Goal: Task Accomplishment & Management: Complete application form

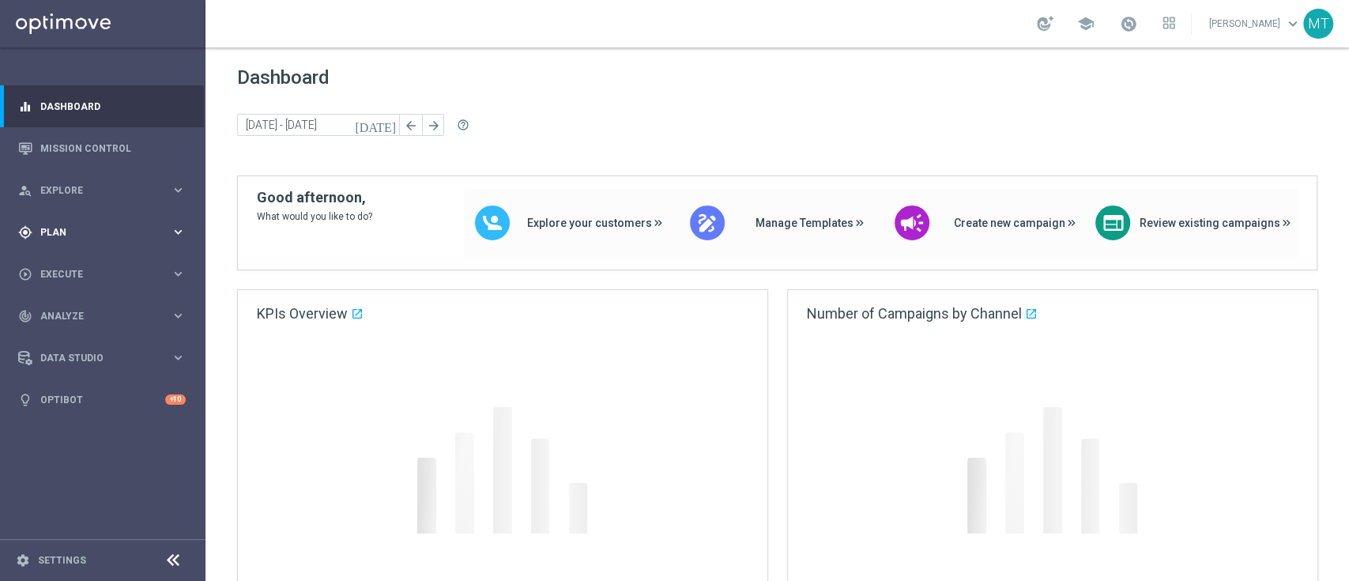
click at [123, 230] on span "Plan" at bounding box center [105, 232] width 130 height 9
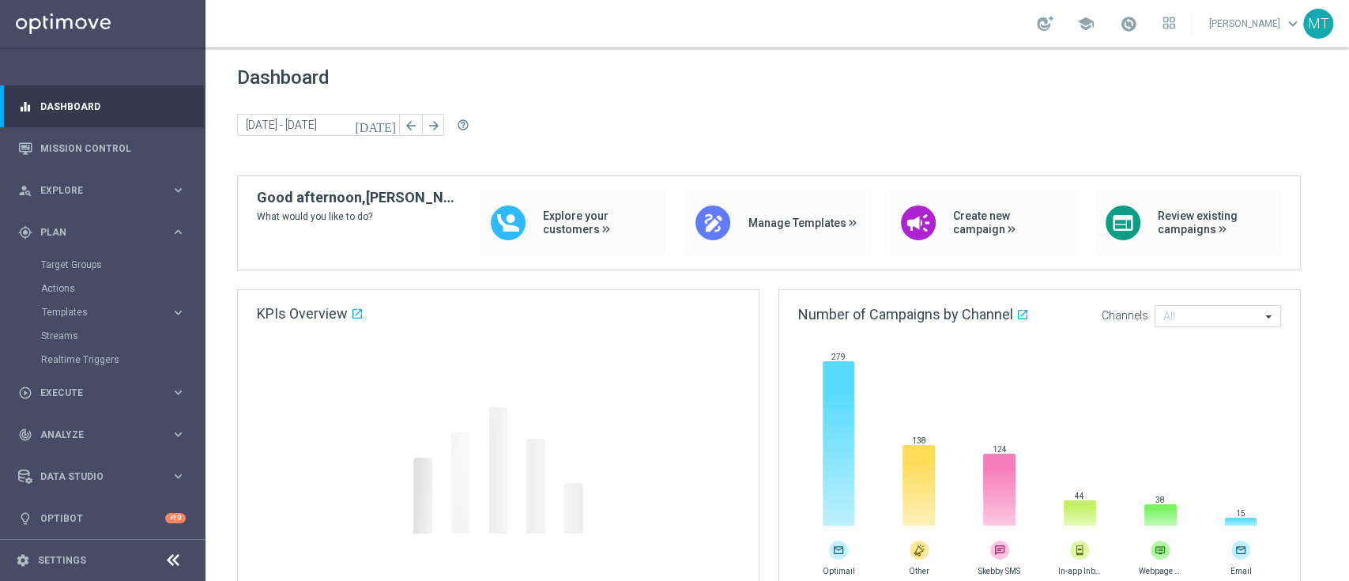
click at [76, 304] on accordion "Templates keyboard_arrow_right Optimail OptiMobile In-App OptiMobile Push Optip…" at bounding box center [122, 312] width 163 height 24
click at [82, 313] on span "Templates" at bounding box center [98, 311] width 113 height 9
click at [82, 338] on link "Optimail" at bounding box center [106, 336] width 115 height 13
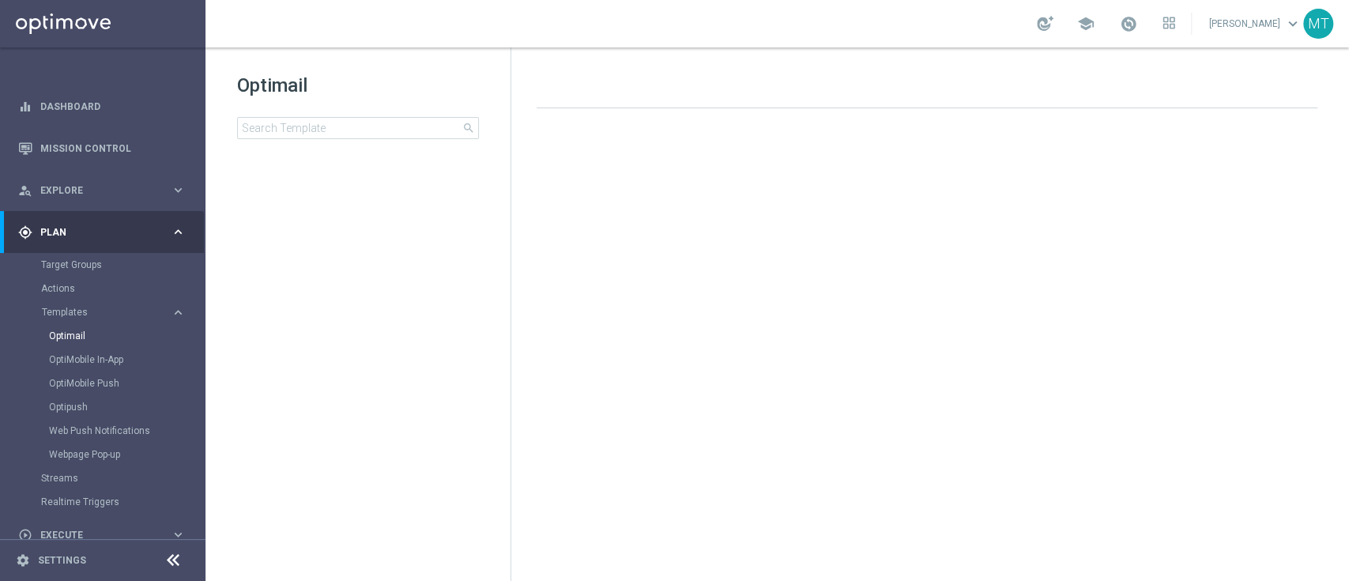
click at [304, 116] on div "Optimail search" at bounding box center [373, 106] width 273 height 66
click at [307, 123] on input at bounding box center [358, 128] width 242 height 22
click at [360, 235] on tree-viewport at bounding box center [372, 374] width 273 height 407
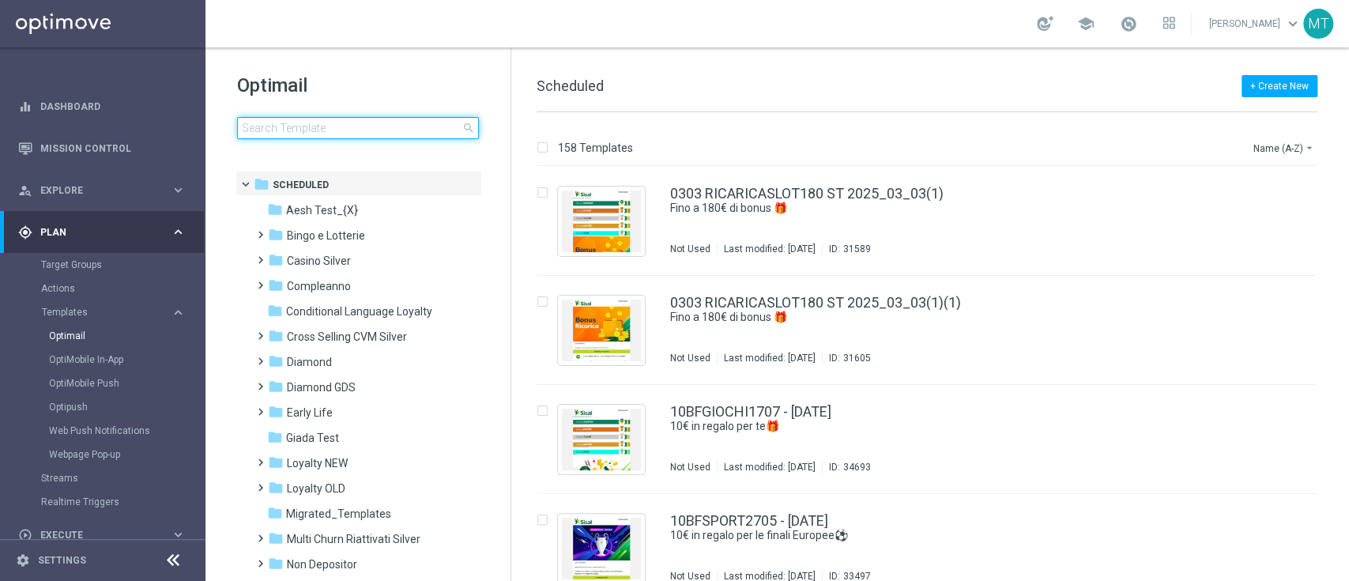
click at [295, 123] on input at bounding box center [358, 128] width 242 height 22
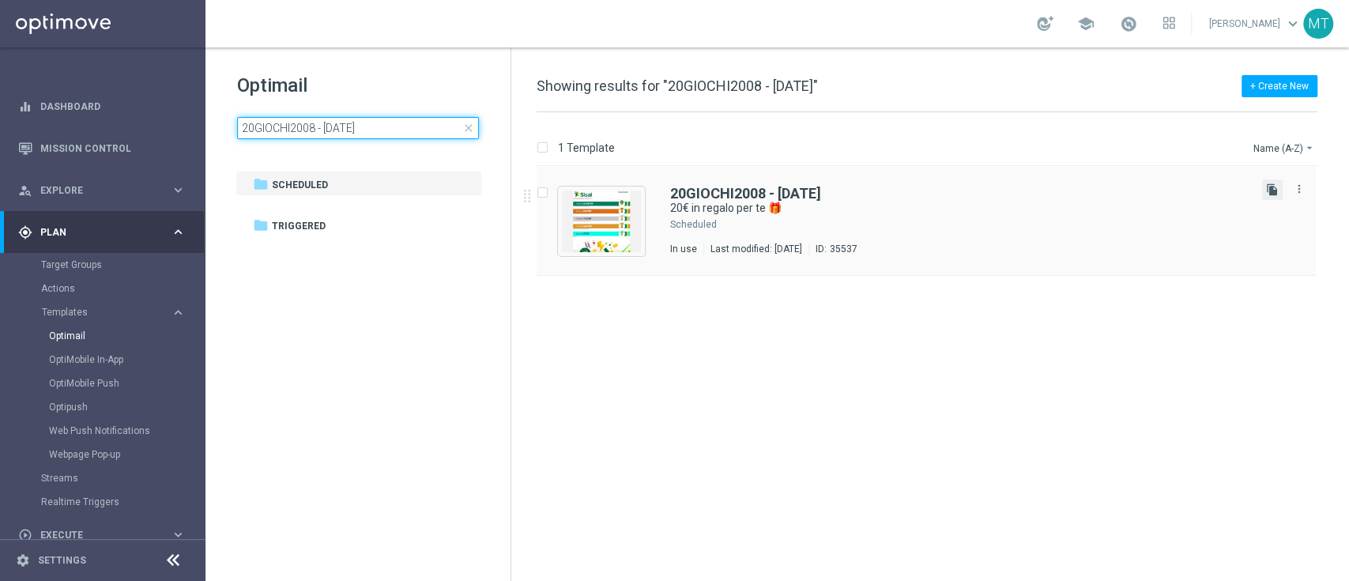
type input "20GIOCHI2008 - [DATE]"
drag, startPoint x: 1271, startPoint y: 187, endPoint x: 752, endPoint y: 287, distance: 528.8
click at [752, 287] on div "insert_drive_file 20GIOCHI2008 - [DATE] 20€ in regalo per te 🎁 Scheduled In use…" at bounding box center [933, 374] width 825 height 414
click at [1278, 188] on button "file_copy" at bounding box center [1272, 189] width 21 height 21
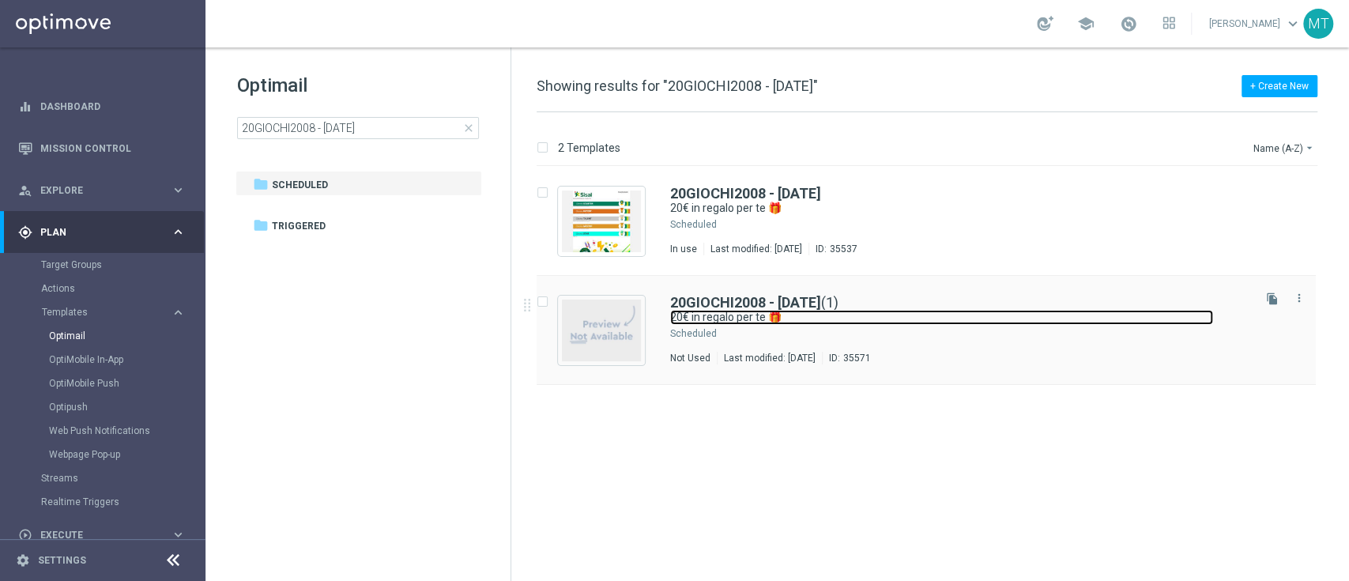
click at [865, 318] on link "20€ in regalo per te 🎁" at bounding box center [941, 317] width 543 height 15
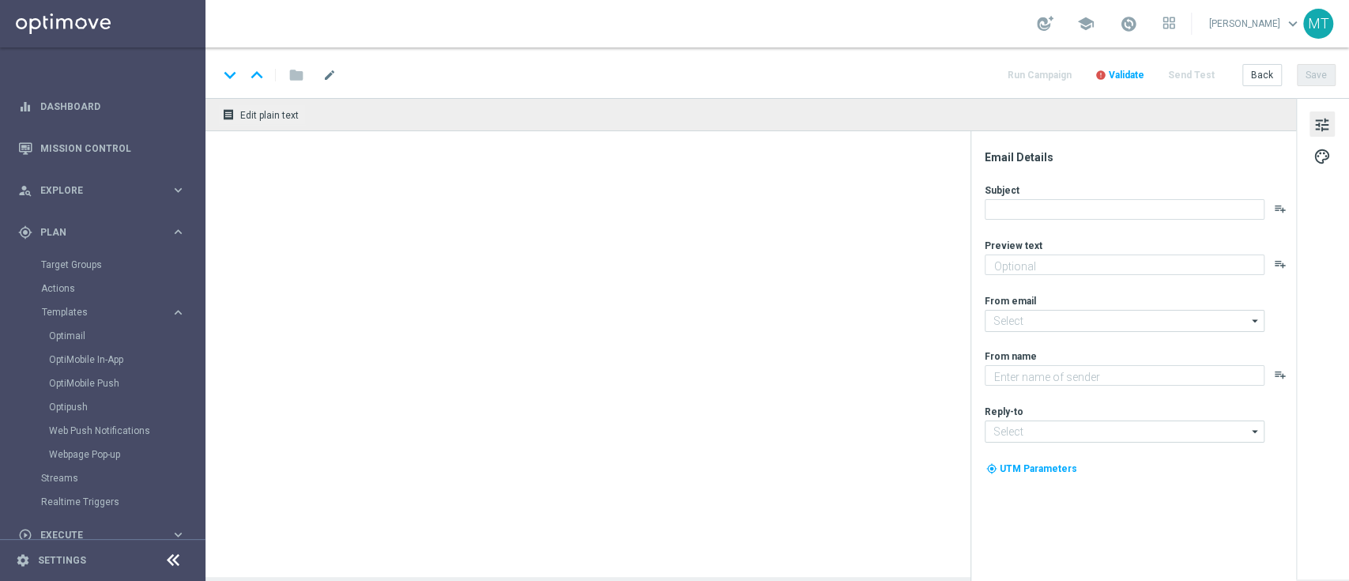
type input "20GIOCHI2008 - [DATE](1)"
type textarea "da usare su qualsiasi gioco!"
type input "[EMAIL_ADDRESS][DOMAIN_NAME]"
type textarea "Sisal"
type input "[EMAIL_ADDRESS][DOMAIN_NAME]"
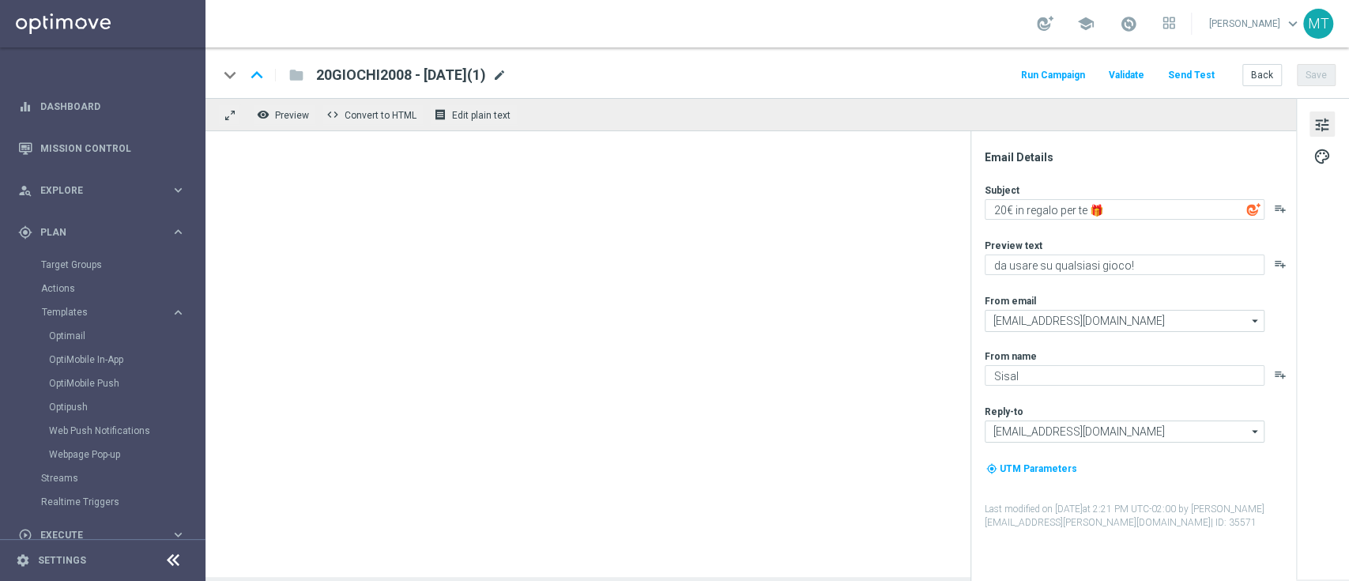
click at [507, 77] on span "mode_edit" at bounding box center [499, 75] width 14 height 14
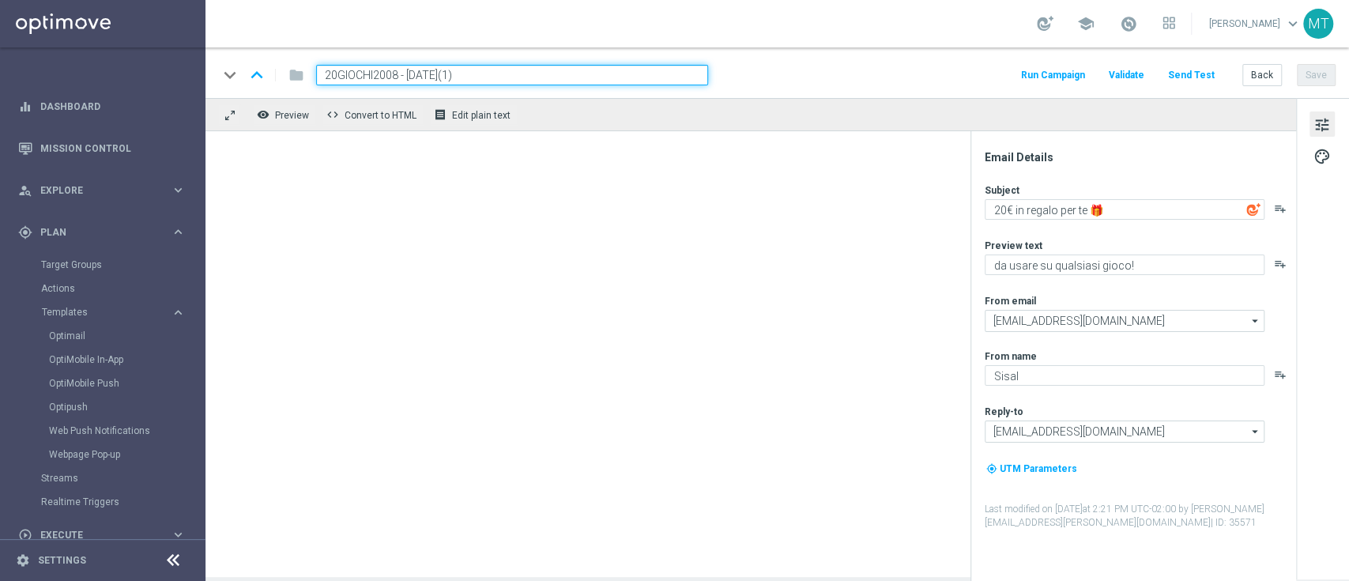
drag, startPoint x: 533, startPoint y: 77, endPoint x: 402, endPoint y: 74, distance: 131.2
click at [402, 74] on input "20GIOCHI2008 - [DATE](1)" at bounding box center [512, 75] width 392 height 21
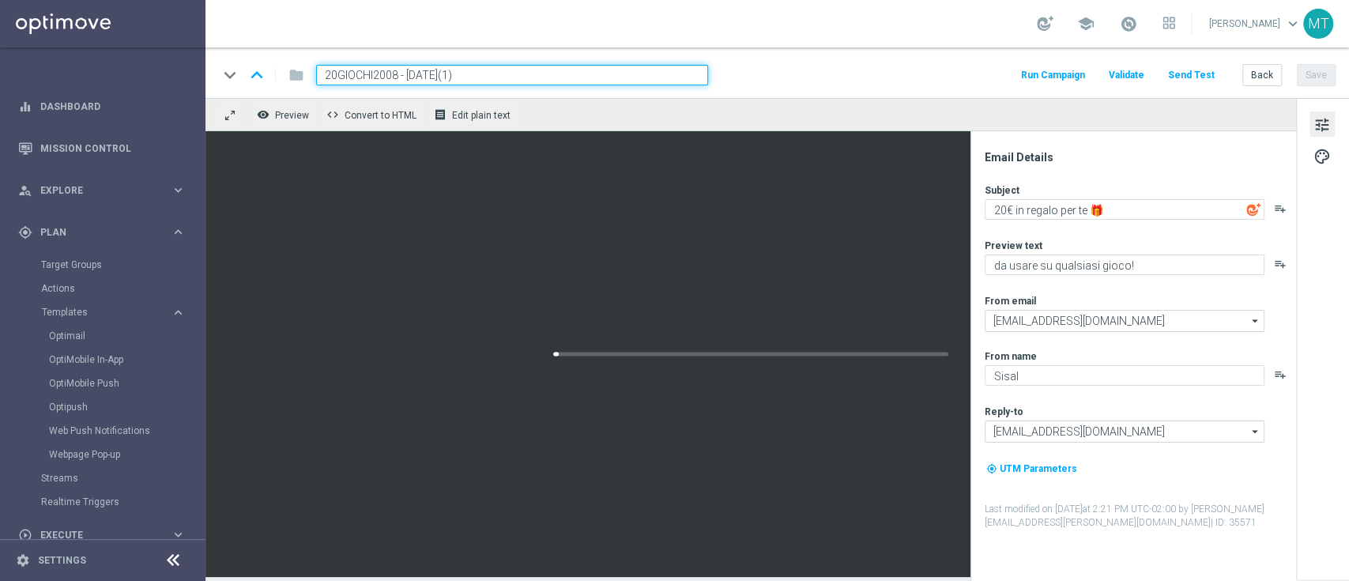
click at [393, 74] on input "20GIOCHI2008 - [DATE](1)" at bounding box center [512, 75] width 392 height 21
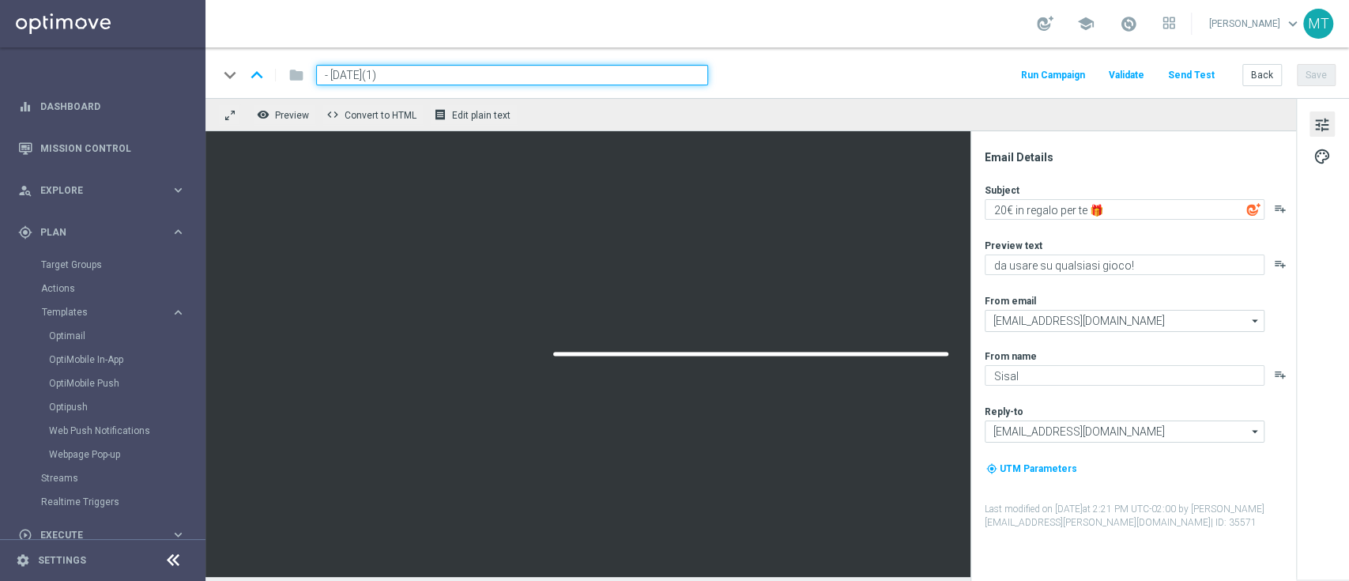
paste input "ROCGIOCHI210825"
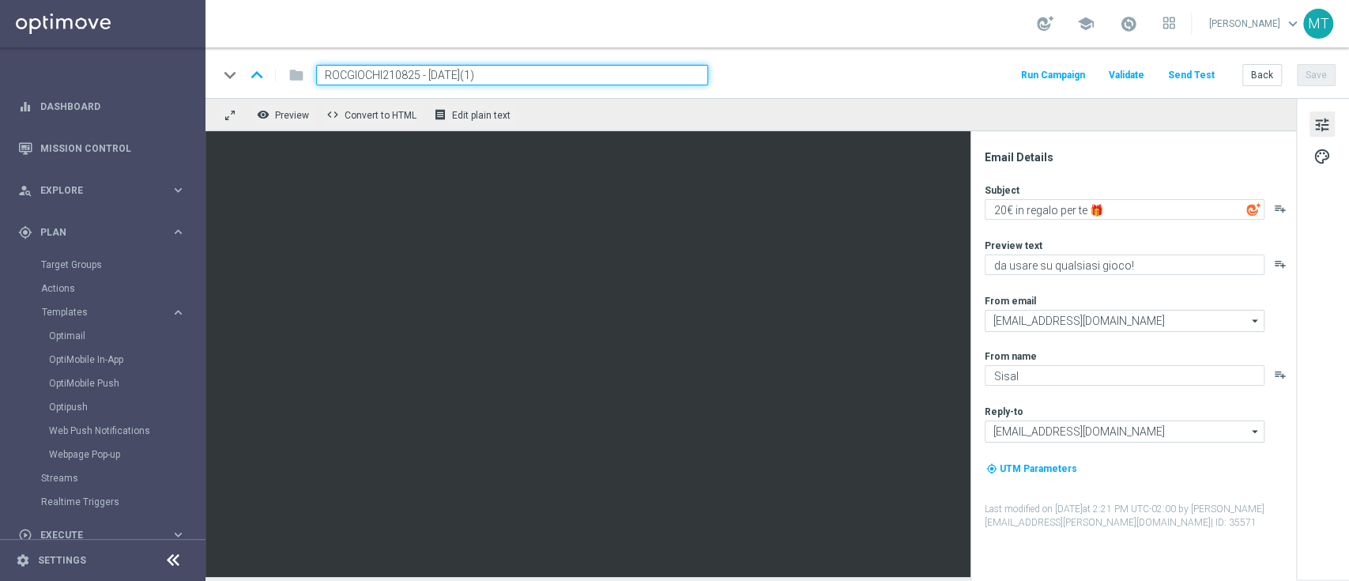
click at [523, 76] on input "ROCGIOCHI210825 - [DATE](1)" at bounding box center [512, 75] width 392 height 21
type input "ROCGIOCHI210825 - [DATE]"
click at [1318, 69] on button "Save" at bounding box center [1316, 75] width 39 height 22
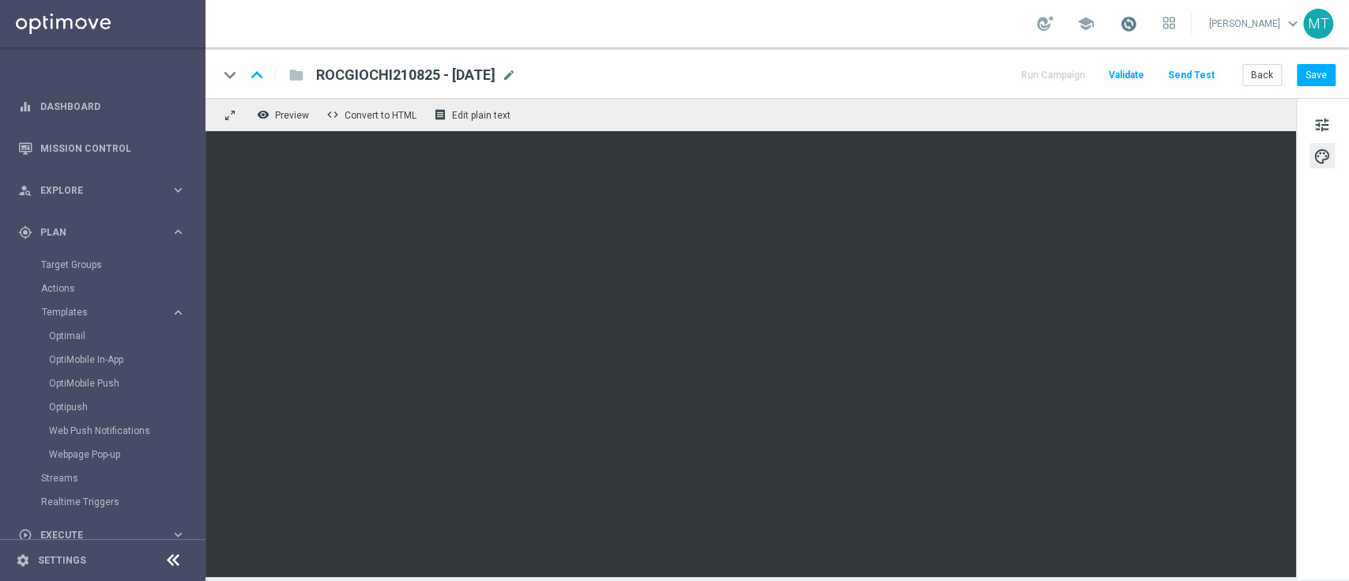
click at [1137, 18] on span at bounding box center [1128, 23] width 17 height 17
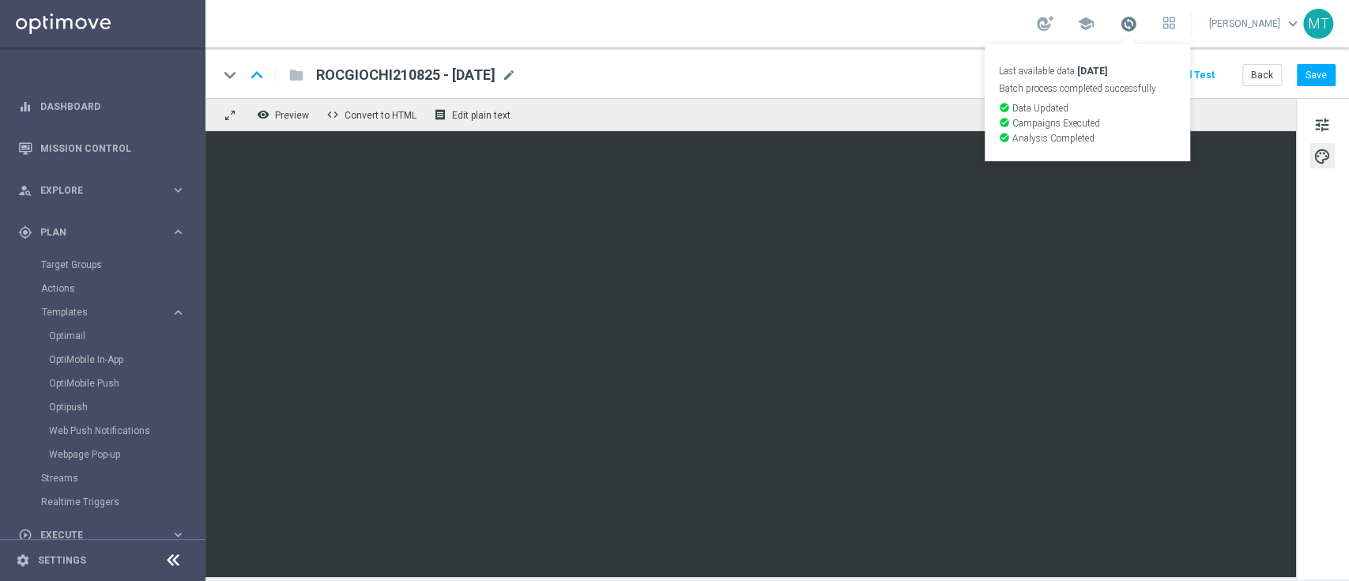
click at [1137, 18] on span at bounding box center [1128, 23] width 17 height 17
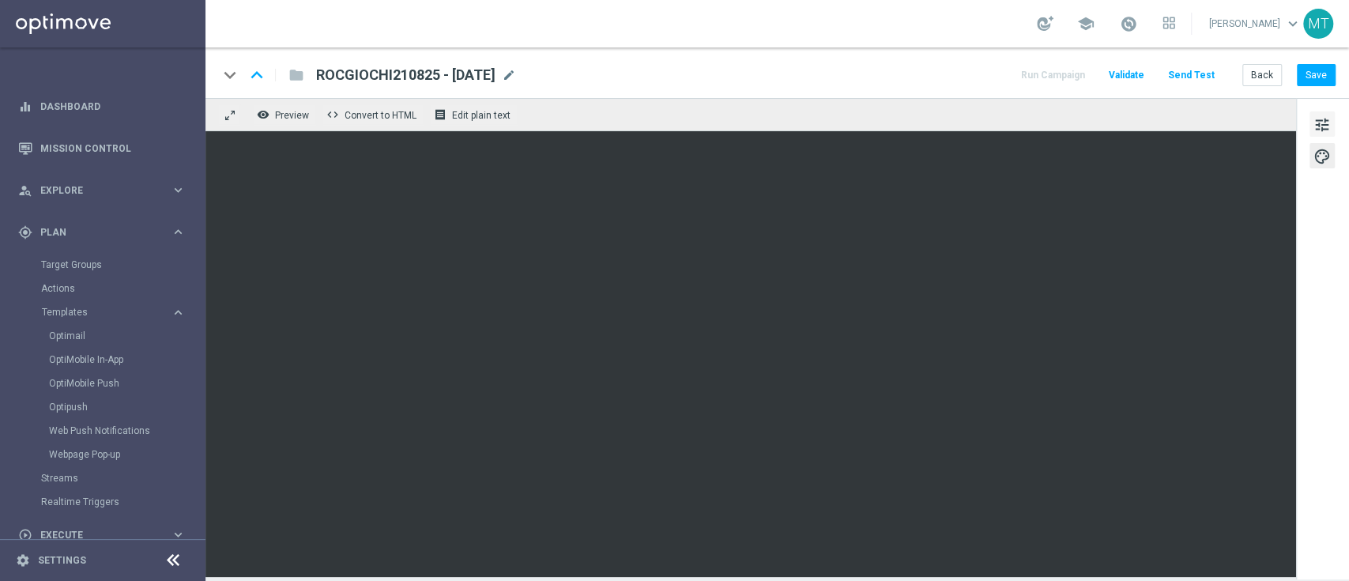
click at [1328, 117] on span "tune" at bounding box center [1322, 125] width 17 height 21
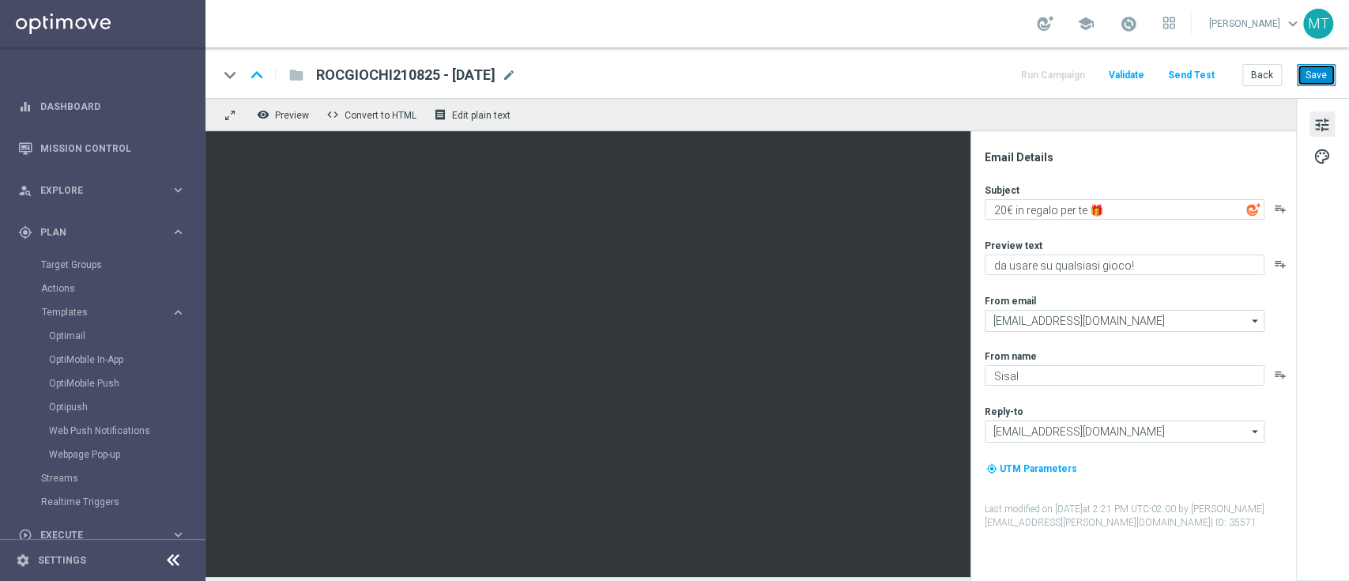
click at [1325, 64] on button "Save" at bounding box center [1316, 75] width 39 height 22
click at [86, 255] on div "Target Groups" at bounding box center [122, 265] width 163 height 24
click at [86, 262] on link "Target Groups" at bounding box center [102, 264] width 123 height 13
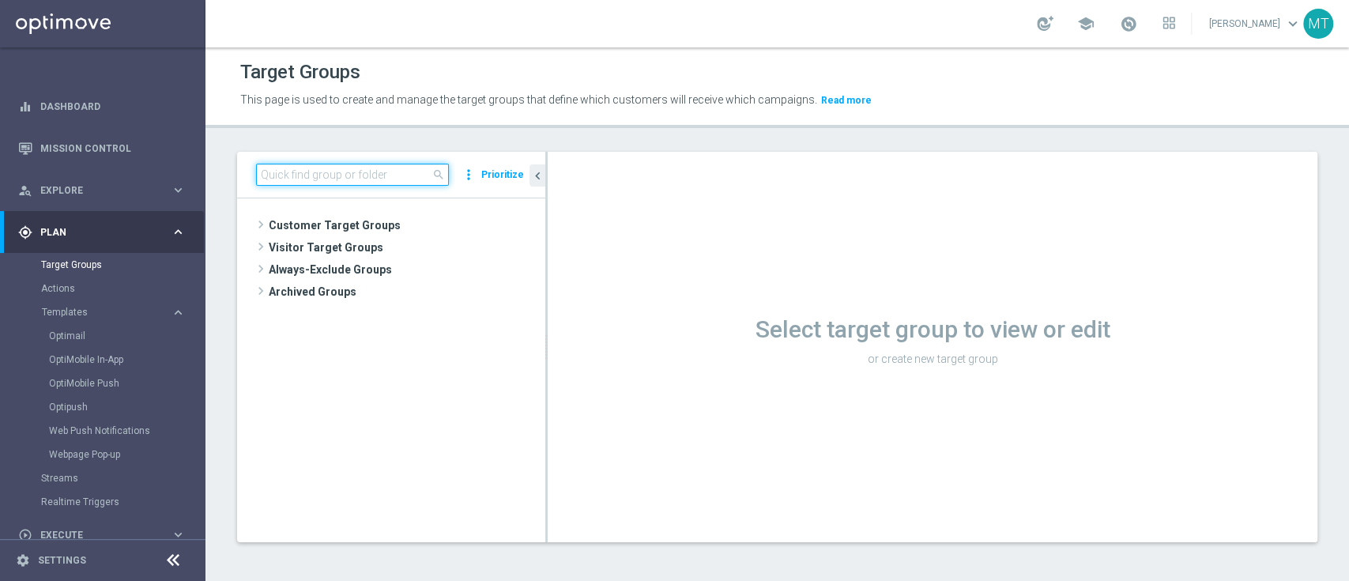
click at [341, 168] on input at bounding box center [352, 175] width 193 height 22
paste input "Risk of Churn Master Low"
type input "Risk of Churn Master Low"
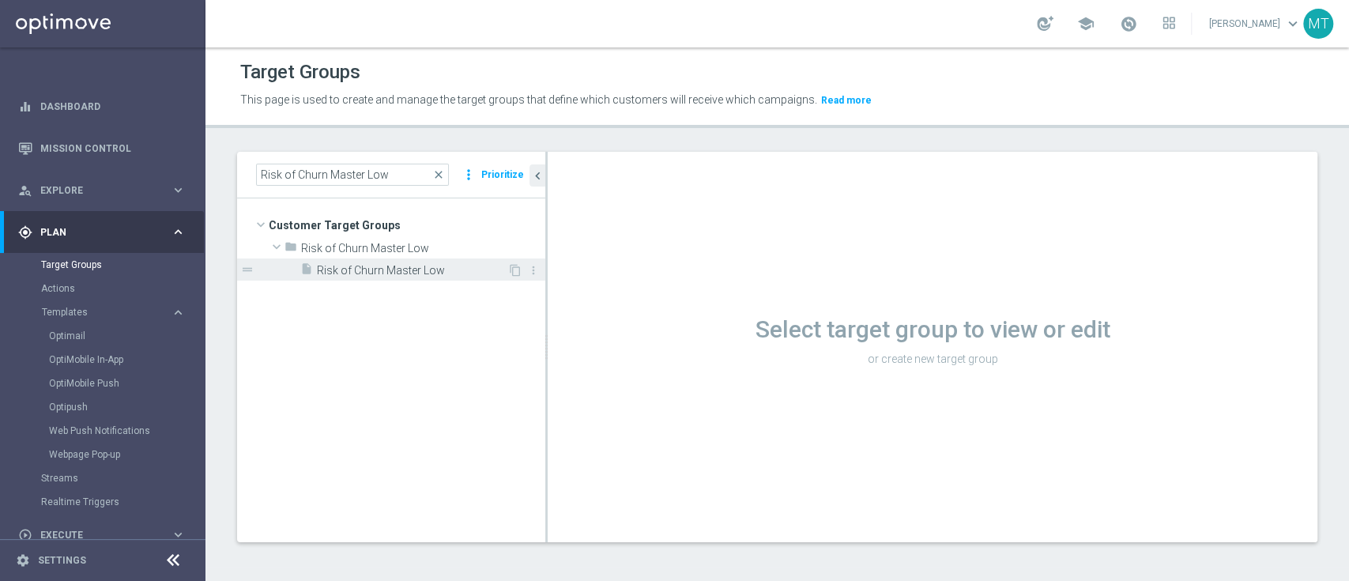
click at [429, 268] on span "Risk of Churn Master Low" at bounding box center [412, 270] width 190 height 13
click at [0, 0] on div "Loading..." at bounding box center [0, 0] width 0 height 0
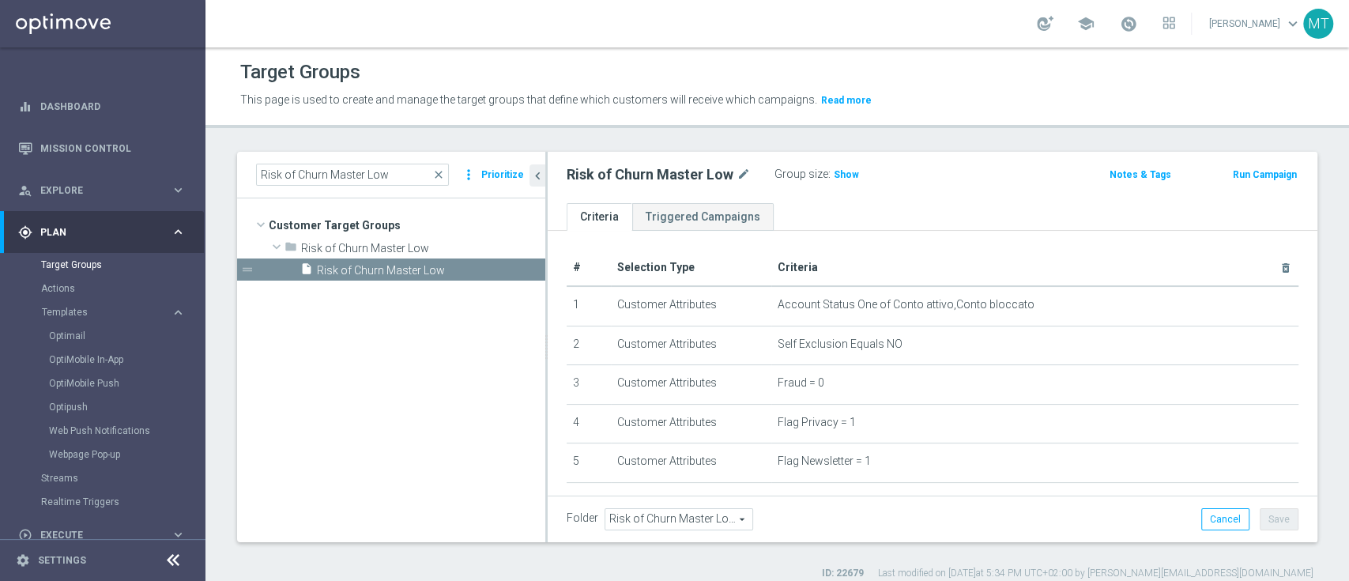
click at [857, 177] on div "Group size : Show" at bounding box center [854, 173] width 158 height 19
click at [853, 179] on h3 "Show" at bounding box center [846, 174] width 28 height 17
click at [1247, 168] on button "Run Campaign" at bounding box center [1264, 174] width 67 height 17
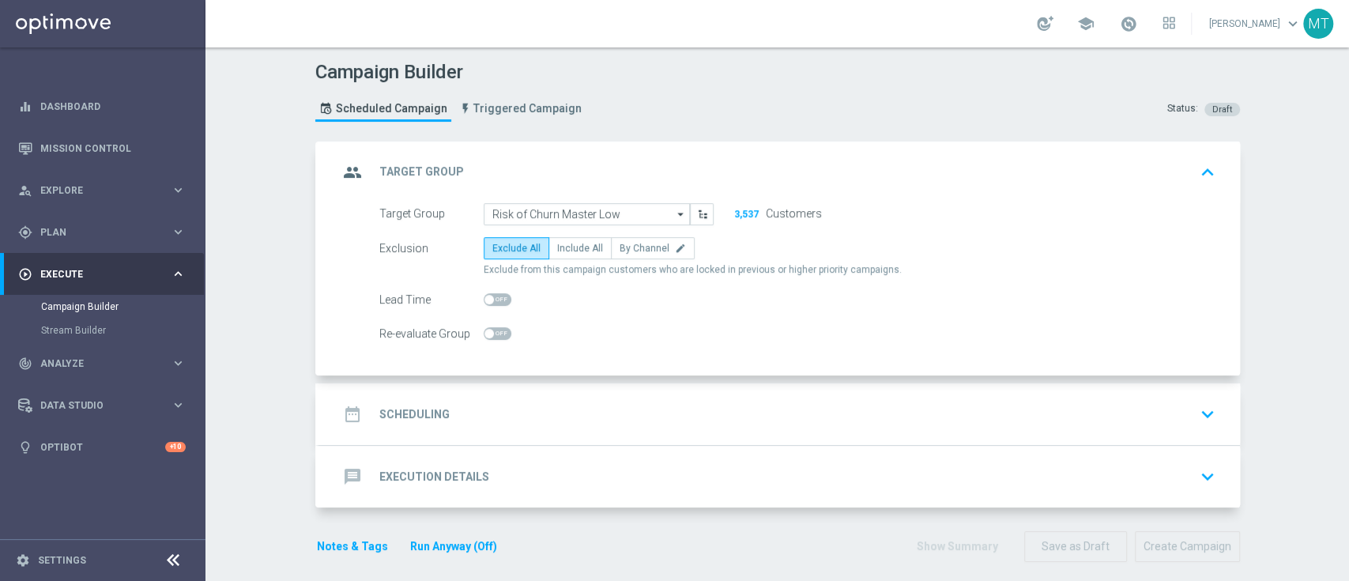
drag, startPoint x: 569, startPoint y: 420, endPoint x: 470, endPoint y: 410, distance: 99.3
click at [470, 410] on div "date_range Scheduling keyboard_arrow_down" at bounding box center [779, 414] width 883 height 30
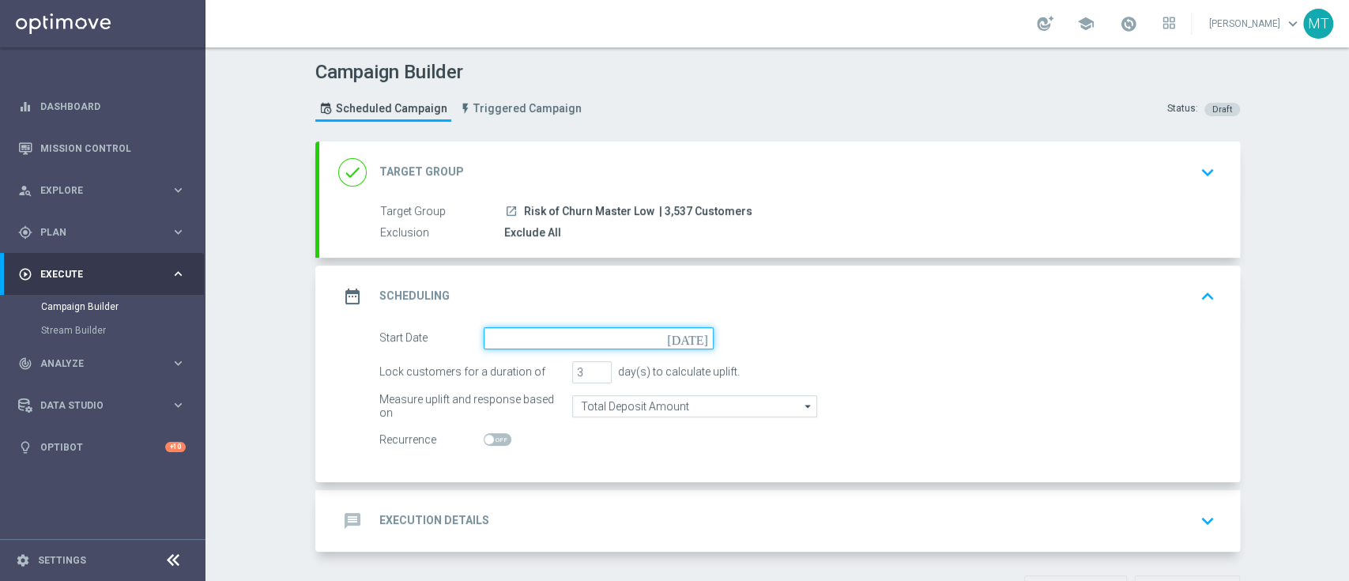
click at [579, 345] on input at bounding box center [599, 338] width 230 height 22
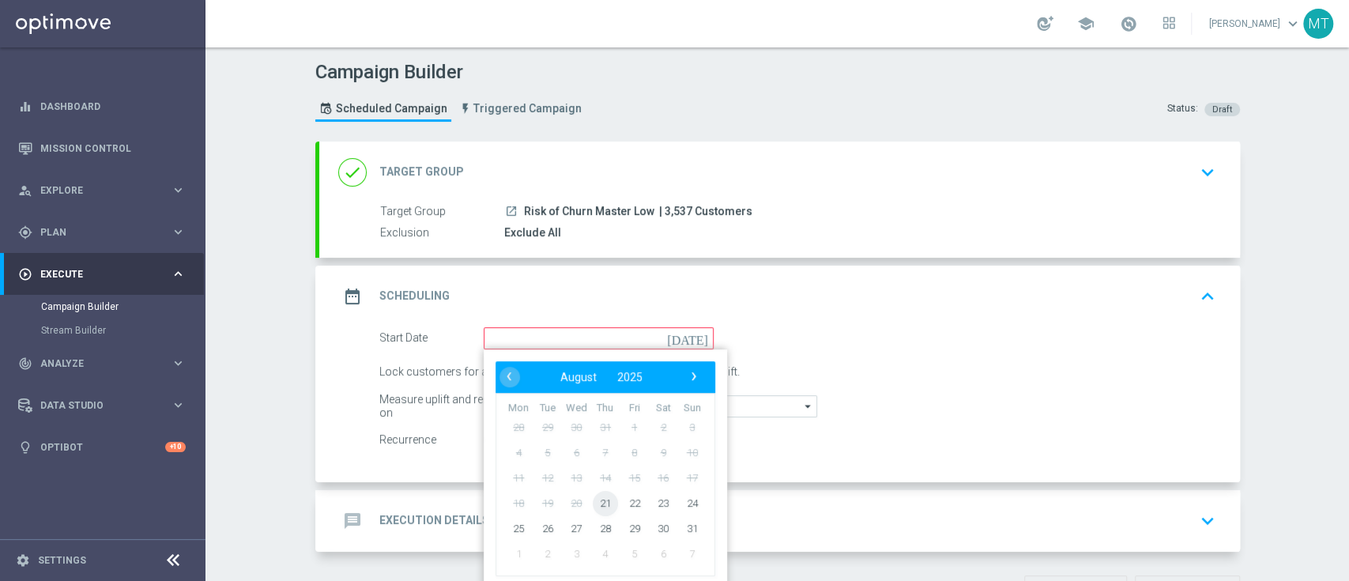
click at [594, 502] on span "21" at bounding box center [604, 502] width 25 height 25
type input "[DATE]"
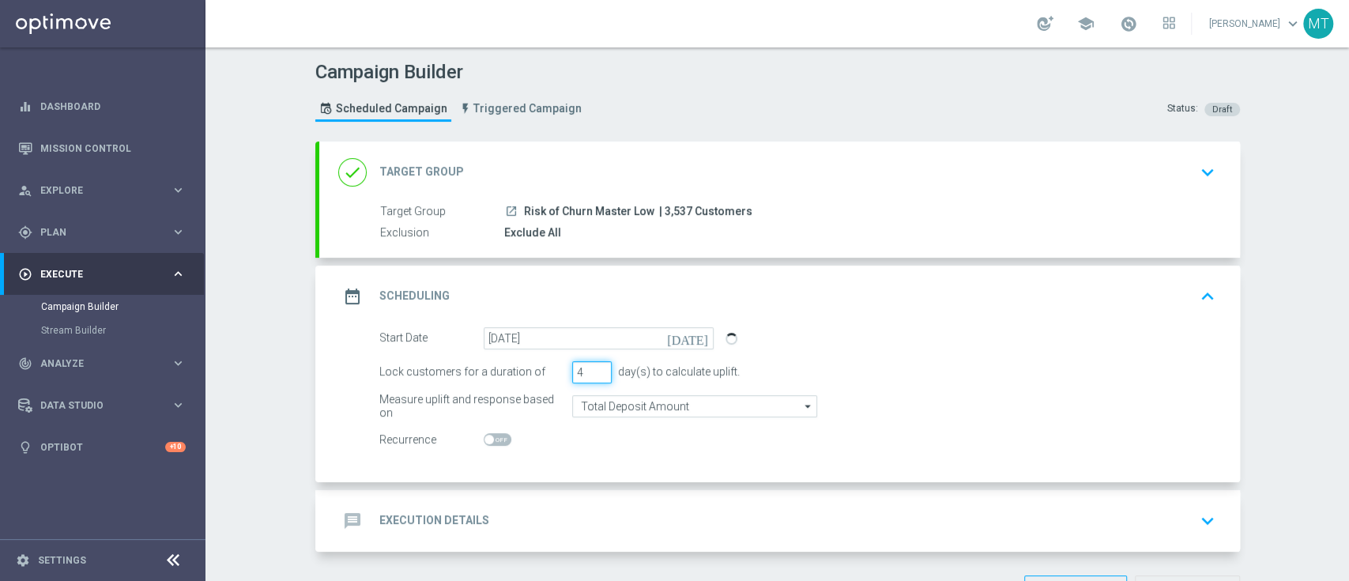
type input "4"
click at [594, 368] on input "4" at bounding box center [592, 372] width 40 height 22
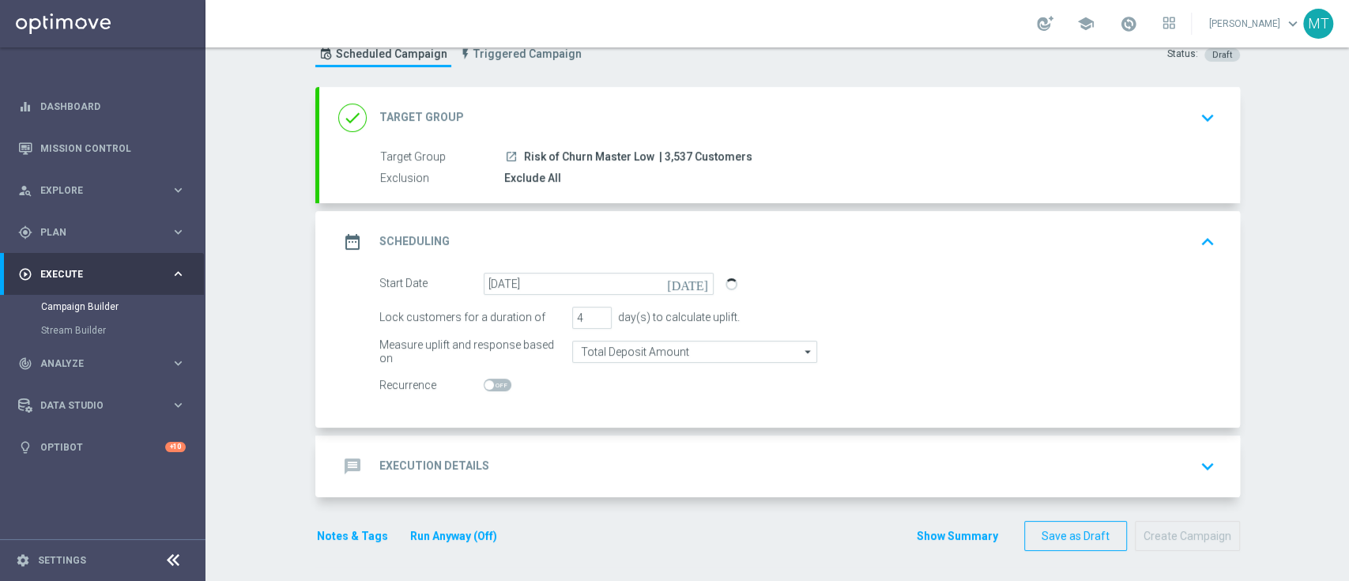
drag, startPoint x: 635, startPoint y: 444, endPoint x: 481, endPoint y: 483, distance: 159.7
click at [481, 483] on div "message Execution Details keyboard_arrow_down" at bounding box center [779, 467] width 921 height 62
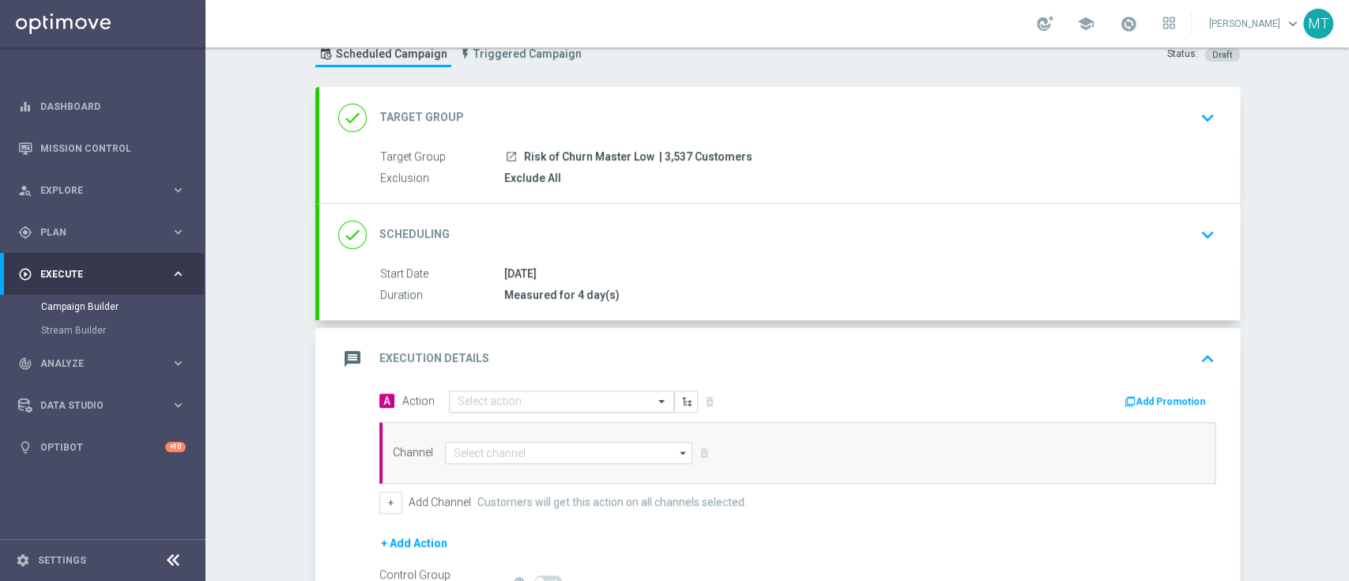
click at [485, 404] on input "text" at bounding box center [546, 401] width 176 height 13
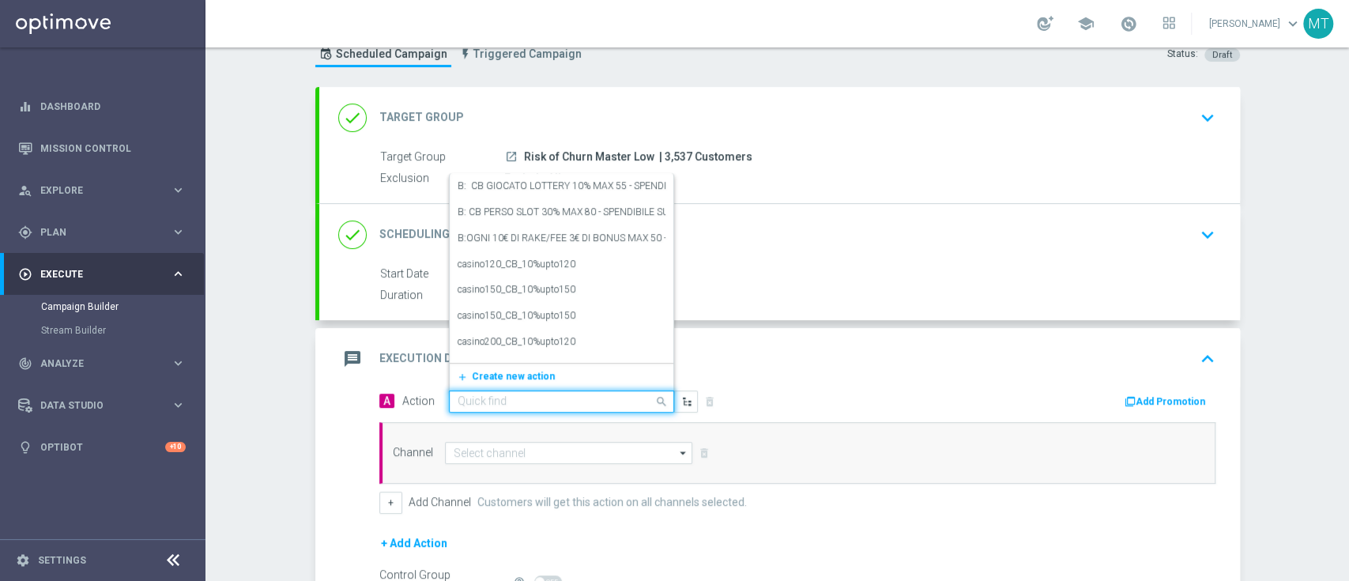
paste input "BF 20€ TUTTI GIOCHI"
type input "BF 20€ TUTTI GIOCHI"
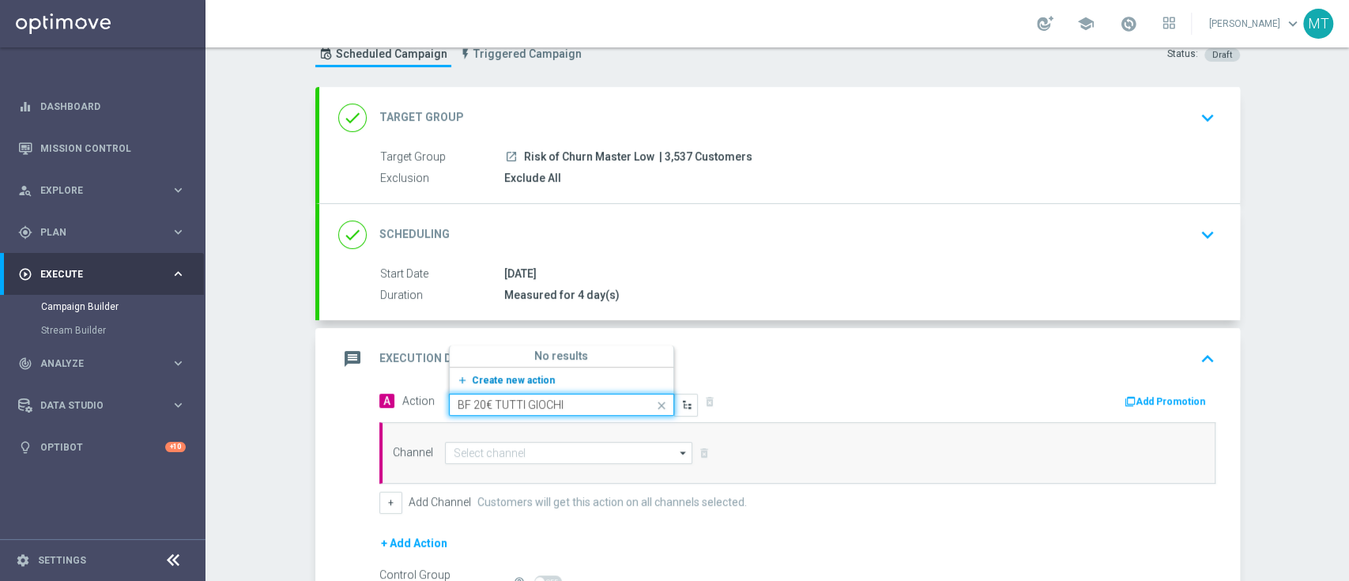
click at [488, 376] on span "Create new action" at bounding box center [513, 380] width 83 height 11
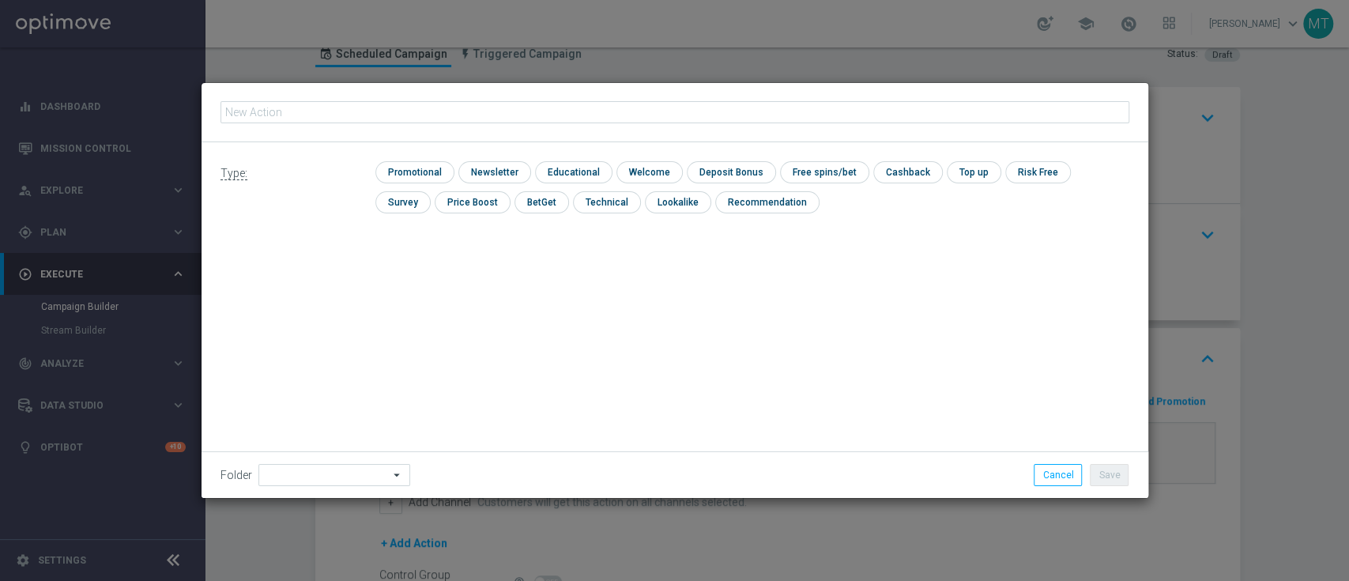
type input "BF 20€ TUTTI GIOCHI"
click at [441, 168] on input "checkbox" at bounding box center [412, 171] width 75 height 21
checkbox input "true"
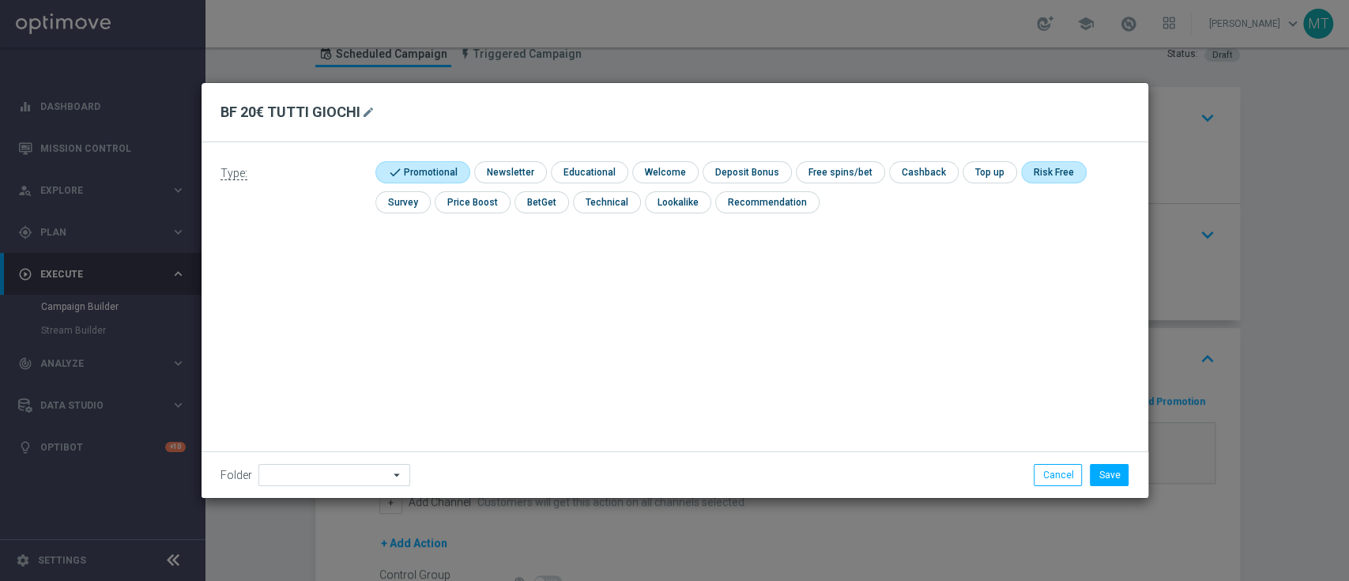
click at [1026, 179] on input "checkbox" at bounding box center [1052, 171] width 62 height 21
click at [1039, 176] on input "checkbox" at bounding box center [1059, 171] width 77 height 21
checkbox input "false"
click at [833, 171] on input "checkbox" at bounding box center [838, 171] width 85 height 21
checkbox input "true"
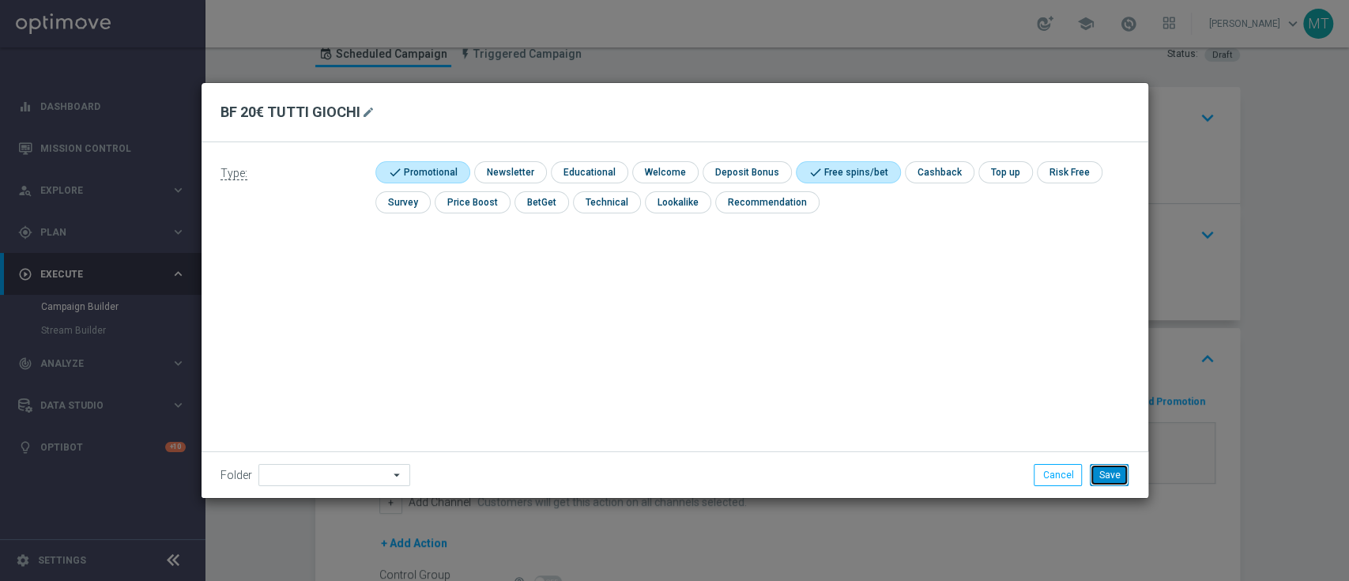
click at [1106, 470] on button "Save" at bounding box center [1109, 475] width 39 height 22
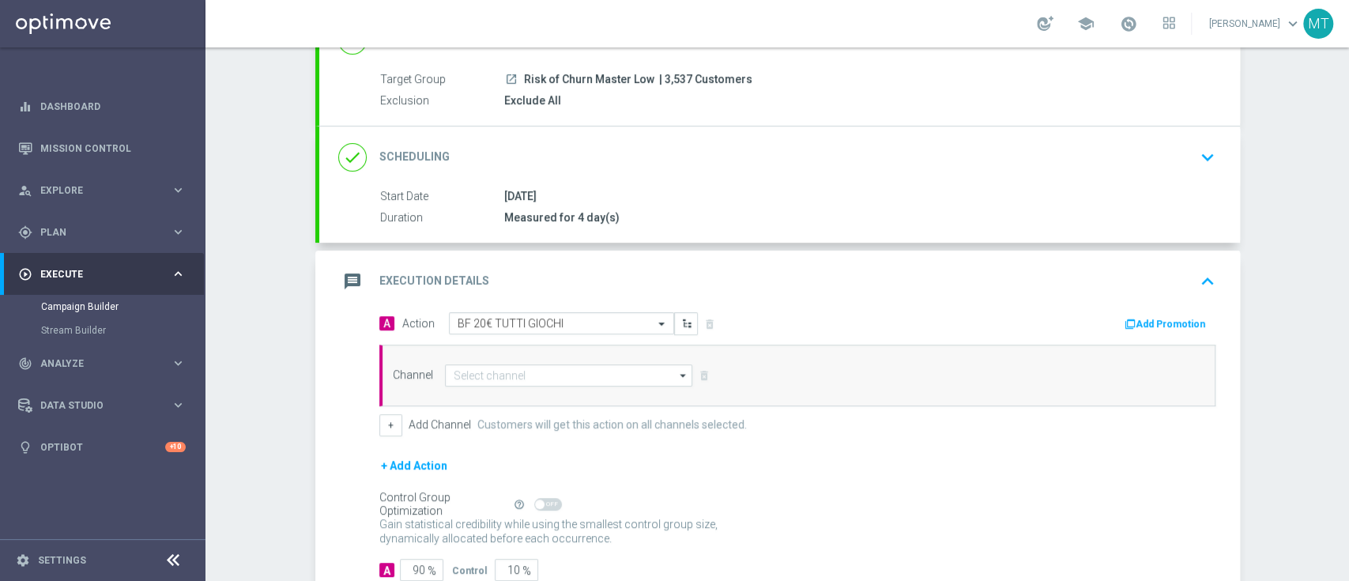
scroll to position [133, 0]
click at [548, 383] on input at bounding box center [569, 375] width 248 height 22
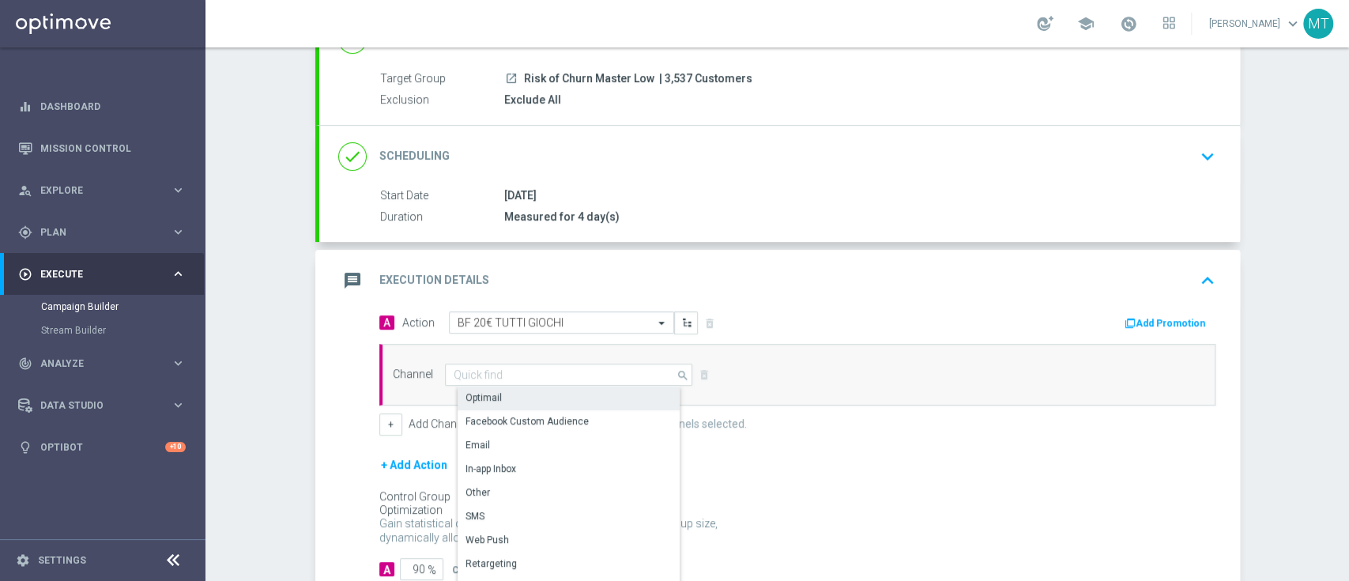
click at [551, 404] on div "Optimail" at bounding box center [576, 398] width 236 height 22
type input "Optimail"
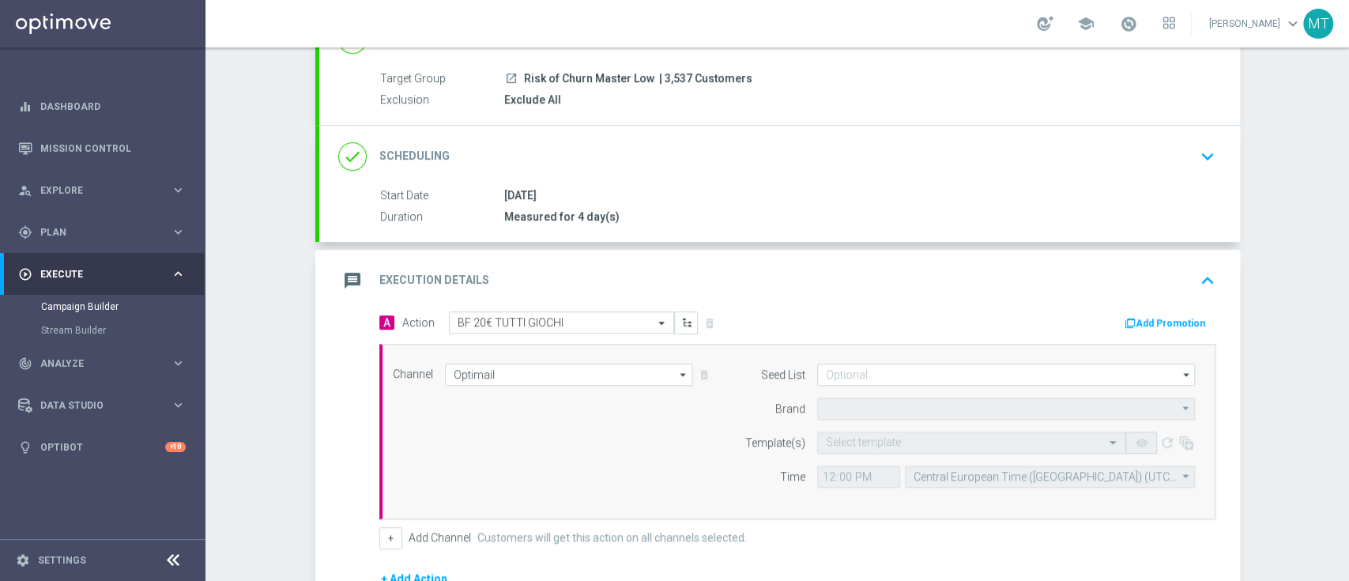
type input "Sisal Marketing"
click at [936, 436] on input "text" at bounding box center [955, 442] width 259 height 13
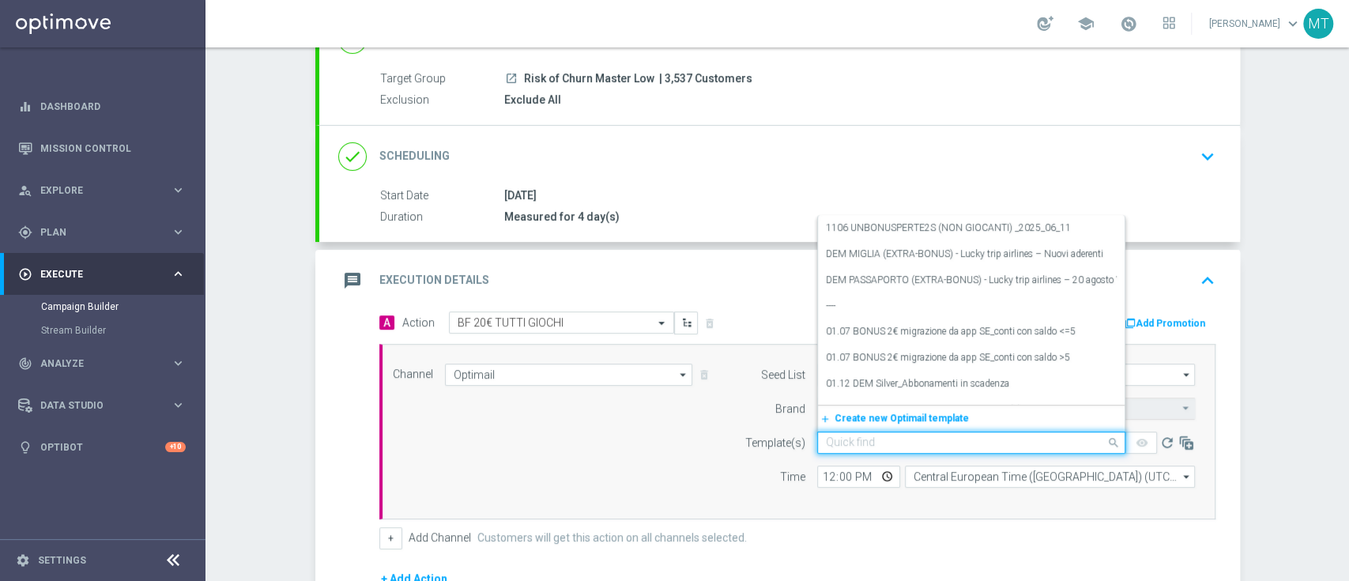
click at [602, 423] on div "Channel Optimail Optimail arrow_drop_down Drag here to set row groups Drag here…" at bounding box center [794, 432] width 827 height 136
click at [889, 441] on input "text" at bounding box center [955, 442] width 259 height 13
paste input "ROCGIOCHI210825 - [DATE]"
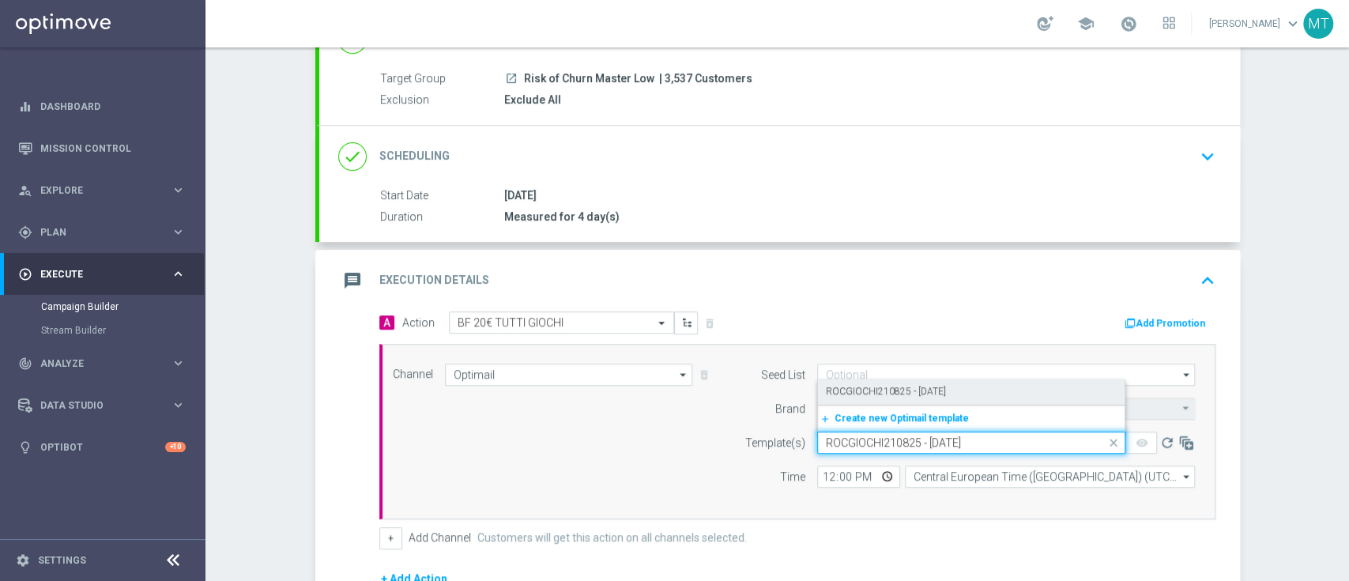
click at [862, 390] on label "ROCGIOCHI210825 - [DATE]" at bounding box center [886, 391] width 120 height 13
type input "ROCGIOCHI210825 - [DATE]"
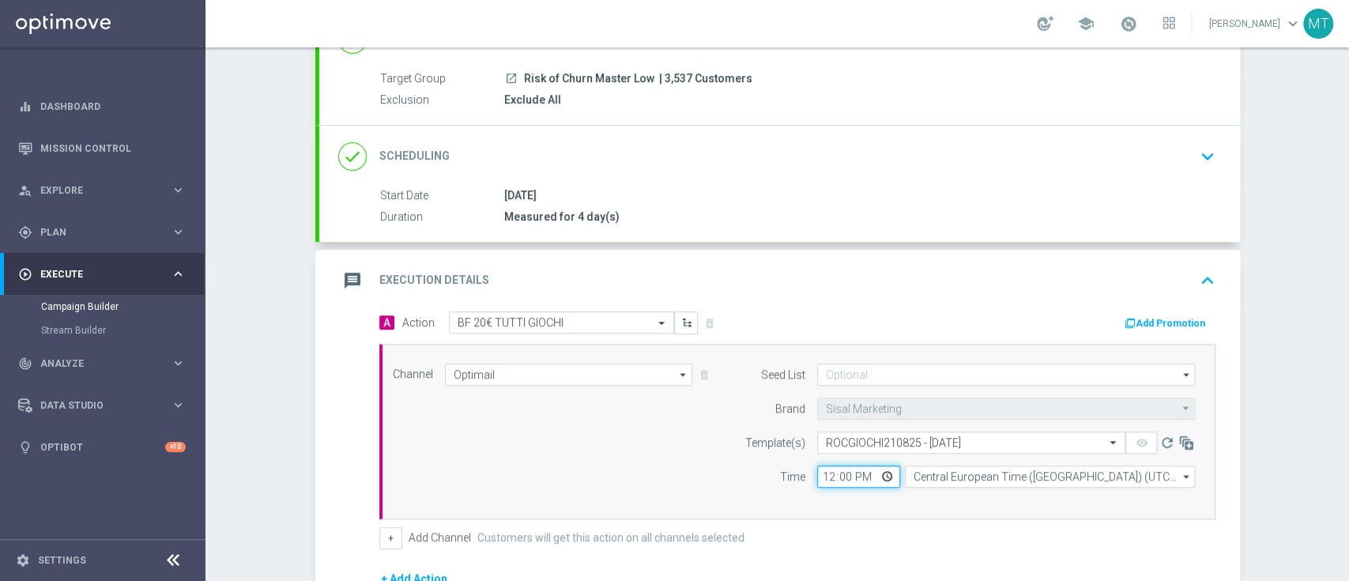
click at [817, 477] on input "12:00" at bounding box center [858, 477] width 83 height 22
type input "17:00"
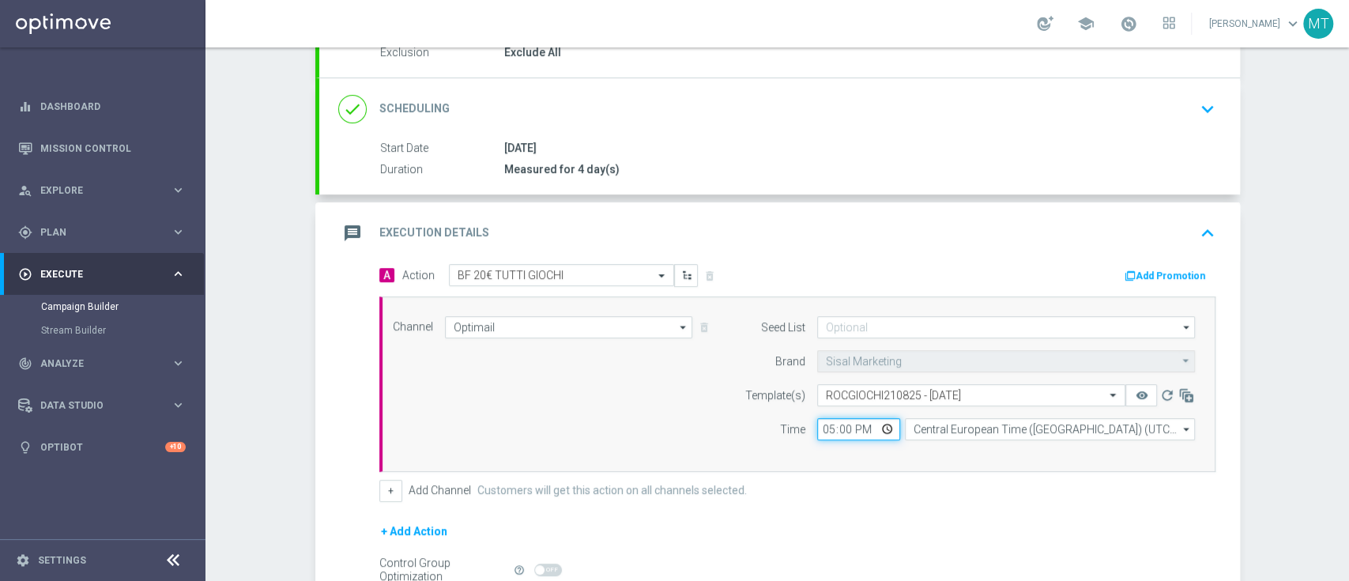
scroll to position [172, 0]
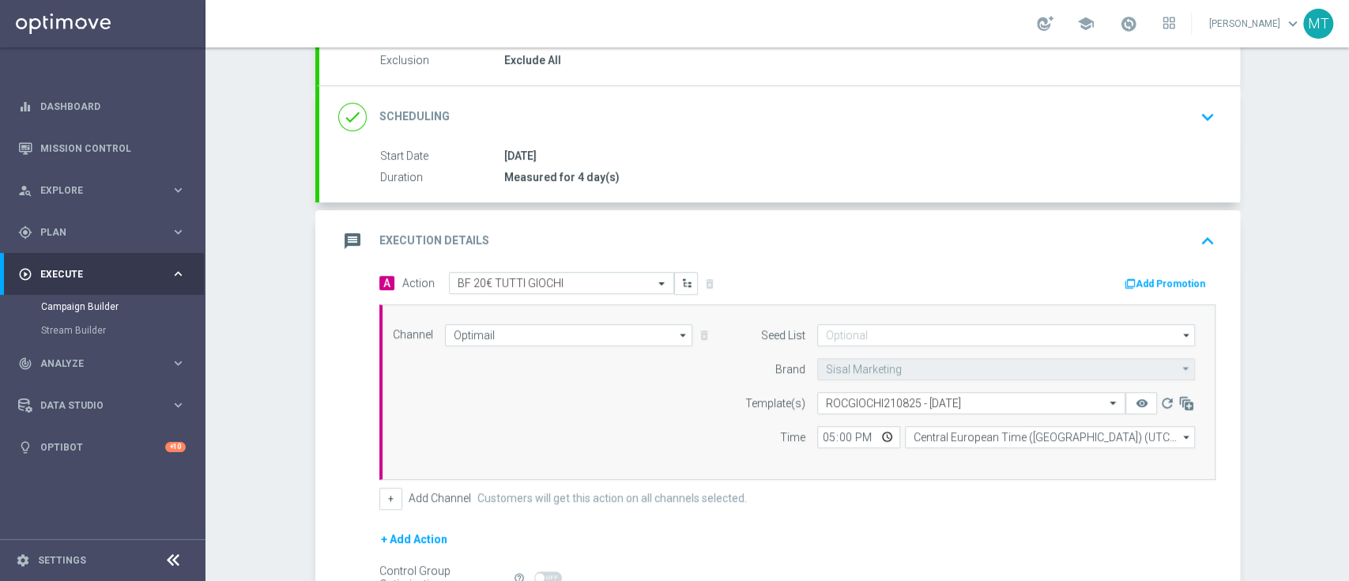
click at [1157, 269] on div "message Execution Details keyboard_arrow_up" at bounding box center [779, 241] width 921 height 62
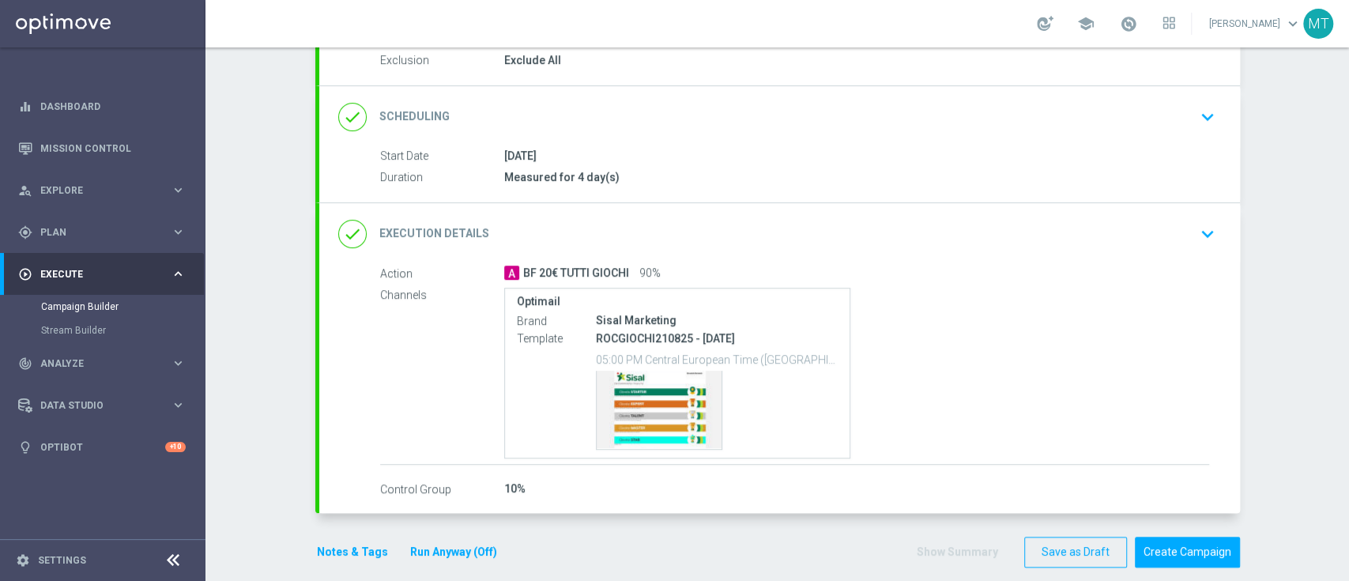
click at [1113, 249] on div "done Execution Details keyboard_arrow_down" at bounding box center [779, 234] width 921 height 62
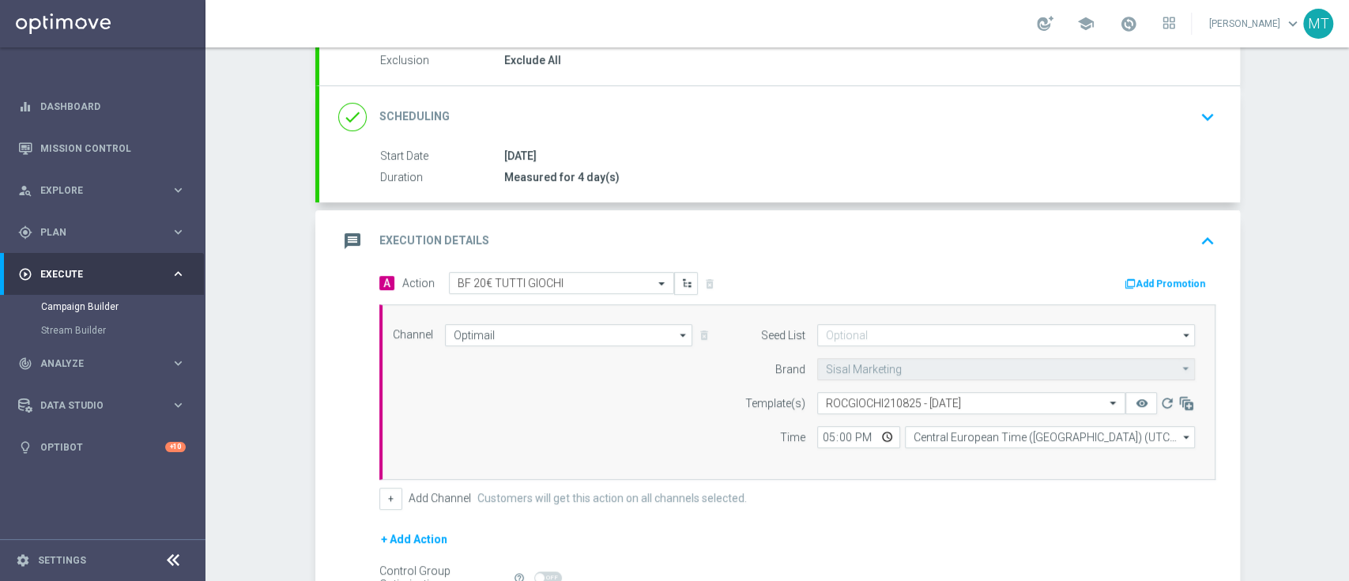
click at [1153, 279] on button "Add Promotion" at bounding box center [1167, 283] width 88 height 17
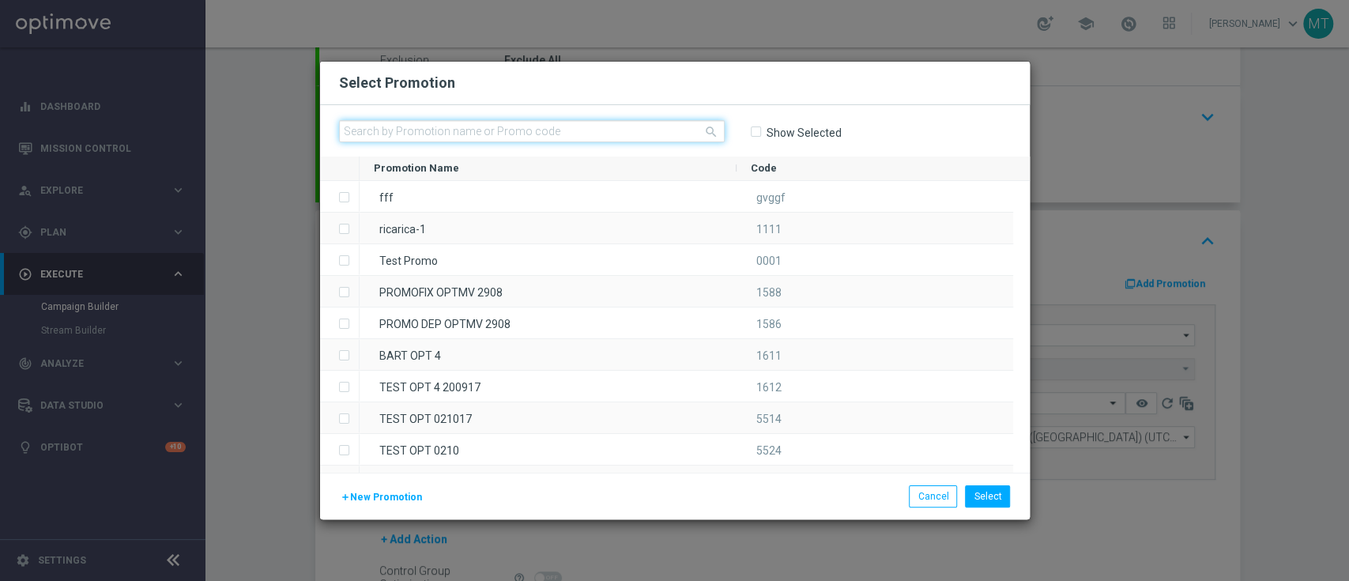
click at [469, 135] on input "text" at bounding box center [532, 131] width 386 height 22
paste input "230229"
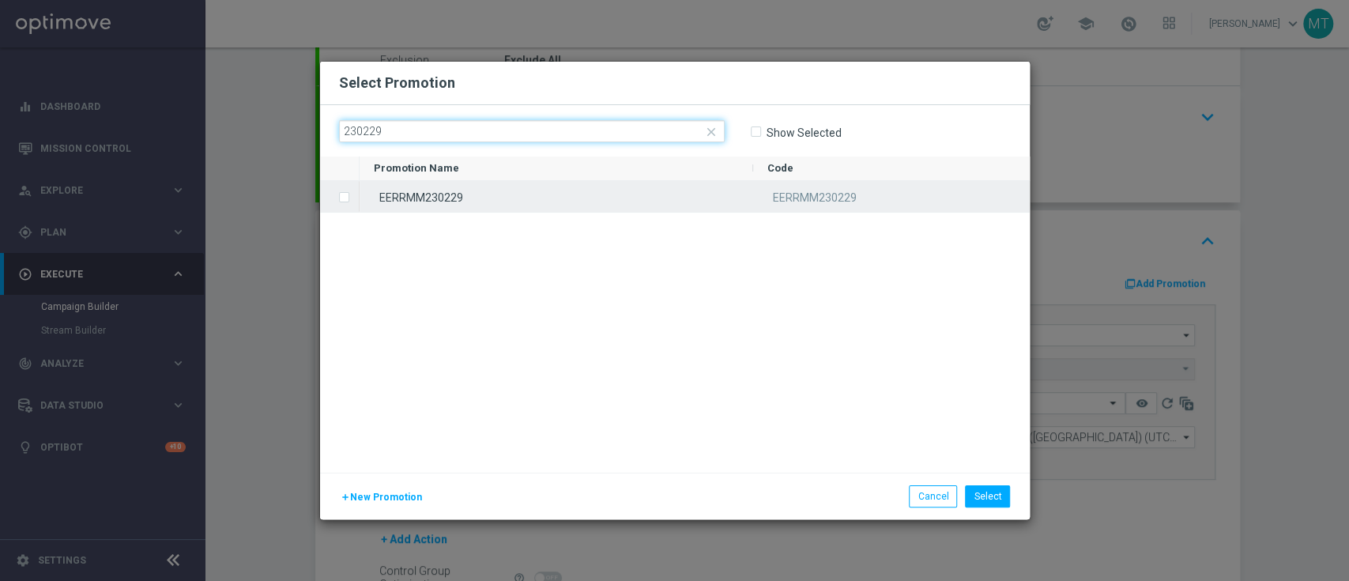
type input "230229"
click at [480, 190] on div "EERRMM230229" at bounding box center [557, 196] width 394 height 31
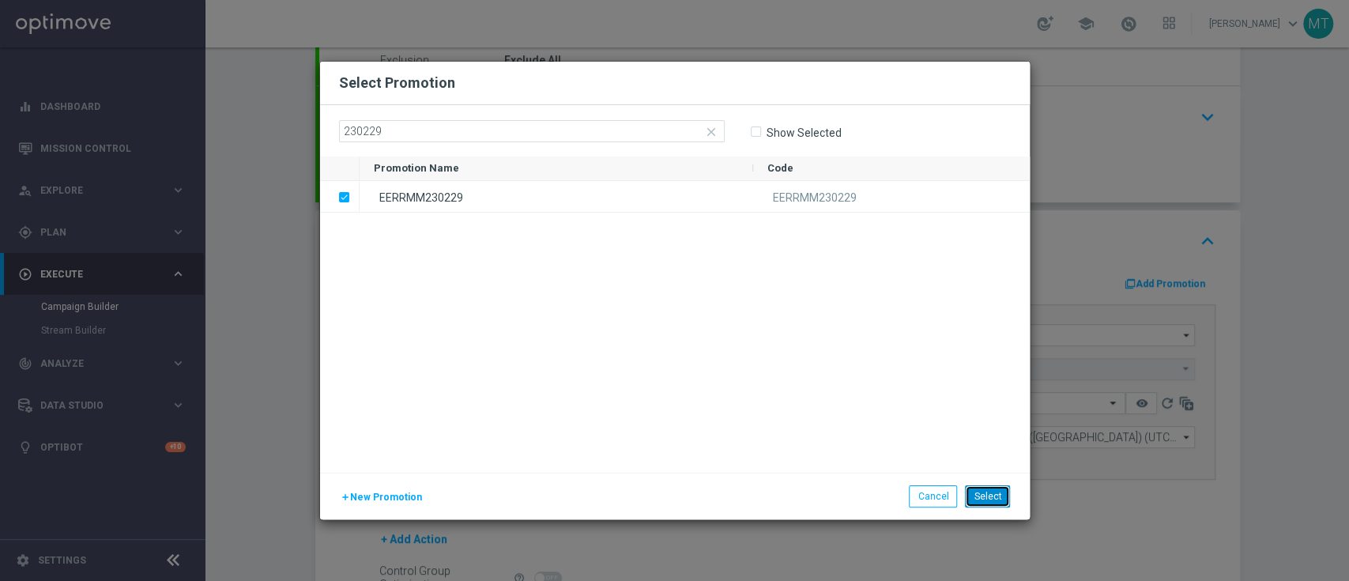
click at [992, 491] on button "Select" at bounding box center [987, 496] width 45 height 22
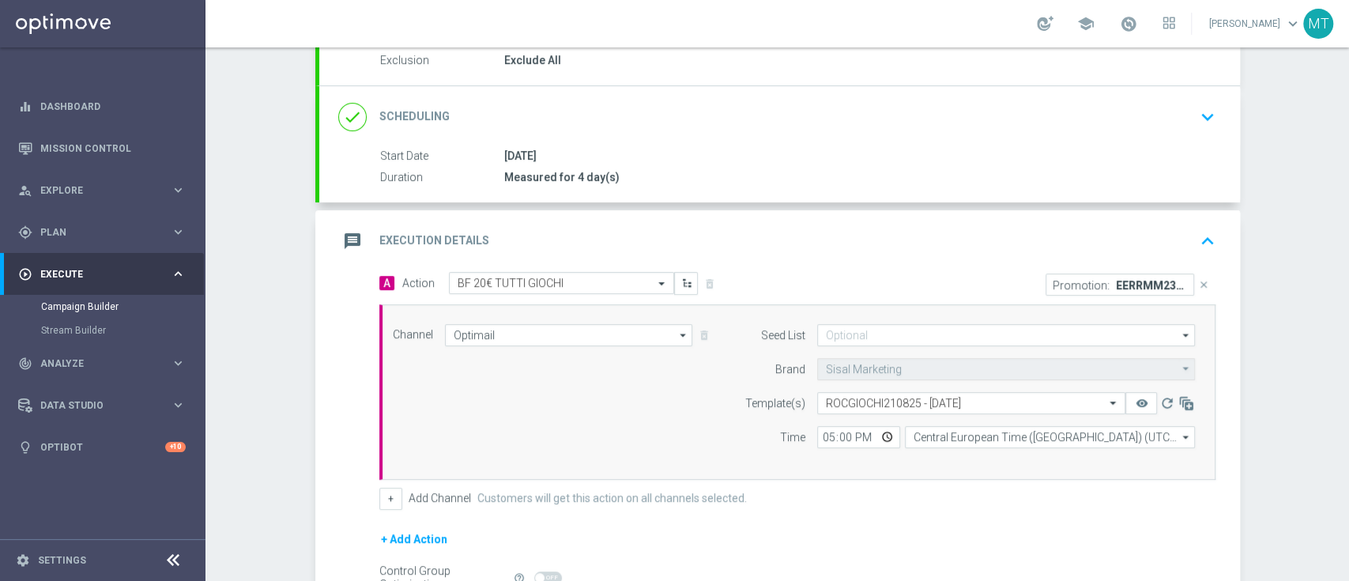
scroll to position [348, 0]
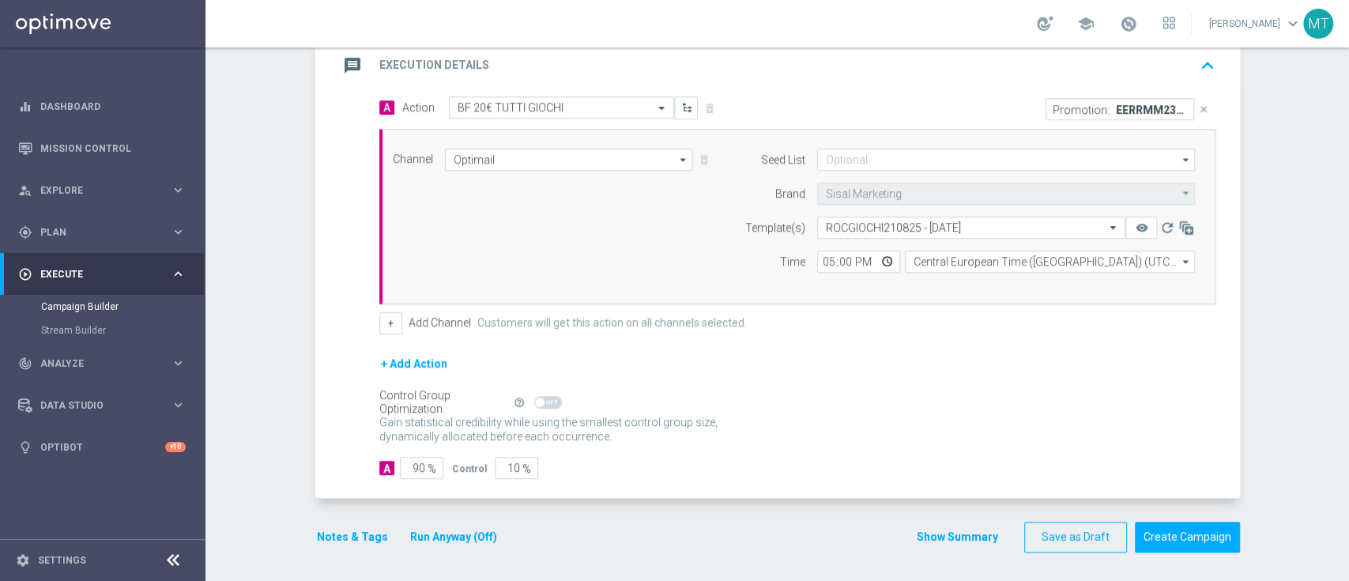
click at [323, 536] on button "Notes & Tags" at bounding box center [352, 537] width 74 height 20
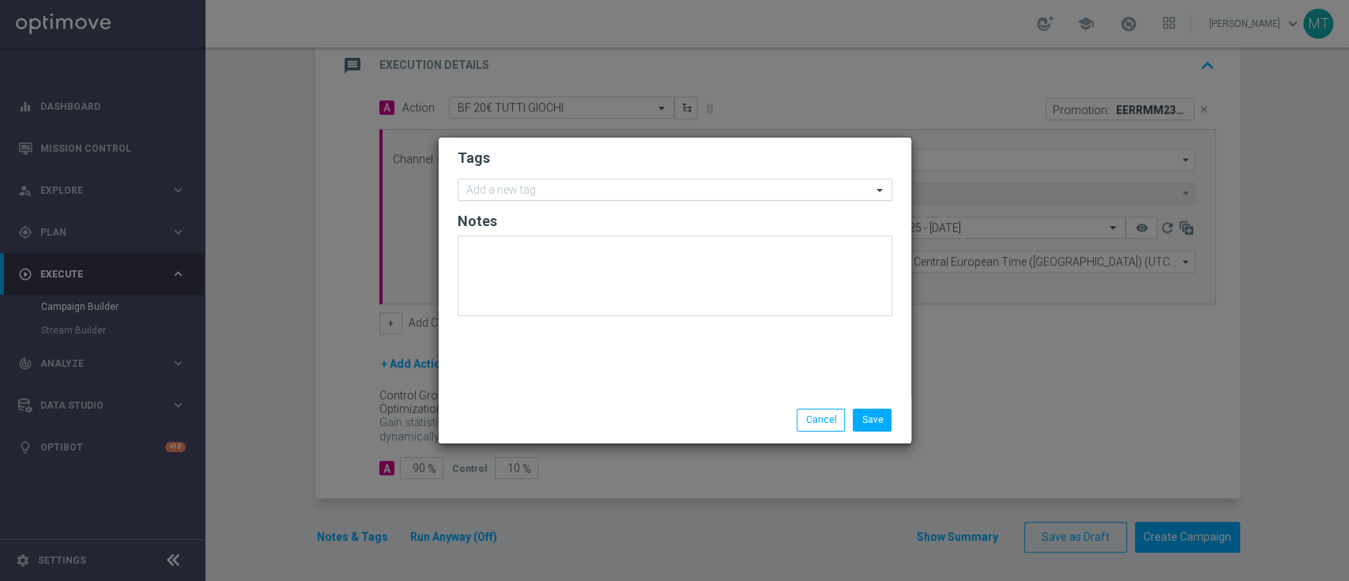
click at [541, 181] on div "Add a new tag" at bounding box center [664, 190] width 413 height 20
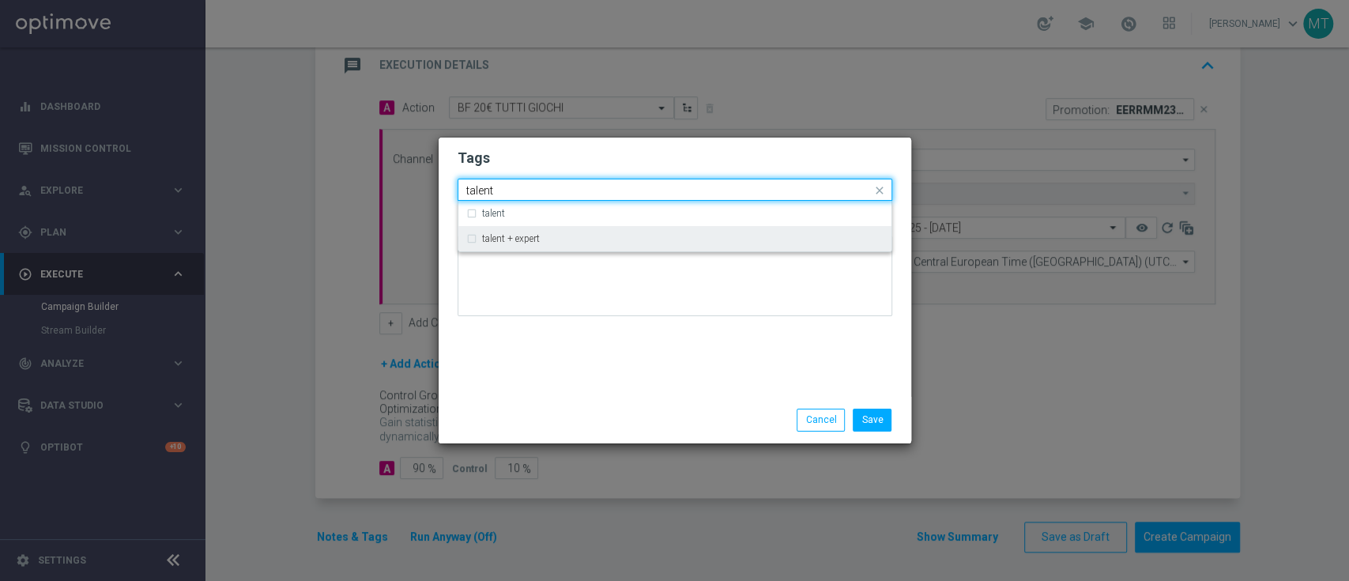
click at [550, 248] on div "talent + expert" at bounding box center [674, 238] width 417 height 25
type input "talent"
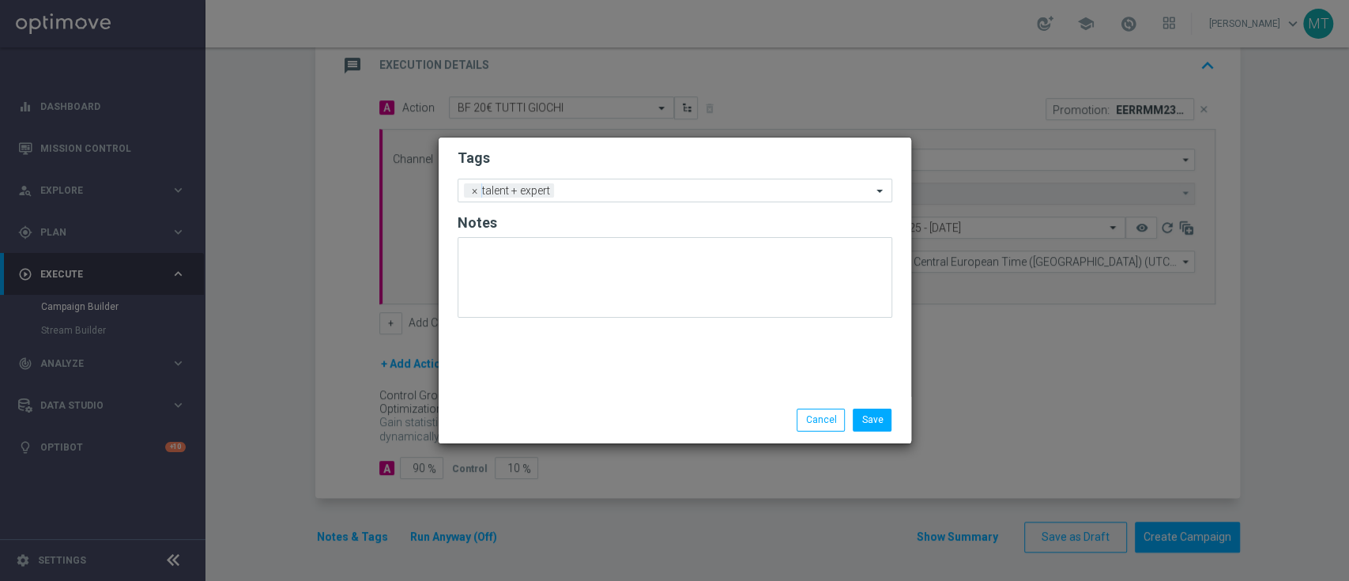
click at [555, 317] on div at bounding box center [675, 283] width 435 height 92
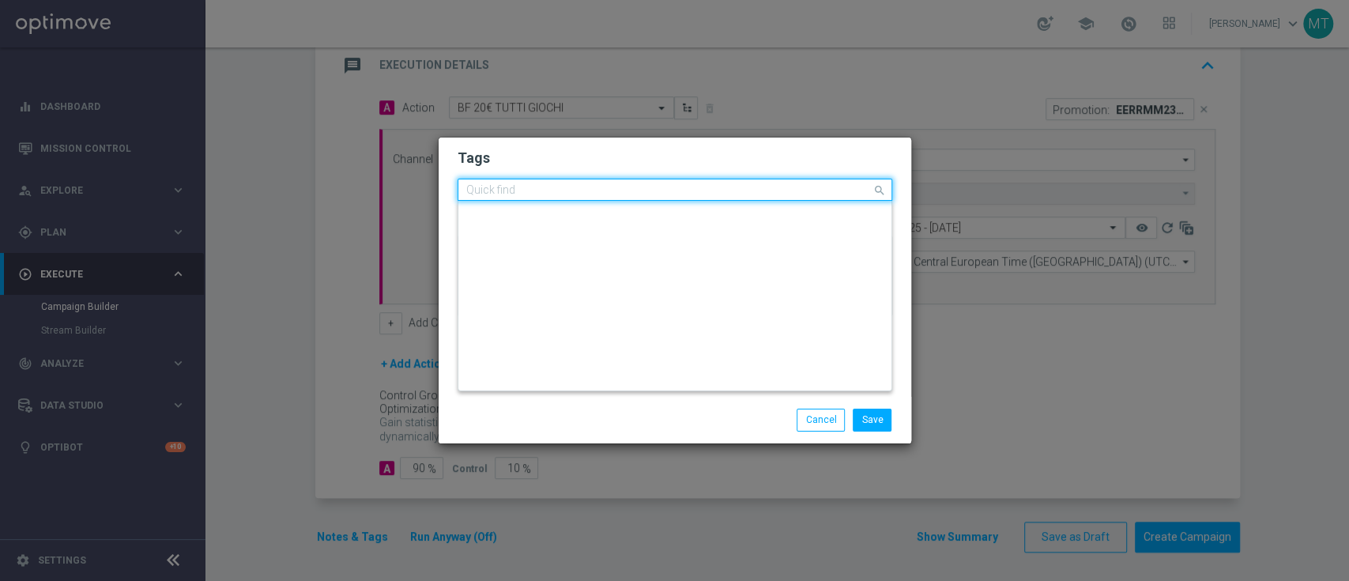
click at [611, 181] on div "Quick find × talent + expert" at bounding box center [664, 190] width 413 height 20
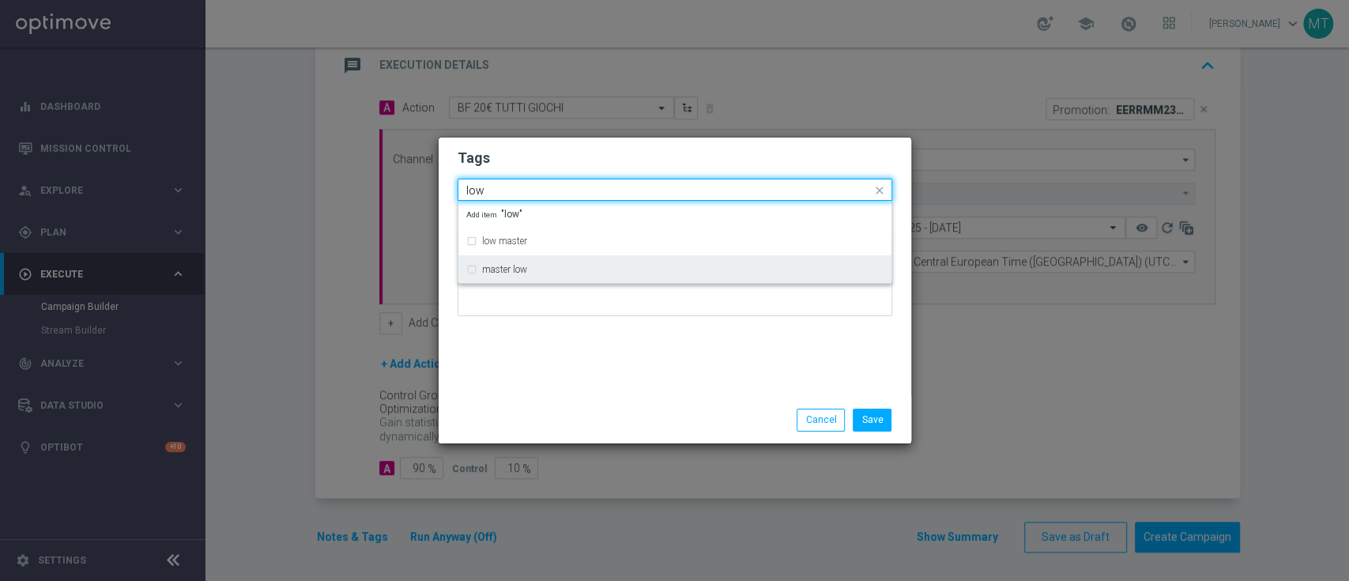
click at [566, 262] on div "master low" at bounding box center [674, 269] width 417 height 25
type input "low"
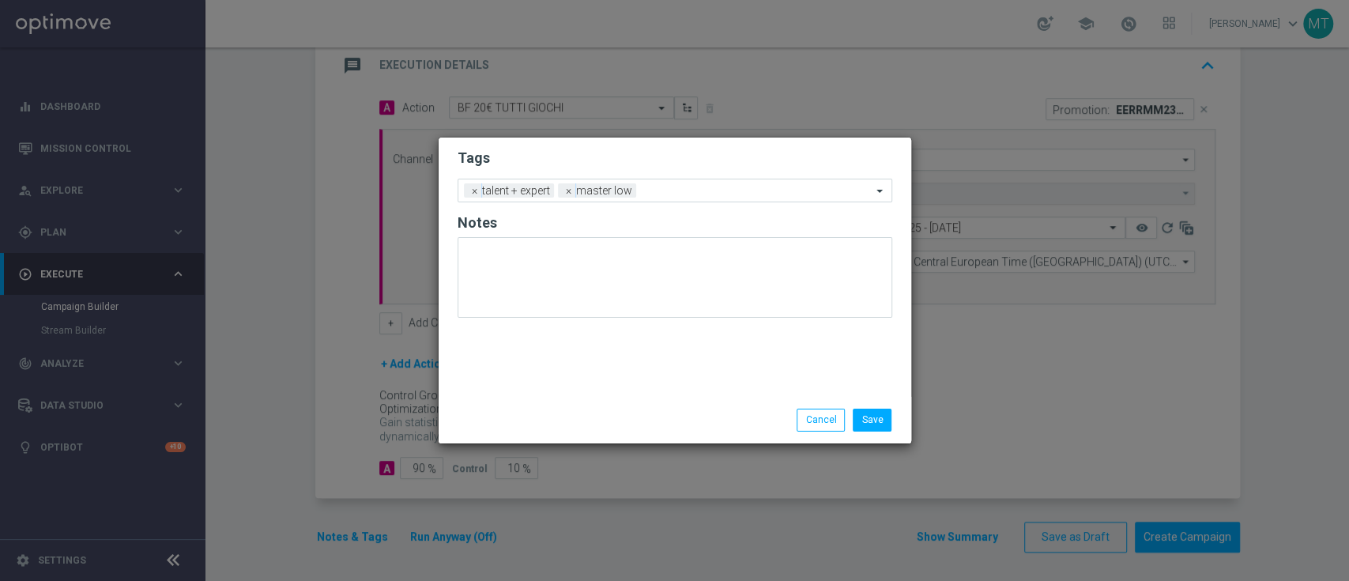
click at [546, 375] on div "Tags Add a new tag × talent + expert × master low Notes" at bounding box center [675, 267] width 473 height 259
click at [472, 191] on span "×" at bounding box center [475, 190] width 14 height 14
click at [601, 197] on input "text" at bounding box center [710, 191] width 323 height 13
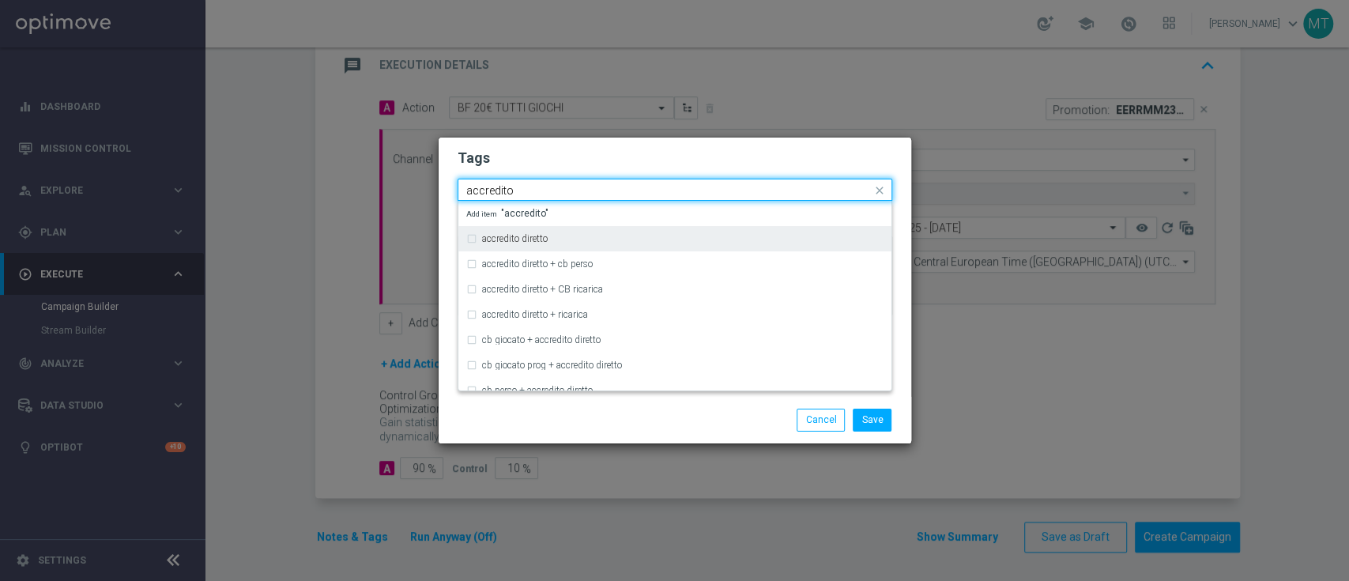
click at [601, 242] on div "accredito diretto" at bounding box center [683, 238] width 402 height 9
type input "accredito"
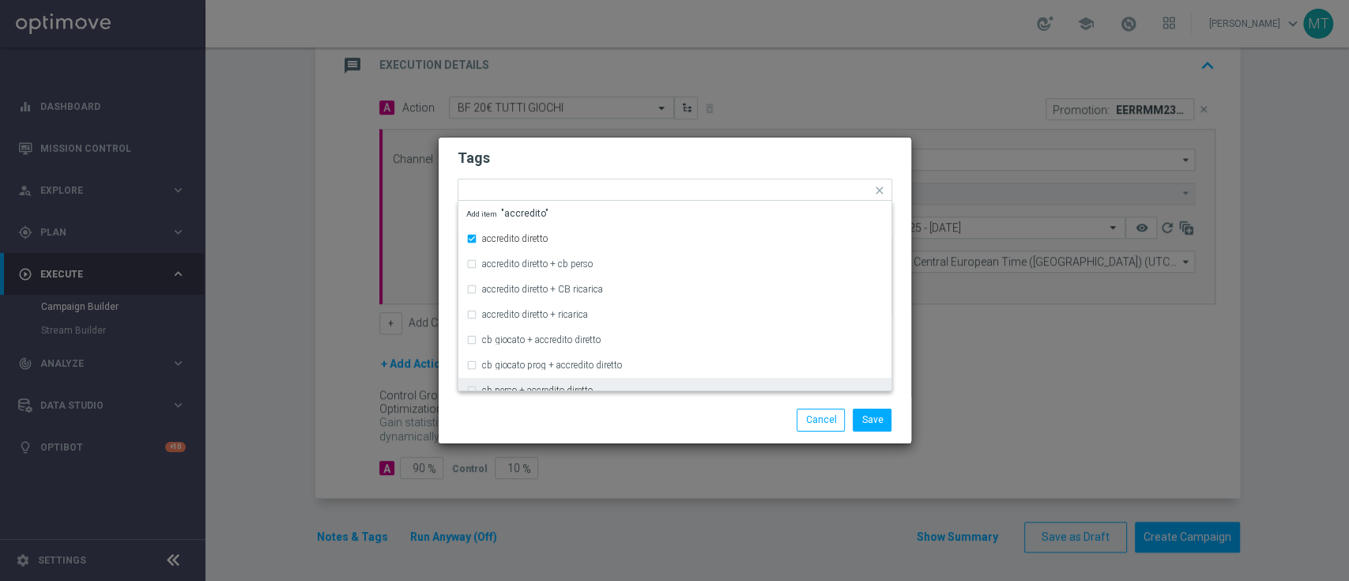
click at [575, 404] on div "Save Cancel" at bounding box center [675, 420] width 473 height 46
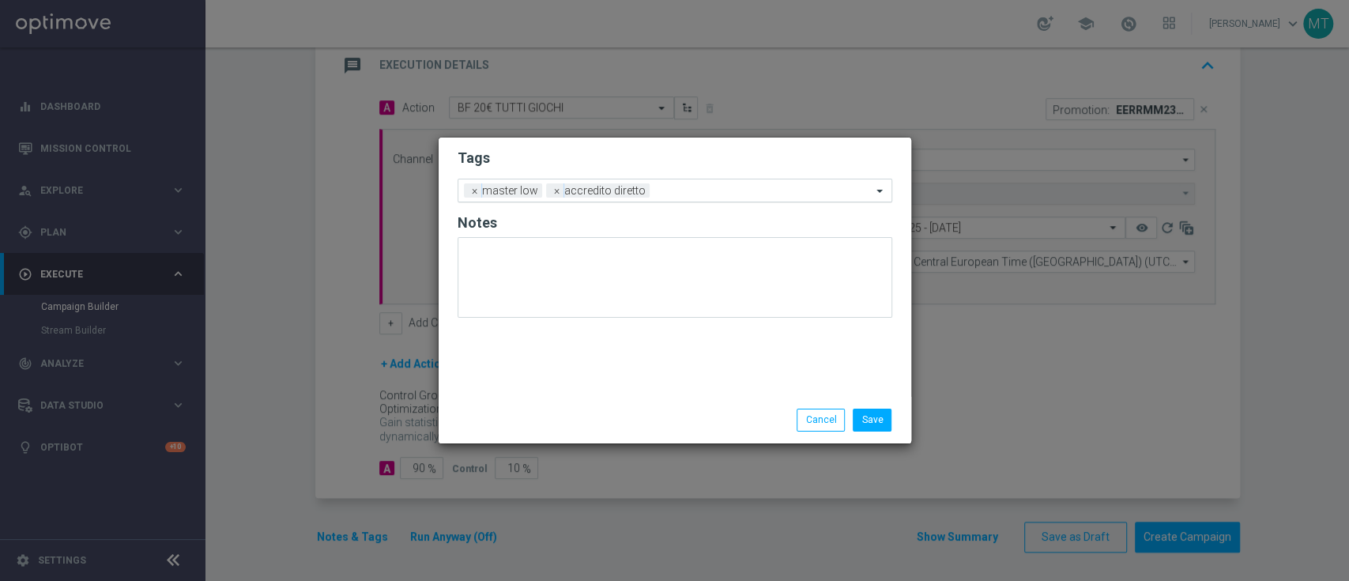
click at [727, 187] on input "text" at bounding box center [764, 191] width 216 height 13
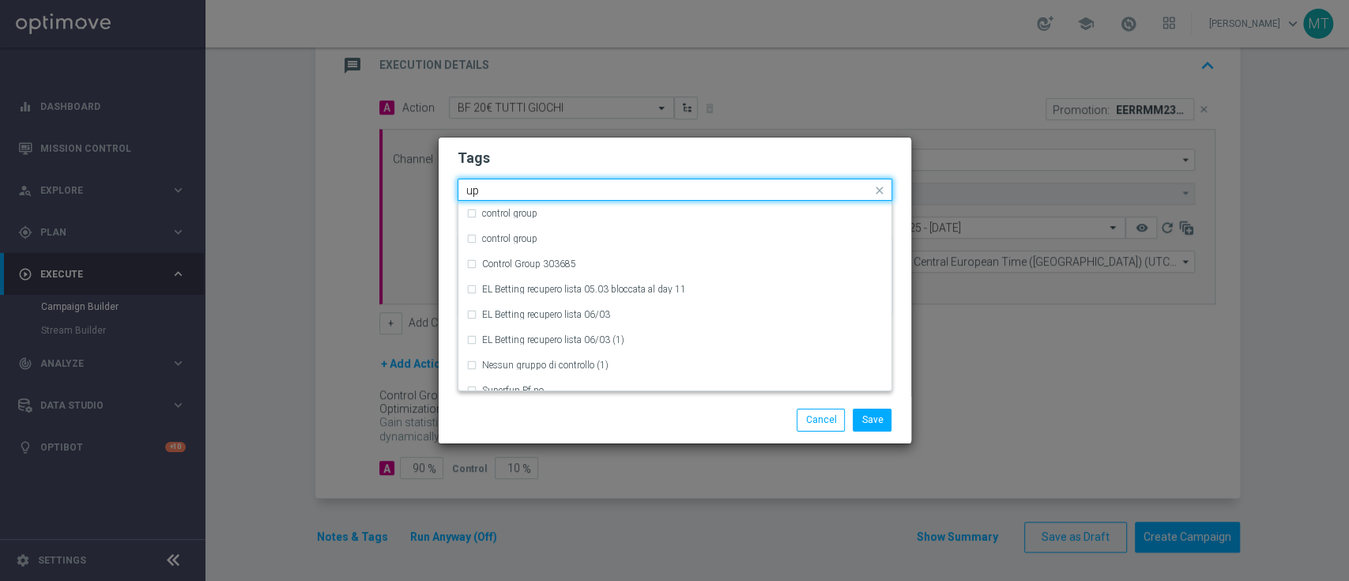
type input "u"
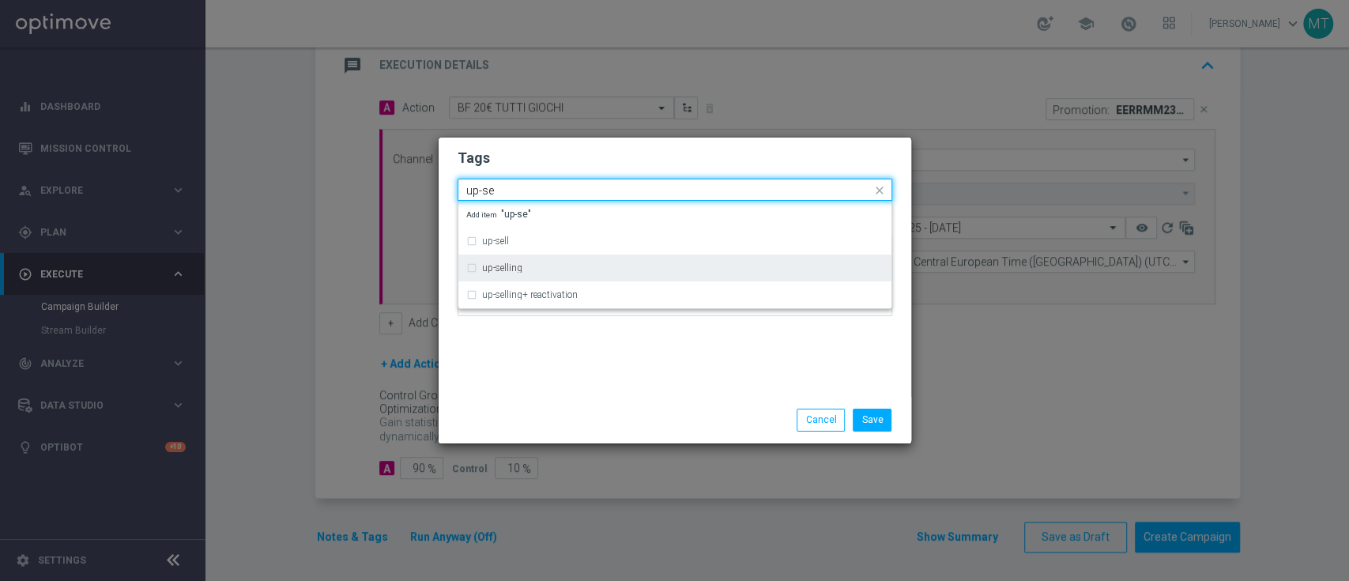
click at [516, 266] on label "up-selling" at bounding box center [502, 267] width 40 height 9
type input "up-se"
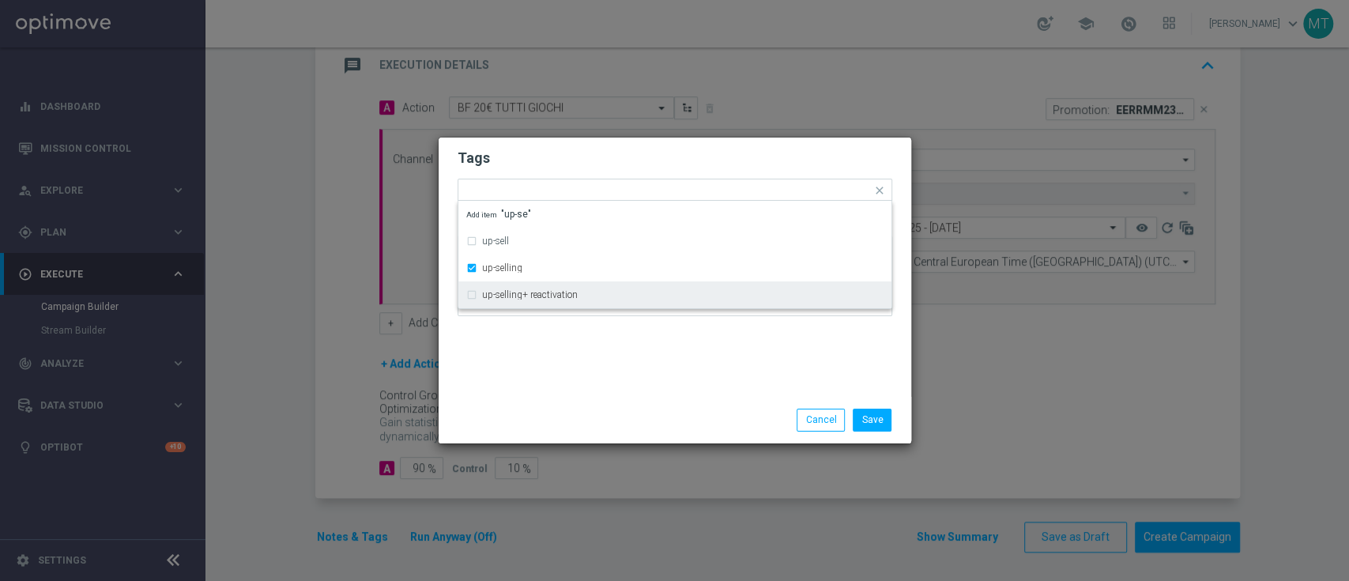
click at [573, 405] on div "Save Cancel" at bounding box center [675, 420] width 473 height 46
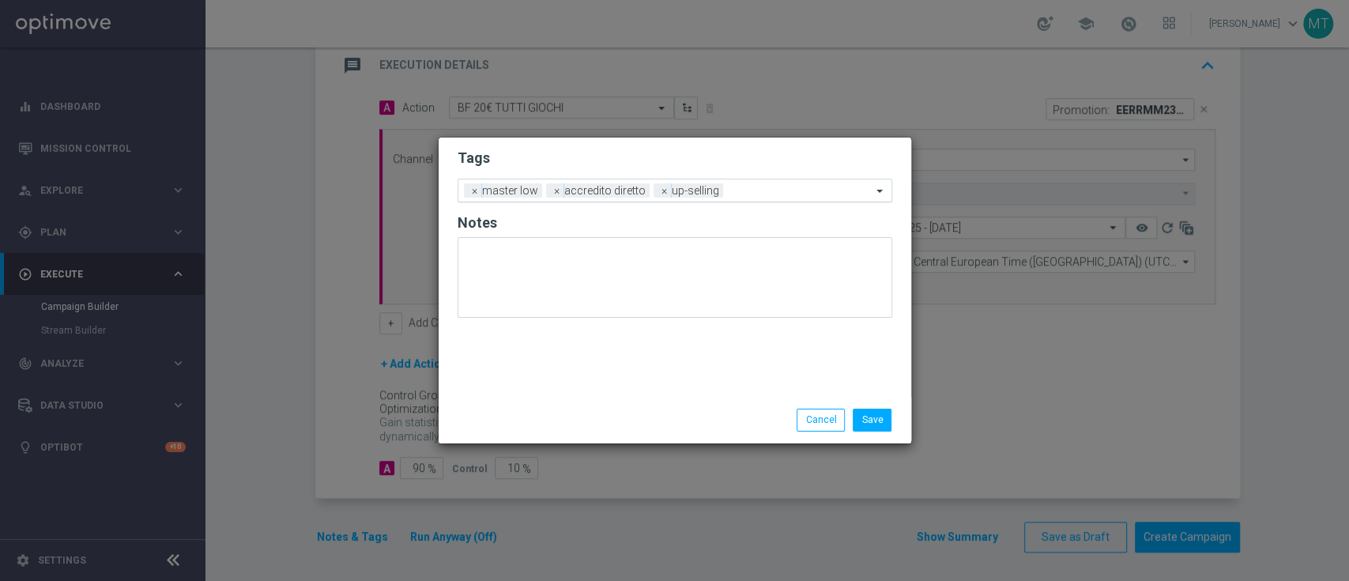
click at [792, 183] on div "Add a new tag × master low × accredito diretto × up-selling" at bounding box center [664, 190] width 413 height 22
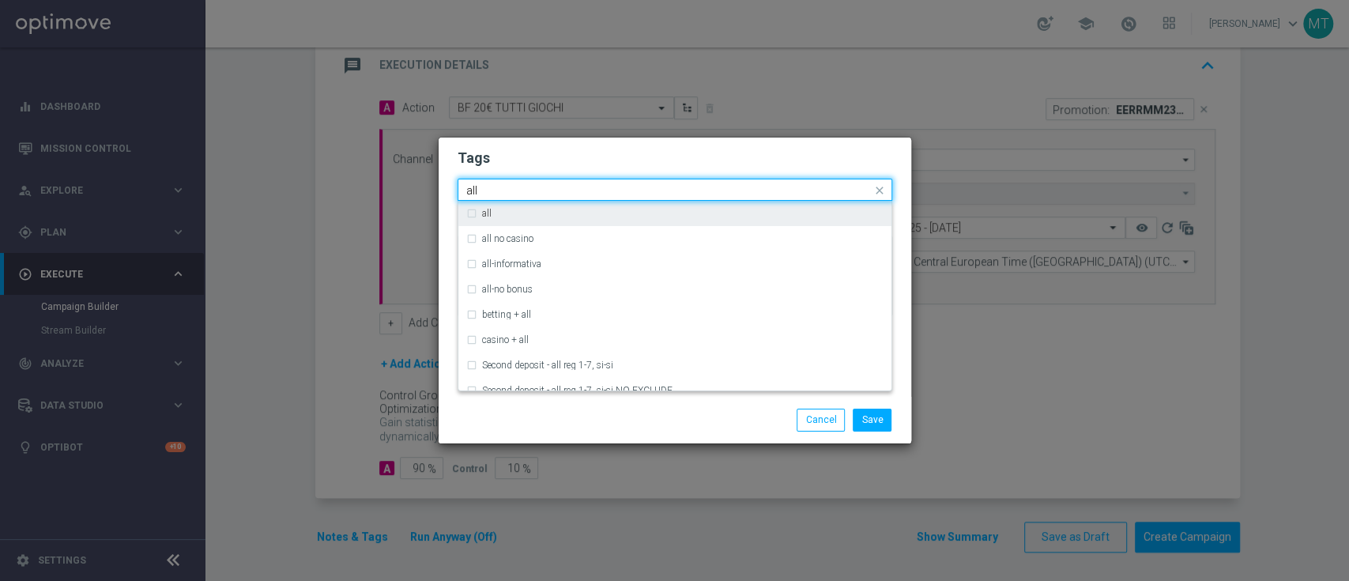
click at [745, 209] on div "all" at bounding box center [683, 213] width 402 height 9
type input "all"
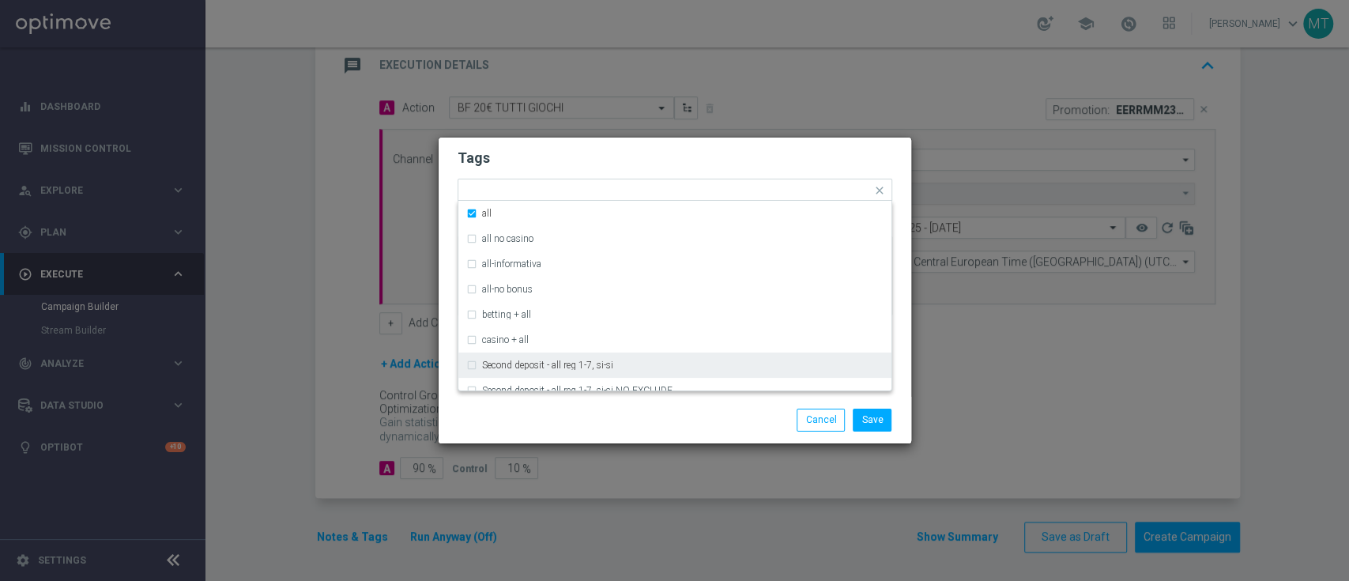
click at [749, 427] on div "Save Cancel" at bounding box center [751, 420] width 306 height 22
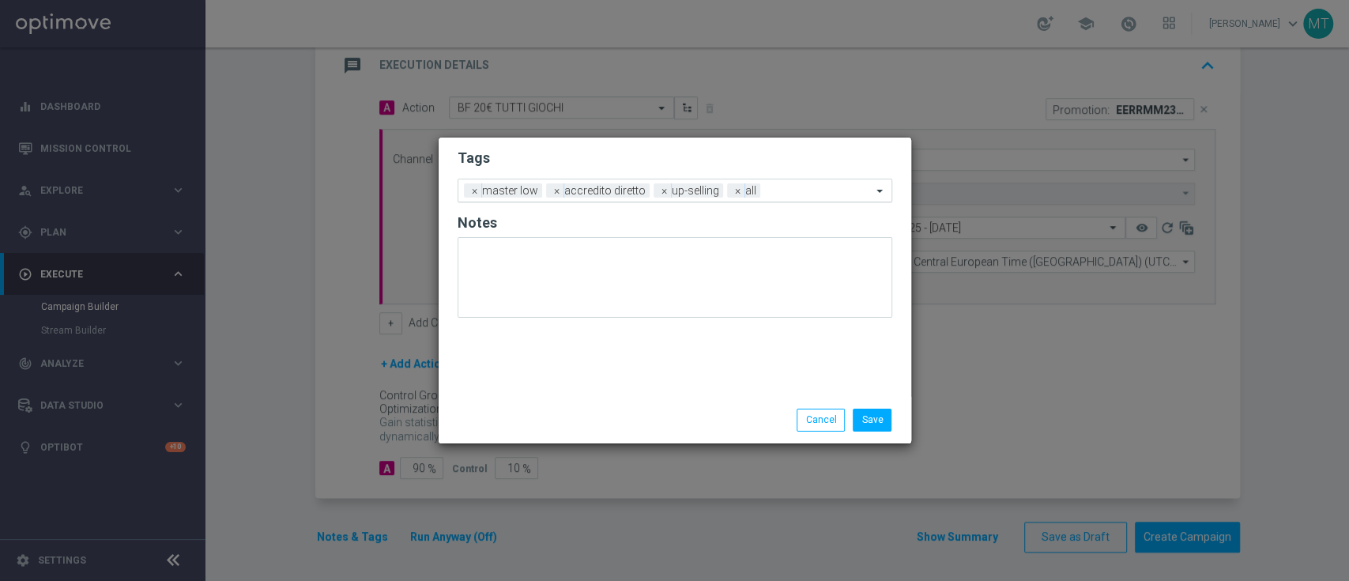
click at [805, 193] on input "text" at bounding box center [819, 191] width 105 height 13
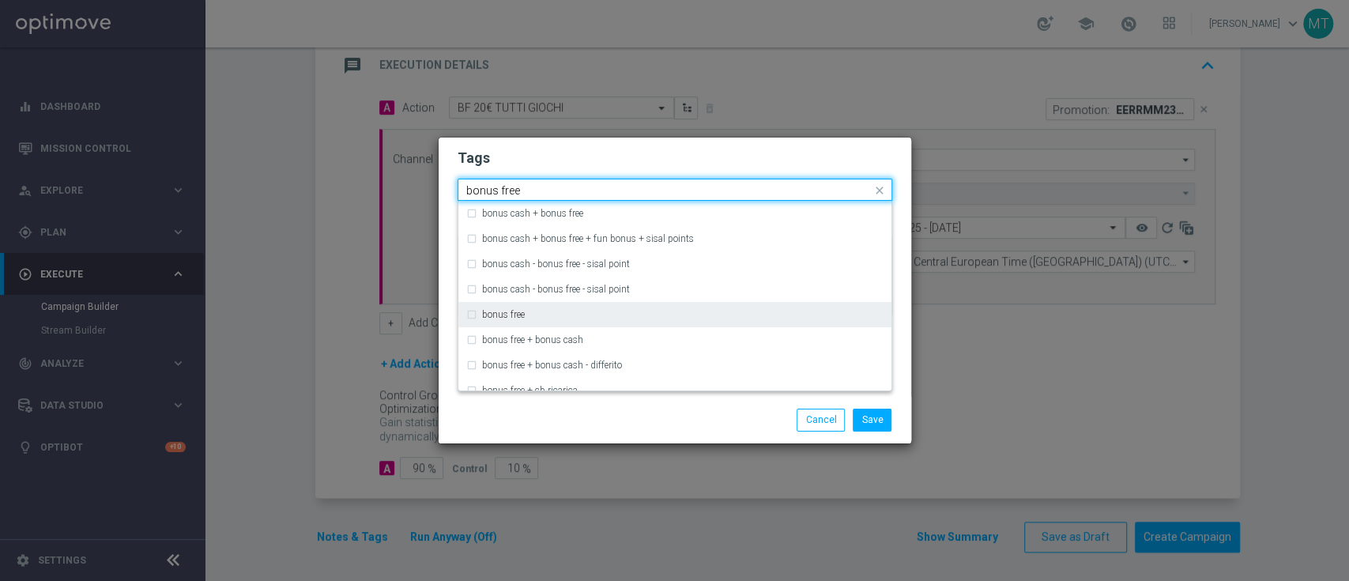
click at [653, 308] on div "bonus free" at bounding box center [674, 314] width 417 height 25
type input "bonus free"
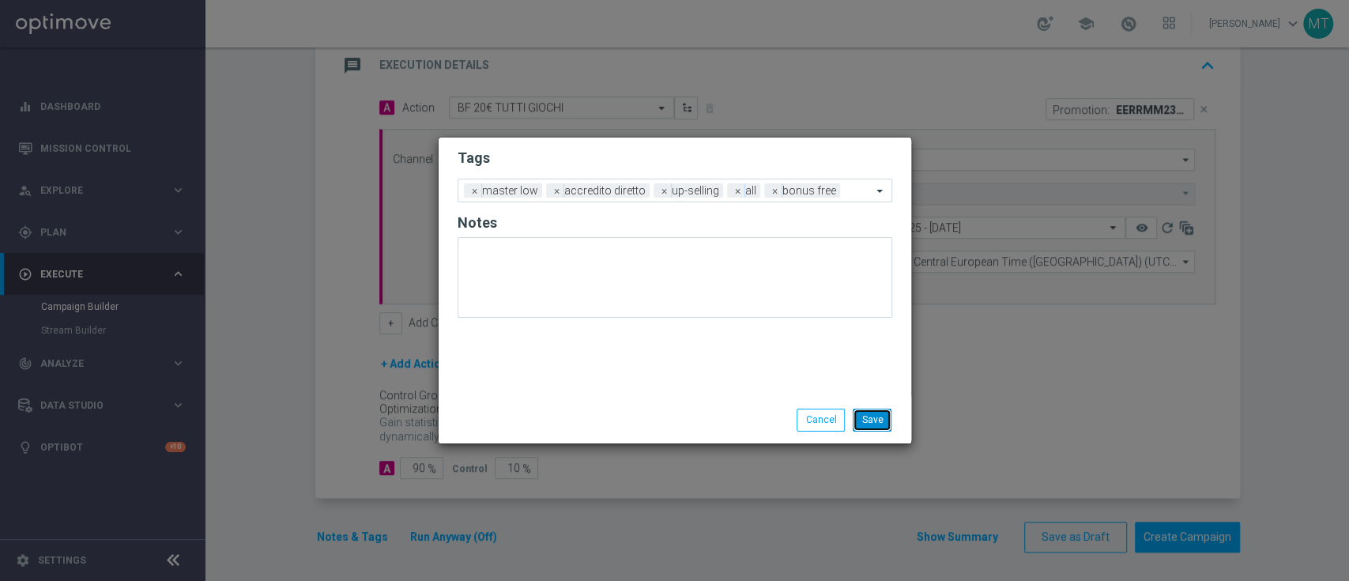
click at [859, 418] on button "Save" at bounding box center [872, 420] width 39 height 22
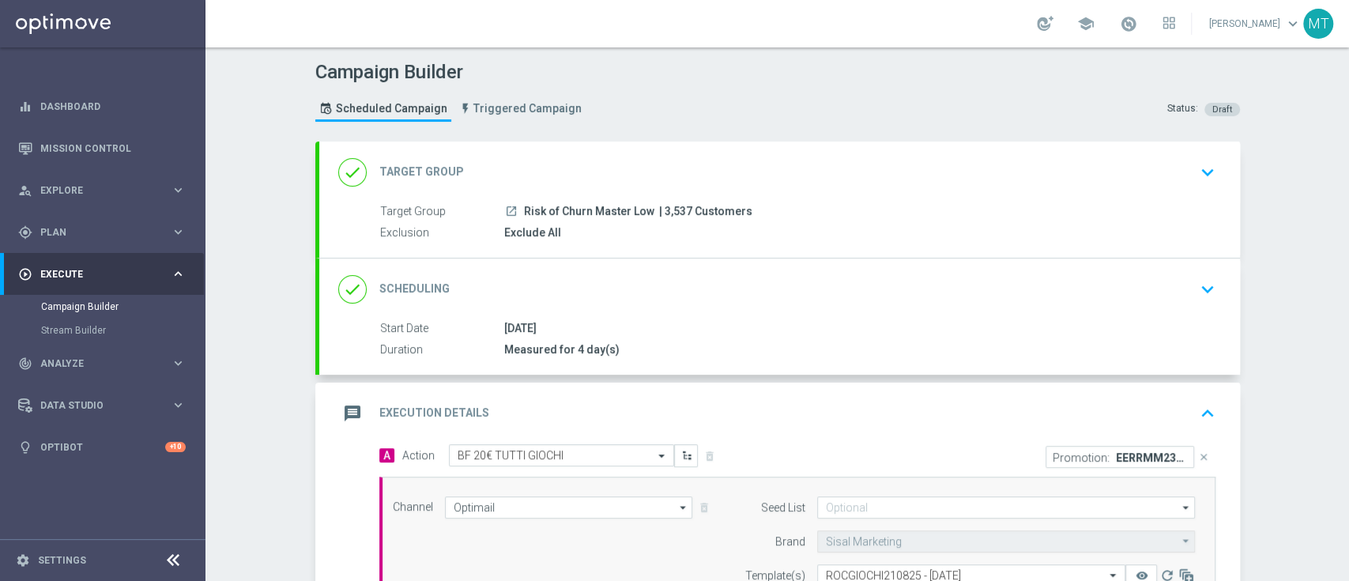
click at [748, 383] on div "message Execution Details keyboard_arrow_up" at bounding box center [779, 414] width 921 height 62
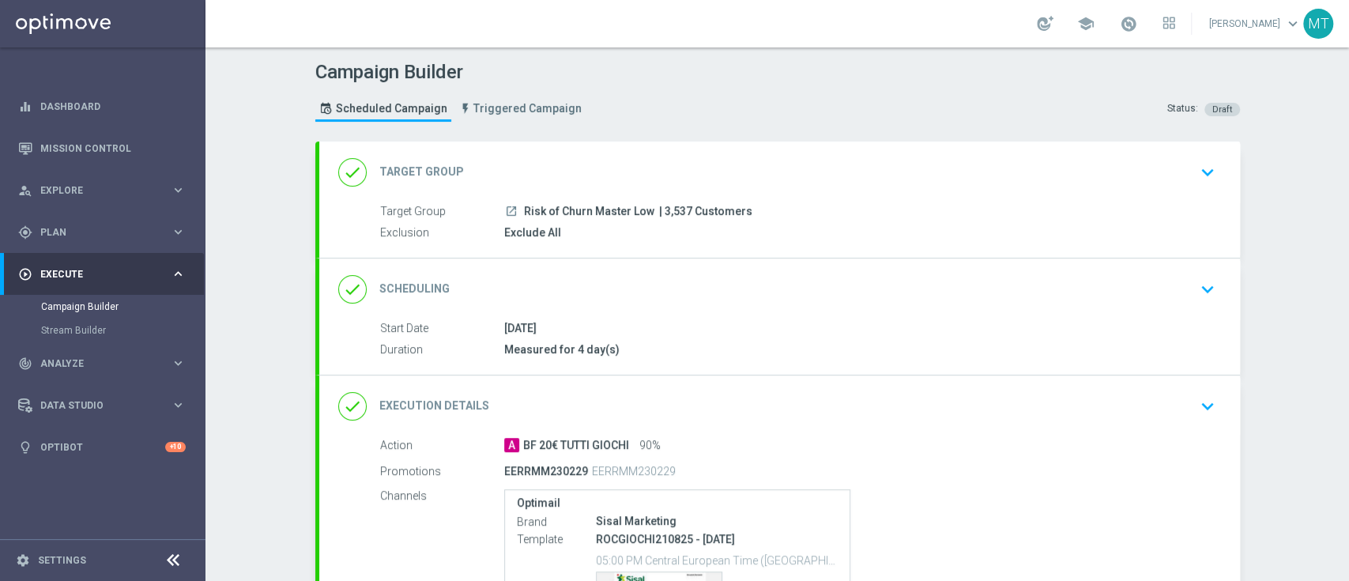
click at [764, 227] on div "Exclude All" at bounding box center [856, 232] width 705 height 16
click at [910, 194] on div "done Target Group keyboard_arrow_down" at bounding box center [779, 172] width 921 height 62
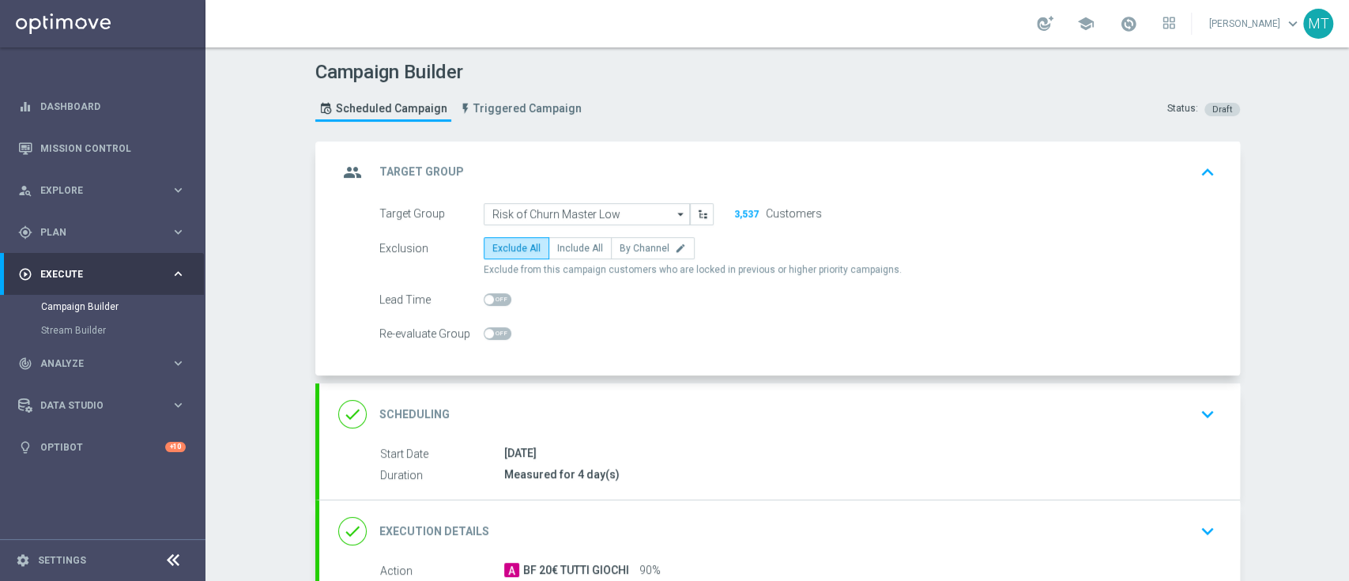
scroll to position [54, 0]
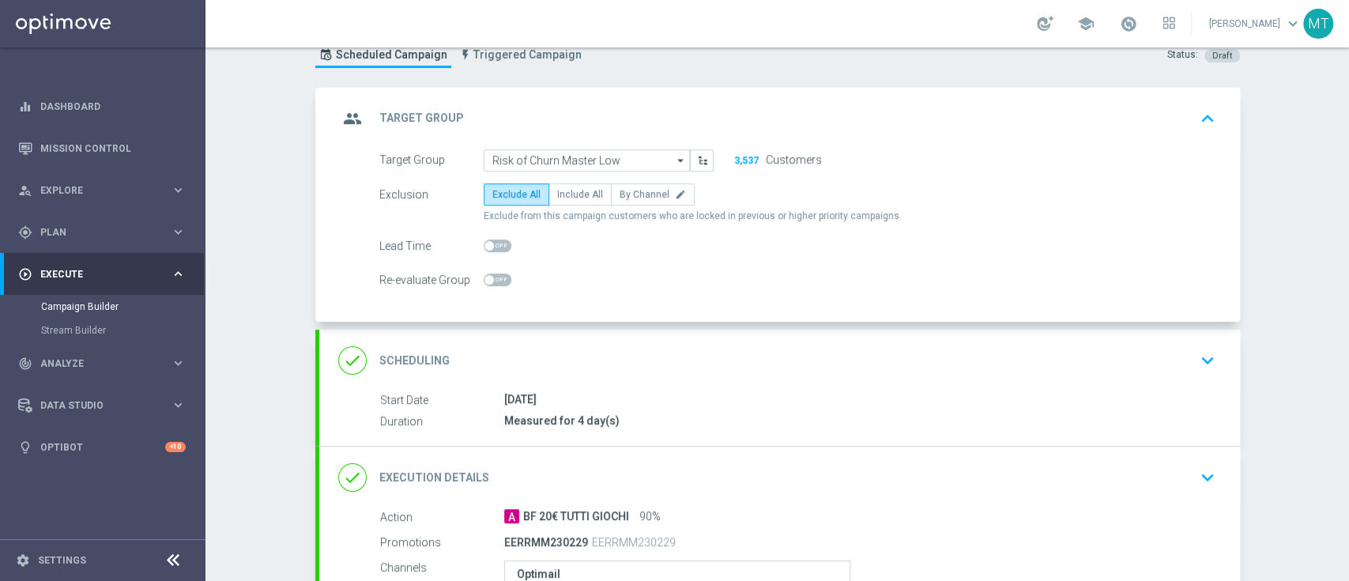
click at [850, 345] on div "done Scheduling keyboard_arrow_down" at bounding box center [779, 360] width 883 height 30
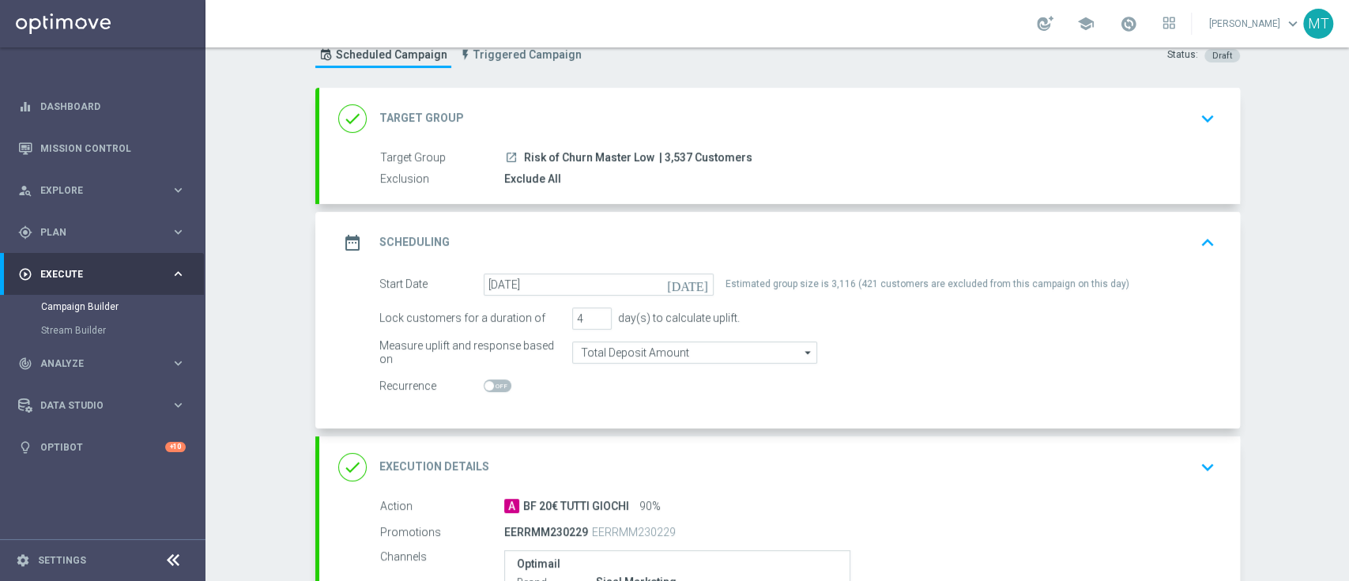
click at [1133, 24] on link at bounding box center [1128, 24] width 21 height 25
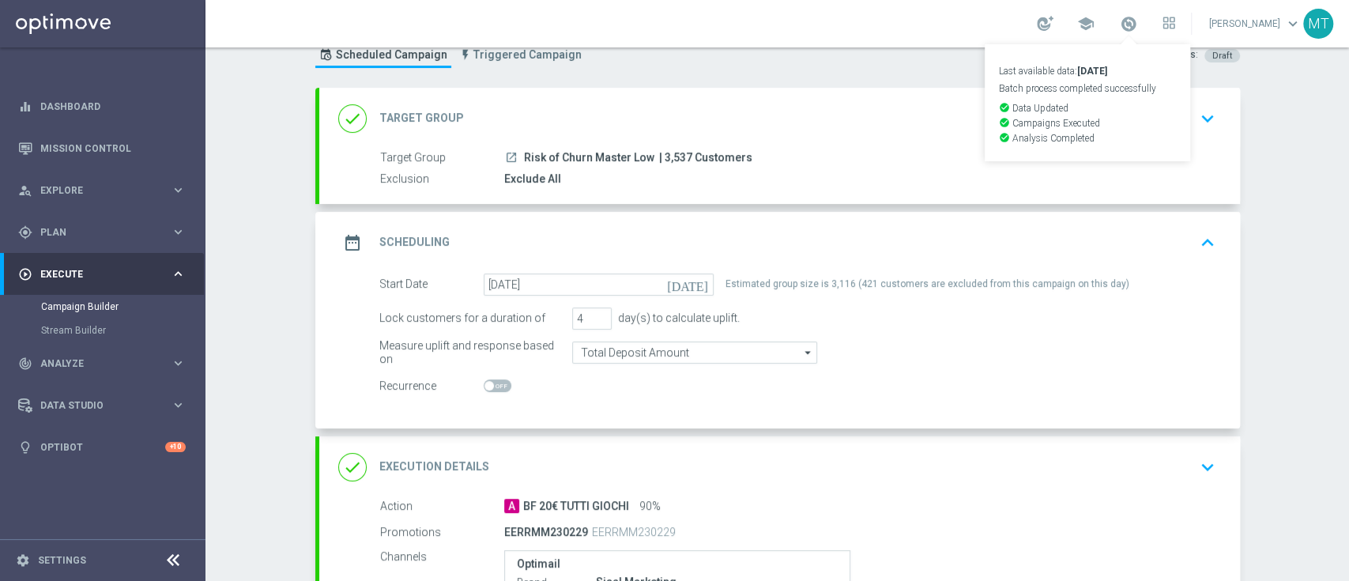
click at [844, 321] on div "Lock customers for a duration of 4 day(s) to calculate uplift." at bounding box center [798, 318] width 860 height 22
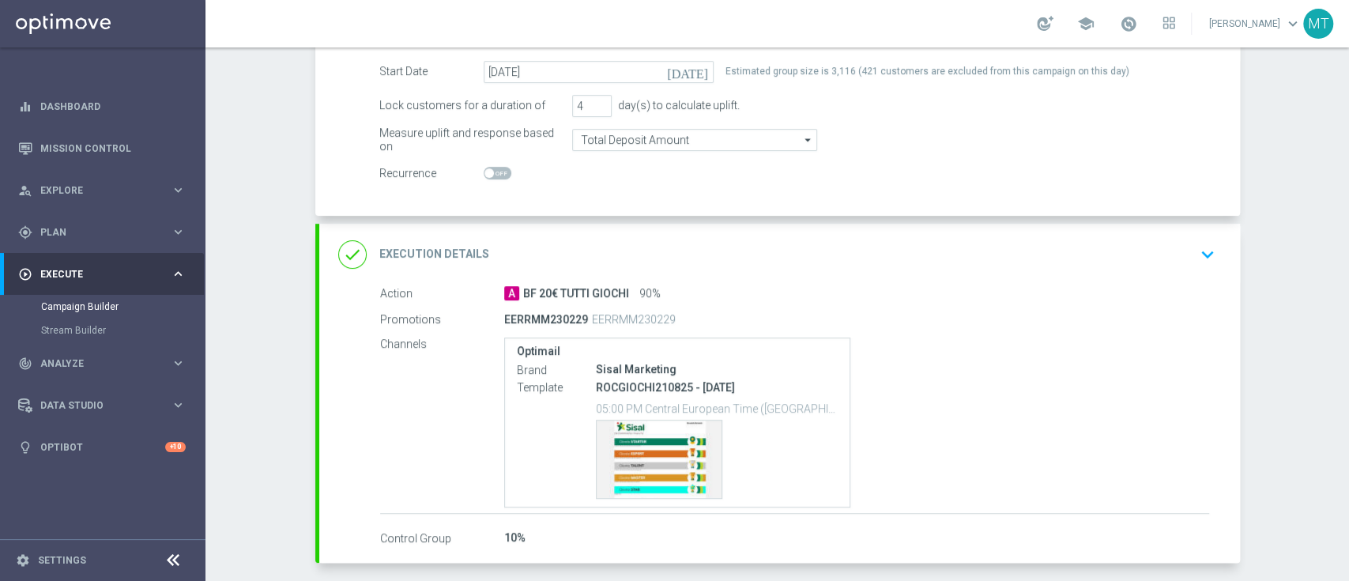
scroll to position [269, 0]
click at [733, 269] on div "done Execution Details keyboard_arrow_down" at bounding box center [779, 252] width 921 height 62
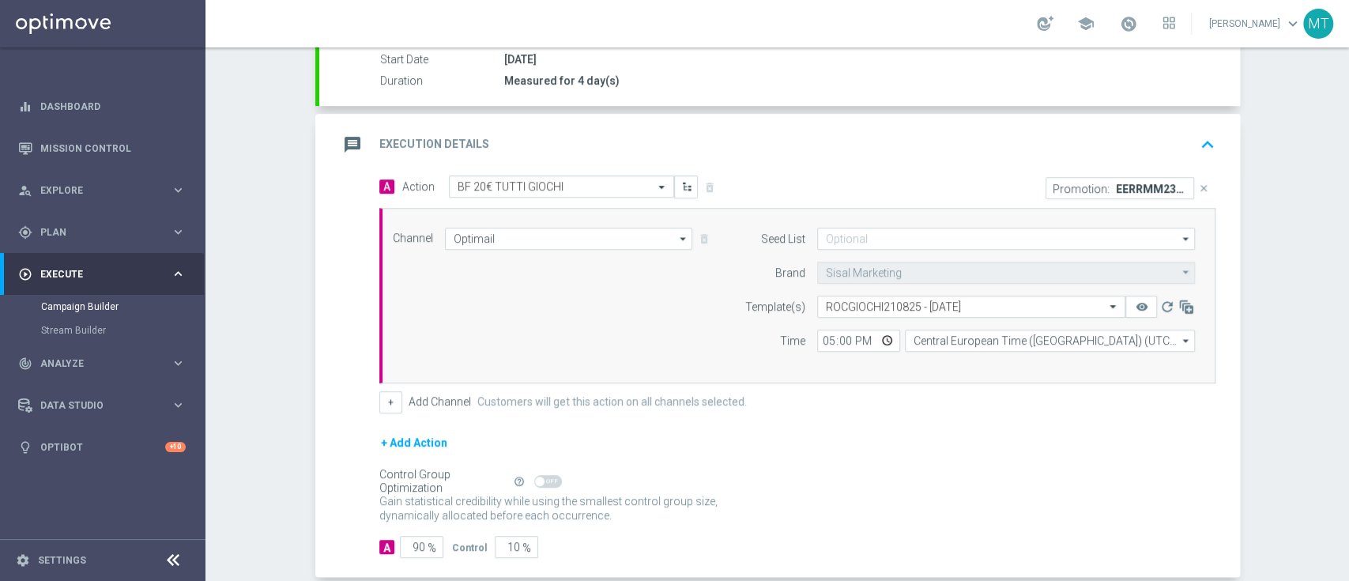
click at [839, 186] on div "Promotion: EERRMM230229 close" at bounding box center [1013, 187] width 430 height 24
click at [730, 142] on div "message Execution Details keyboard_arrow_up" at bounding box center [779, 145] width 883 height 30
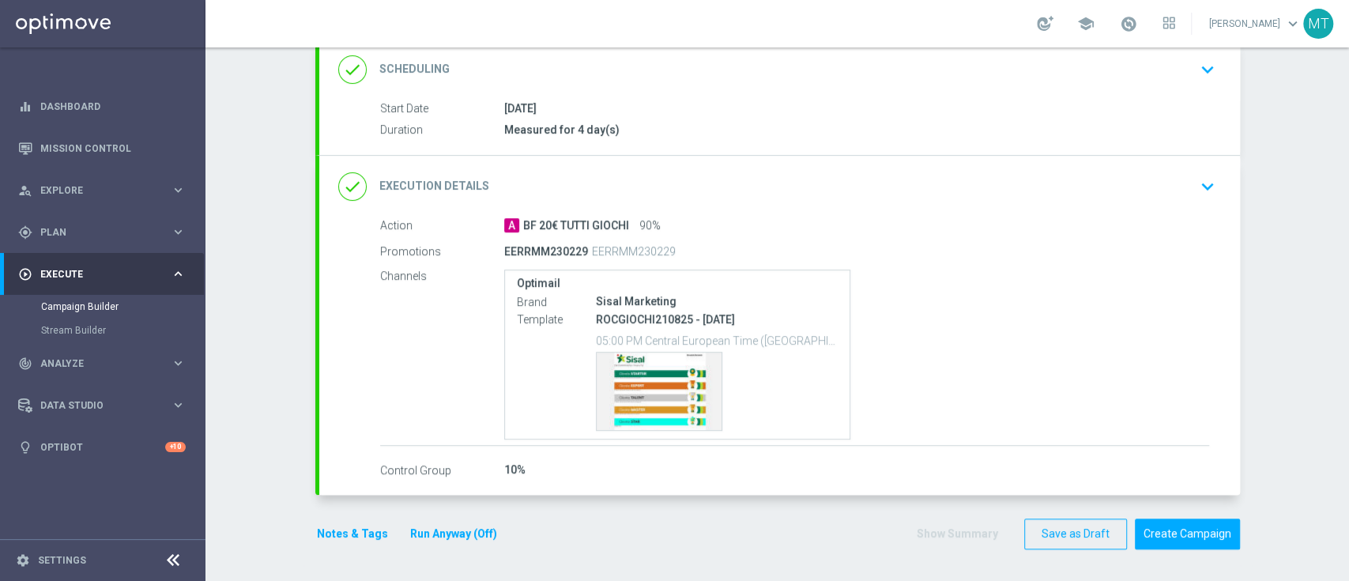
scroll to position [217, 0]
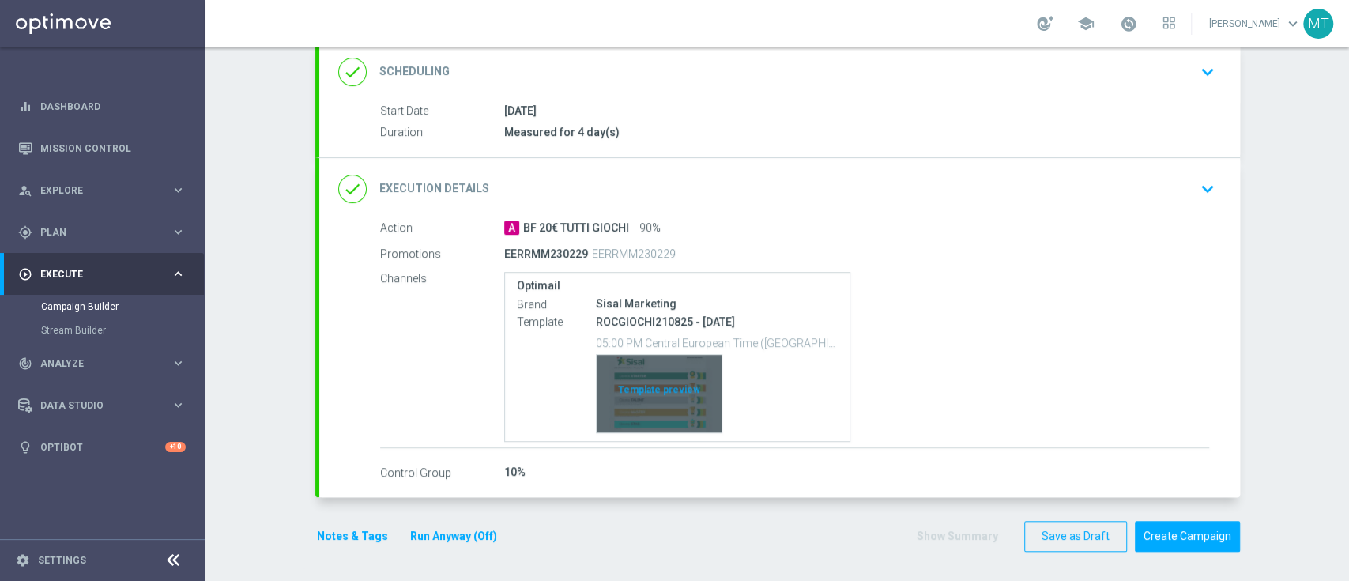
click at [666, 382] on div "Template preview" at bounding box center [659, 393] width 125 height 77
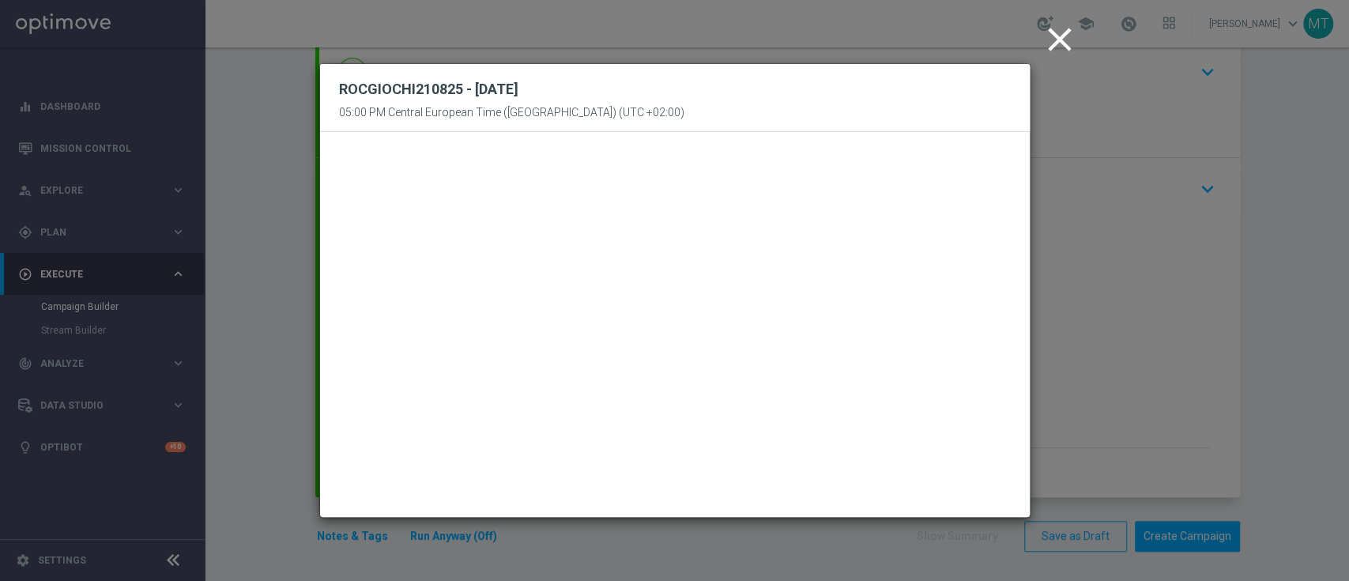
click at [1067, 47] on icon "close" at bounding box center [1060, 40] width 40 height 40
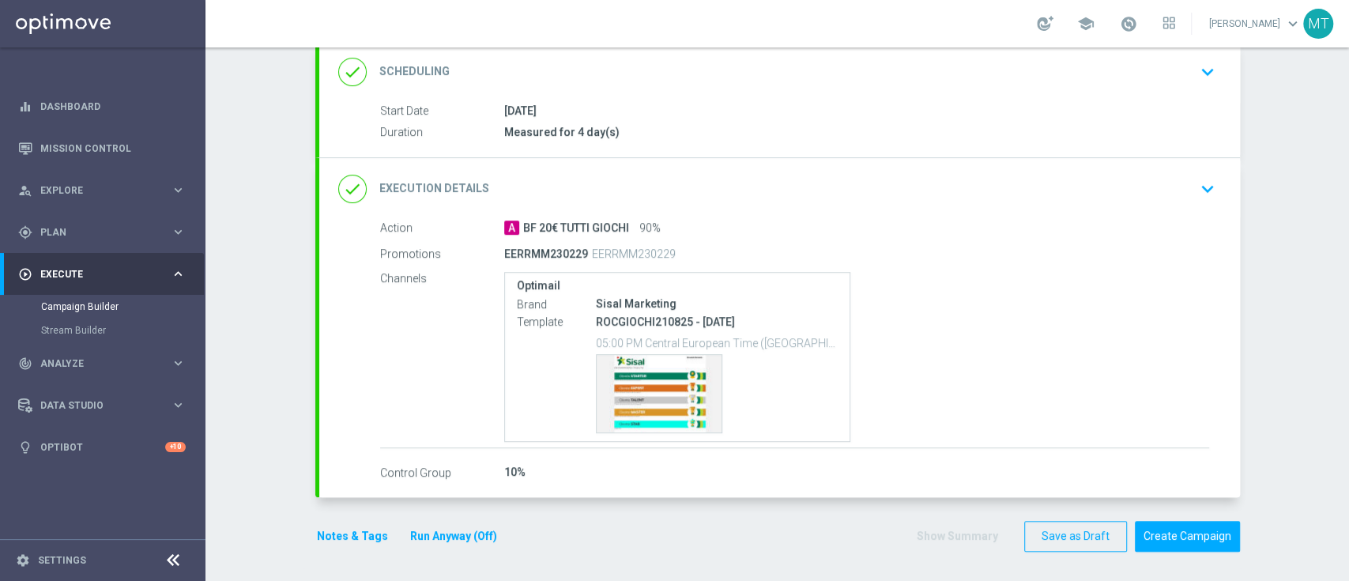
click at [980, 212] on div "done Execution Details keyboard_arrow_down" at bounding box center [779, 189] width 921 height 62
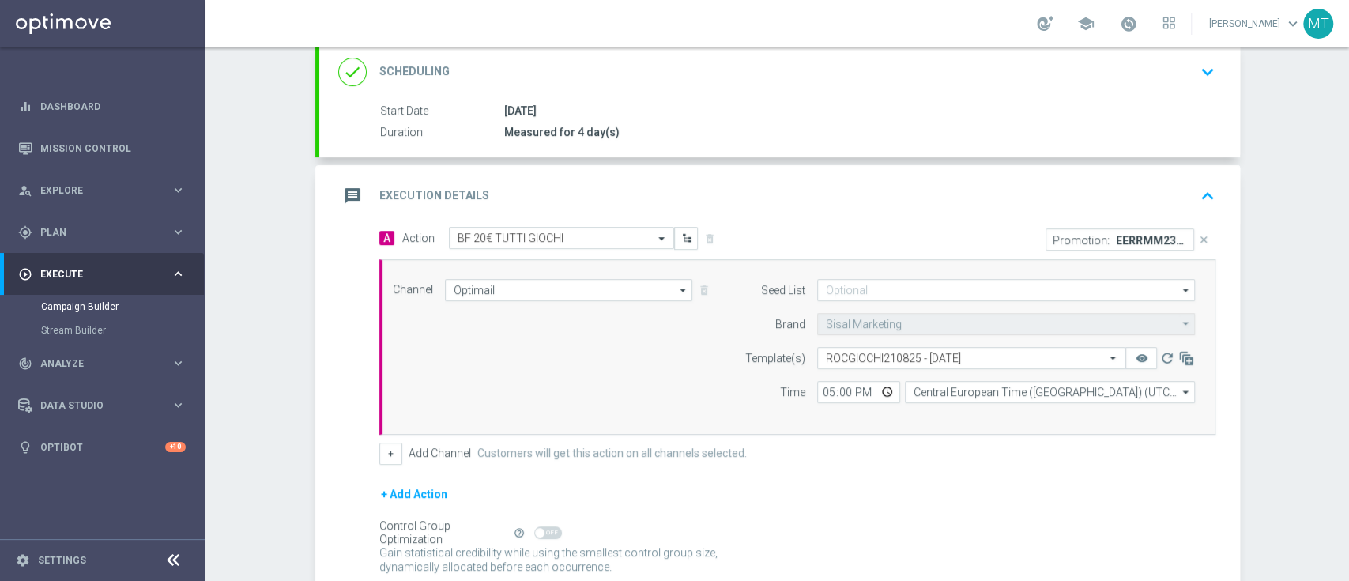
click at [980, 212] on div "message Execution Details keyboard_arrow_up Action A BF 20€ TUTTI GIOCHI 90% Pr…" at bounding box center [779, 397] width 921 height 464
click at [942, 181] on div "message Execution Details keyboard_arrow_up" at bounding box center [779, 196] width 883 height 30
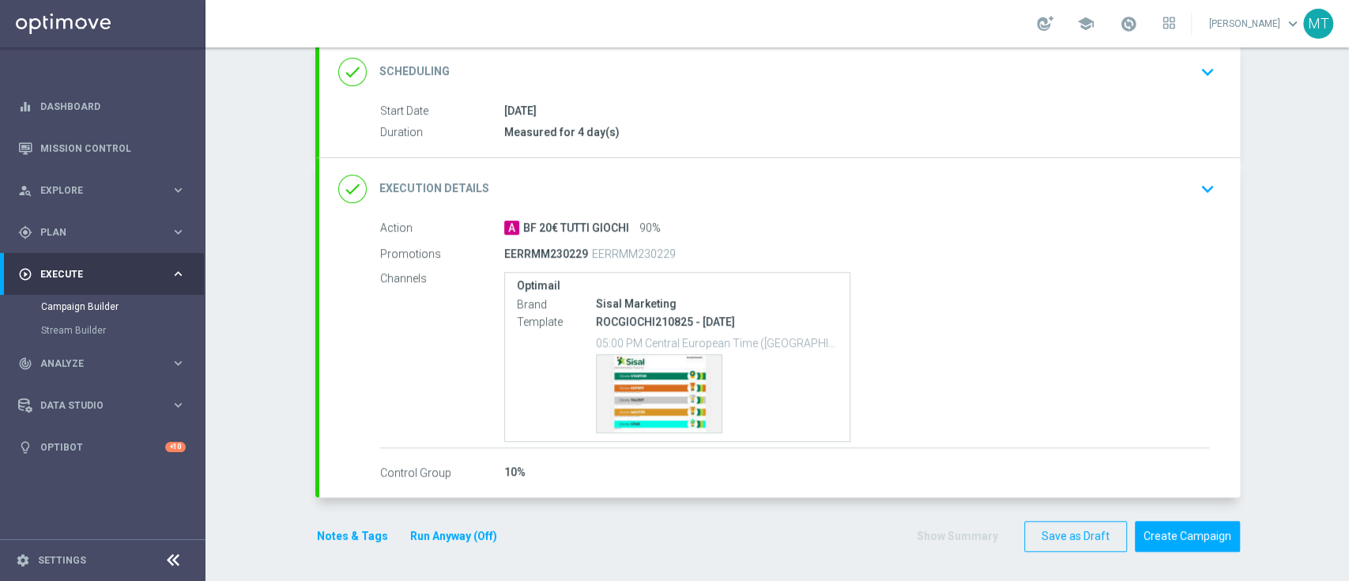
click at [816, 174] on div "done Execution Details keyboard_arrow_down" at bounding box center [779, 189] width 883 height 30
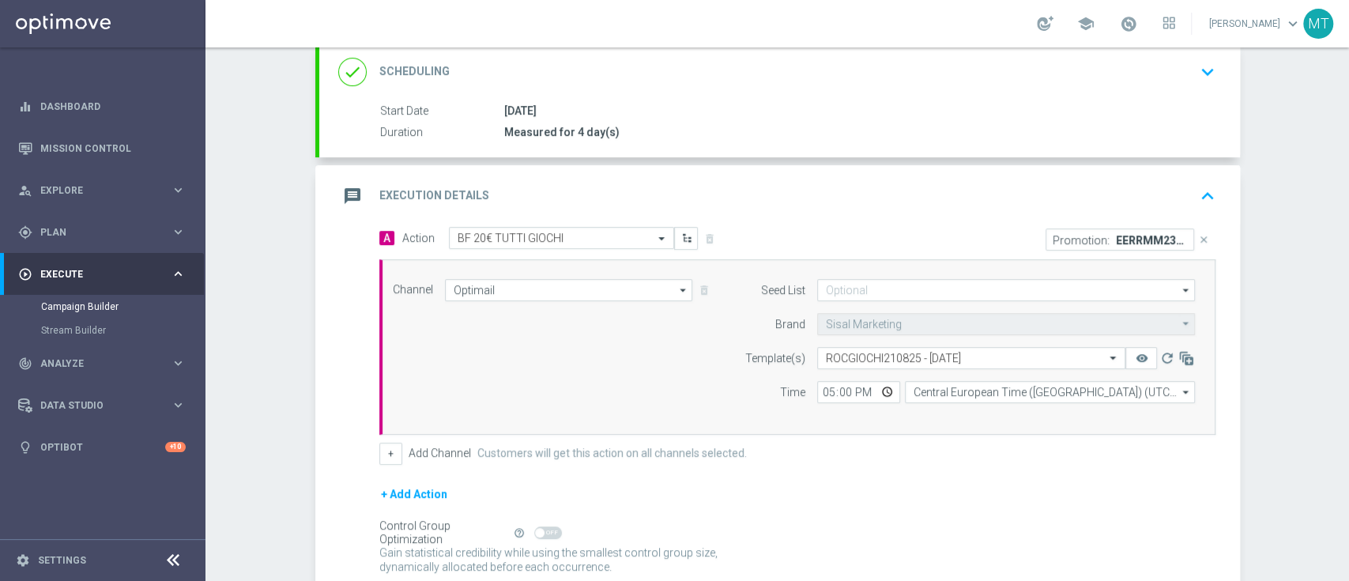
click at [813, 170] on div "message Execution Details keyboard_arrow_up" at bounding box center [779, 196] width 921 height 62
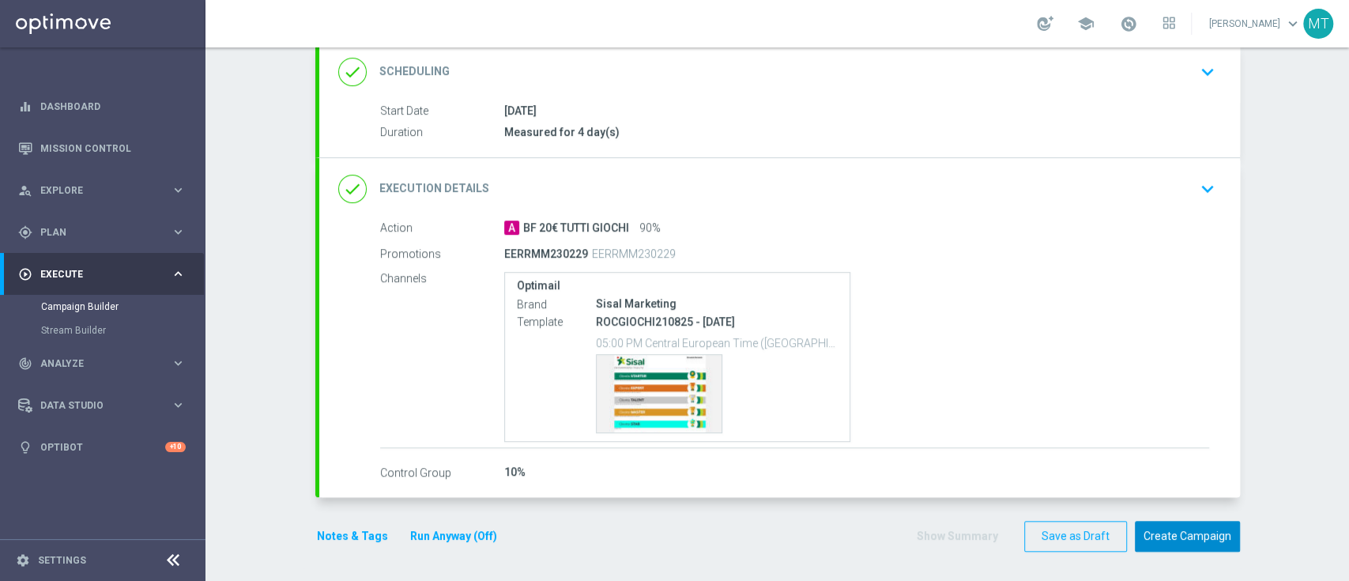
click at [1162, 542] on button "Create Campaign" at bounding box center [1187, 536] width 105 height 31
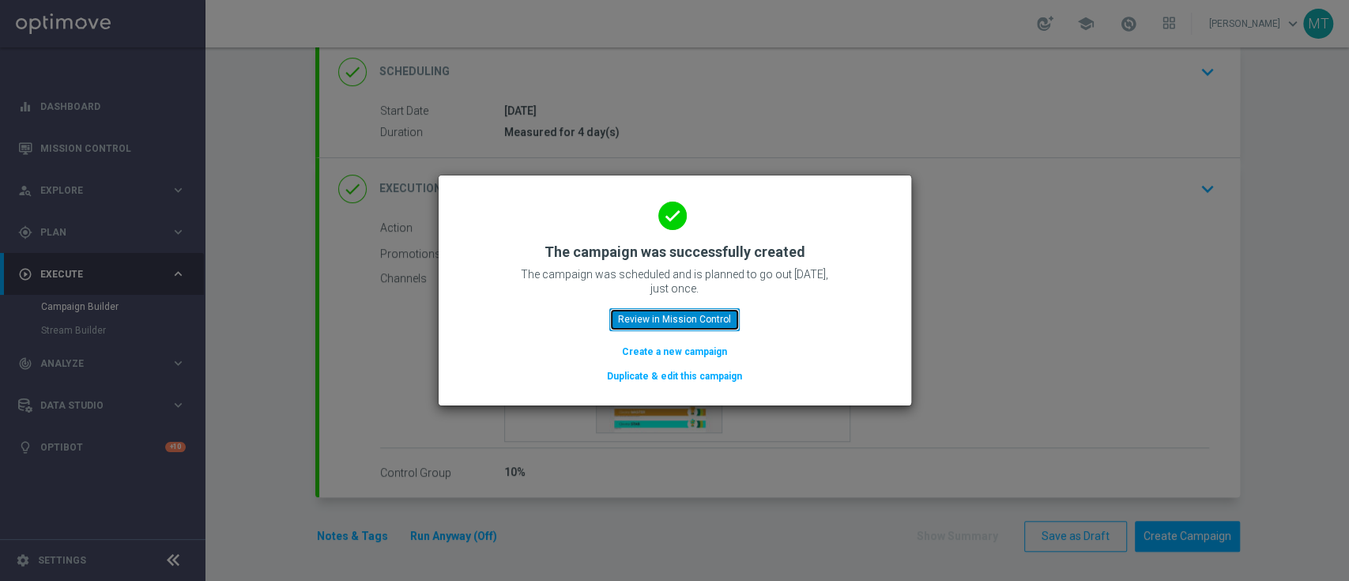
click at [727, 319] on button "Review in Mission Control" at bounding box center [674, 319] width 130 height 22
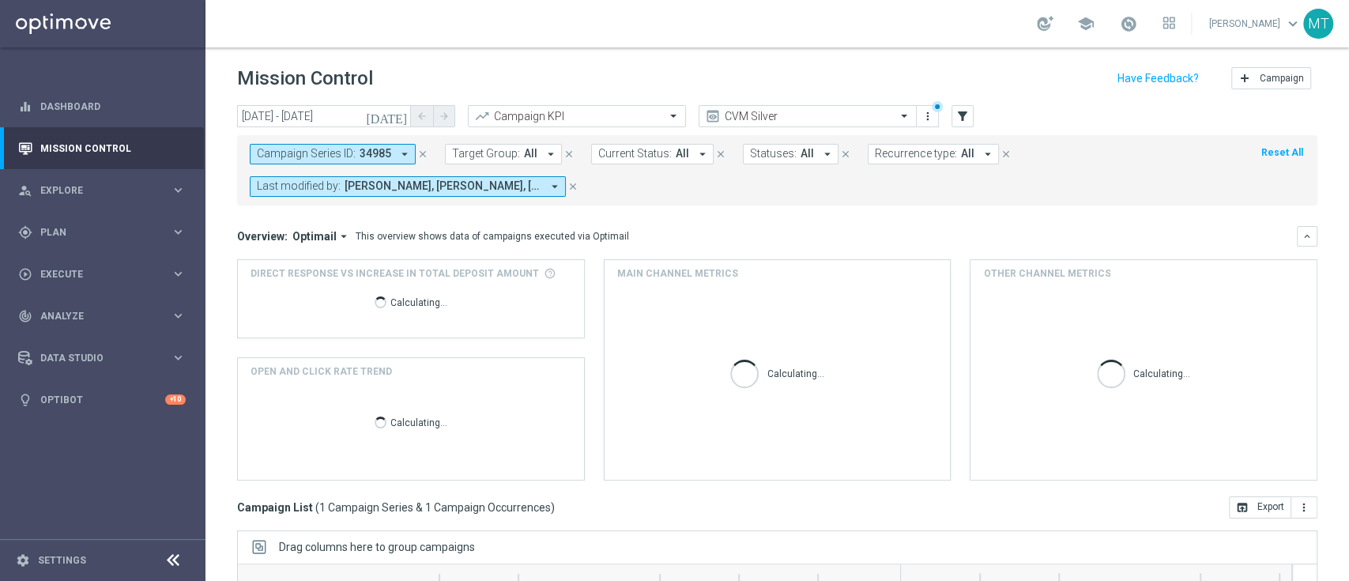
click at [424, 150] on icon "close" at bounding box center [422, 154] width 11 height 11
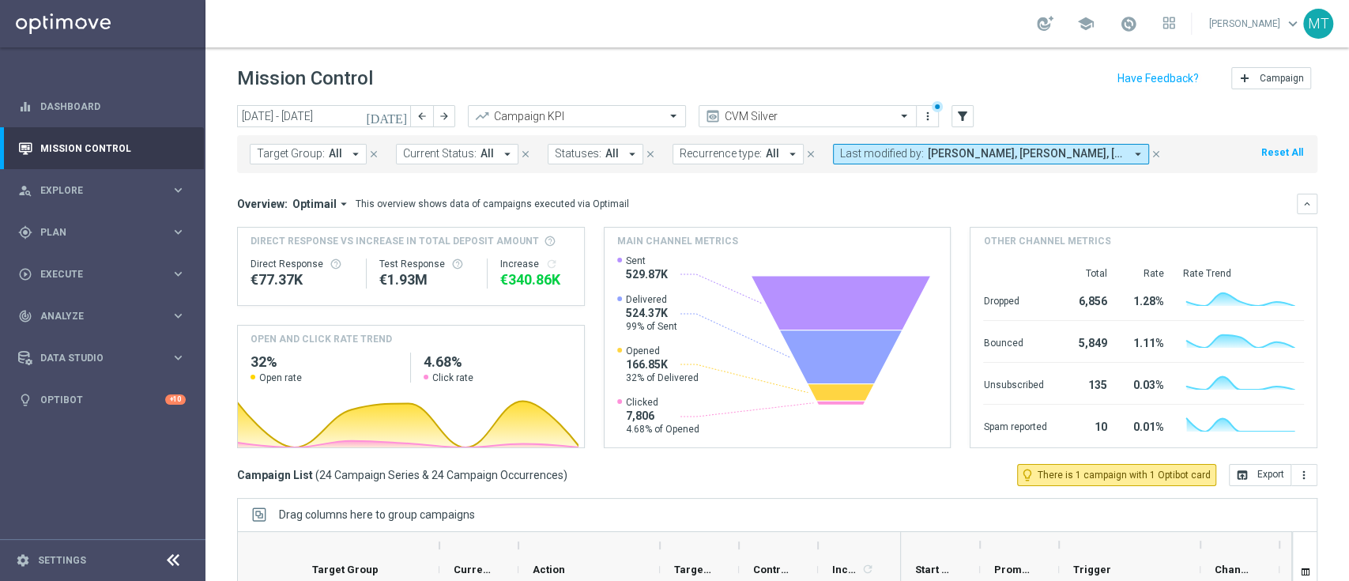
click at [398, 115] on icon "[DATE]" at bounding box center [387, 116] width 43 height 14
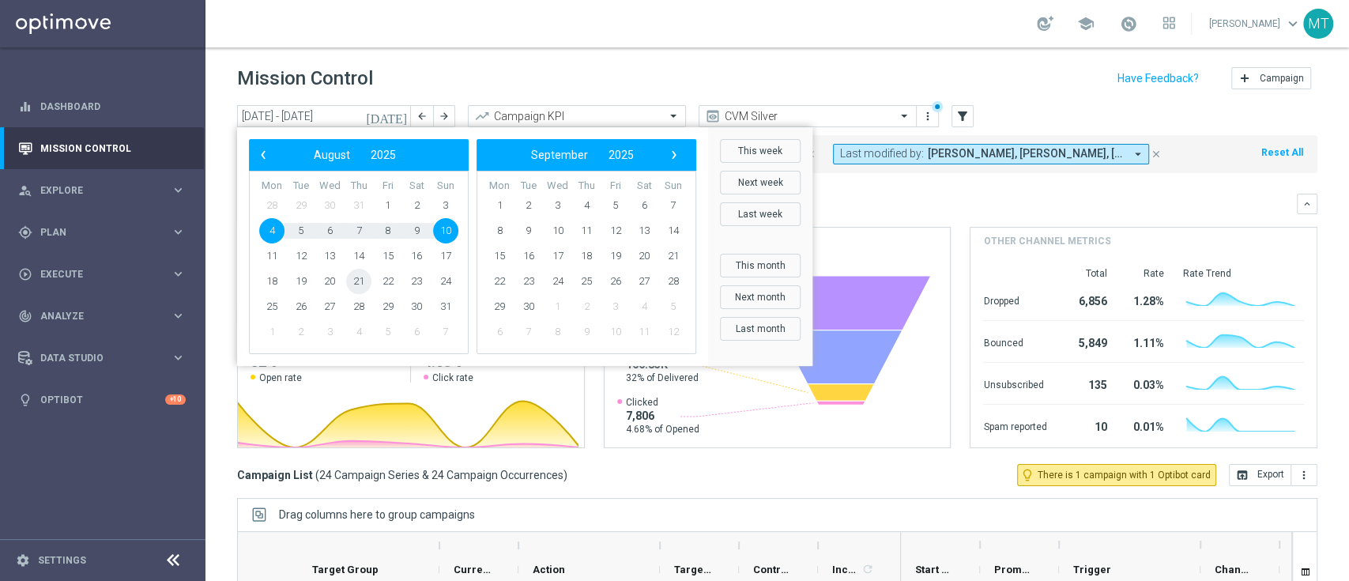
click at [353, 279] on span "21" at bounding box center [358, 281] width 25 height 25
click at [354, 279] on span "21" at bounding box center [358, 281] width 25 height 25
type input "[DATE] - [DATE]"
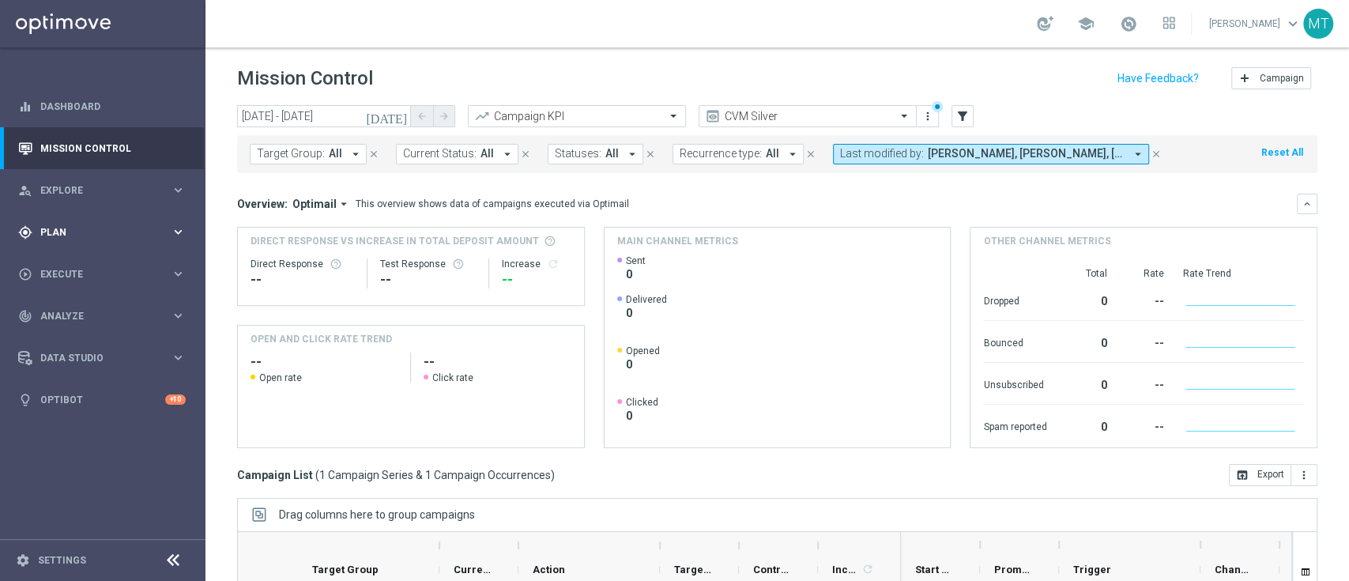
click at [167, 224] on div "gps_fixed Plan keyboard_arrow_right" at bounding box center [102, 232] width 204 height 42
click at [124, 312] on span "Templates" at bounding box center [98, 311] width 113 height 9
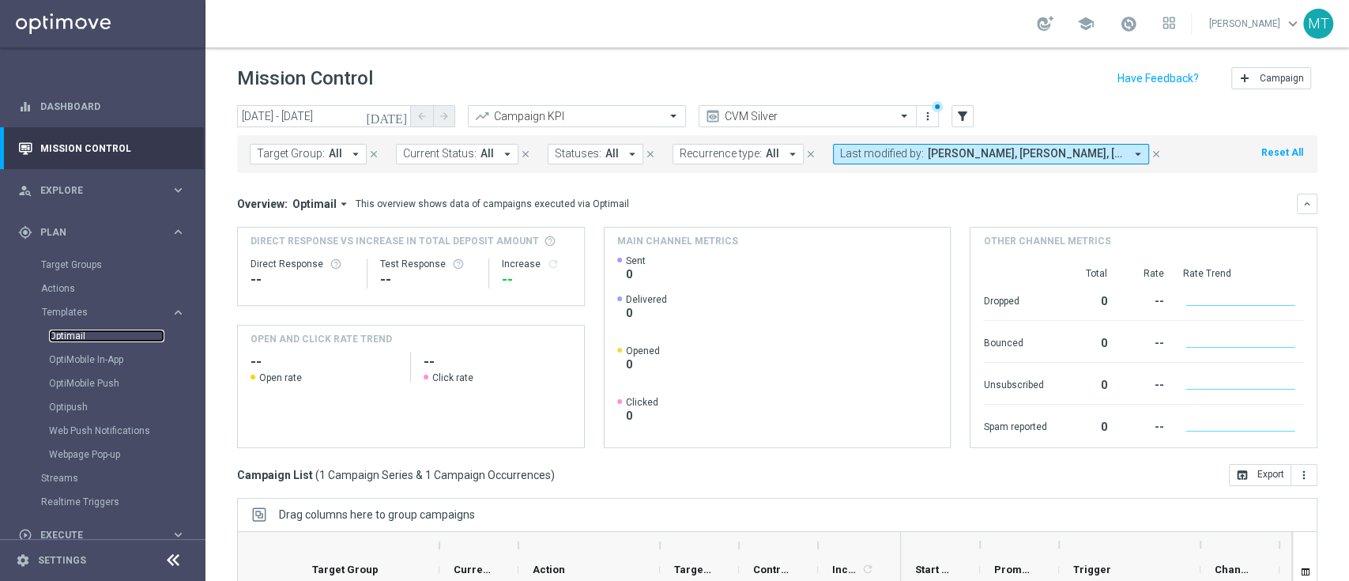
click at [62, 341] on link "Optimail" at bounding box center [106, 336] width 115 height 13
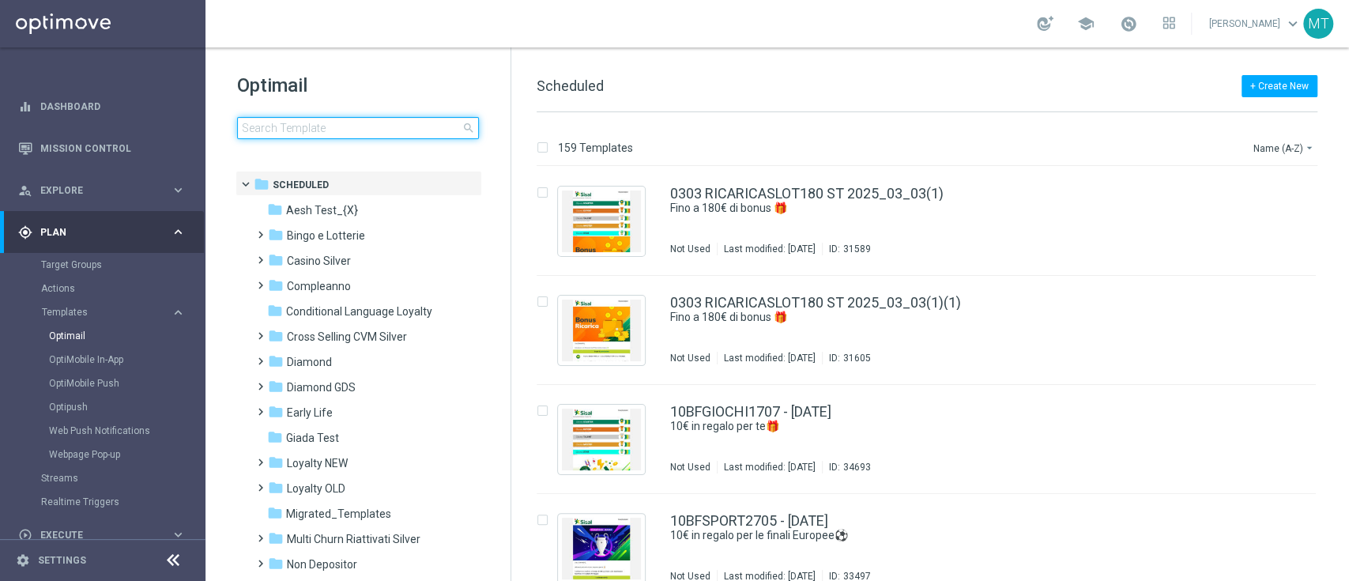
click at [364, 129] on input at bounding box center [358, 128] width 242 height 22
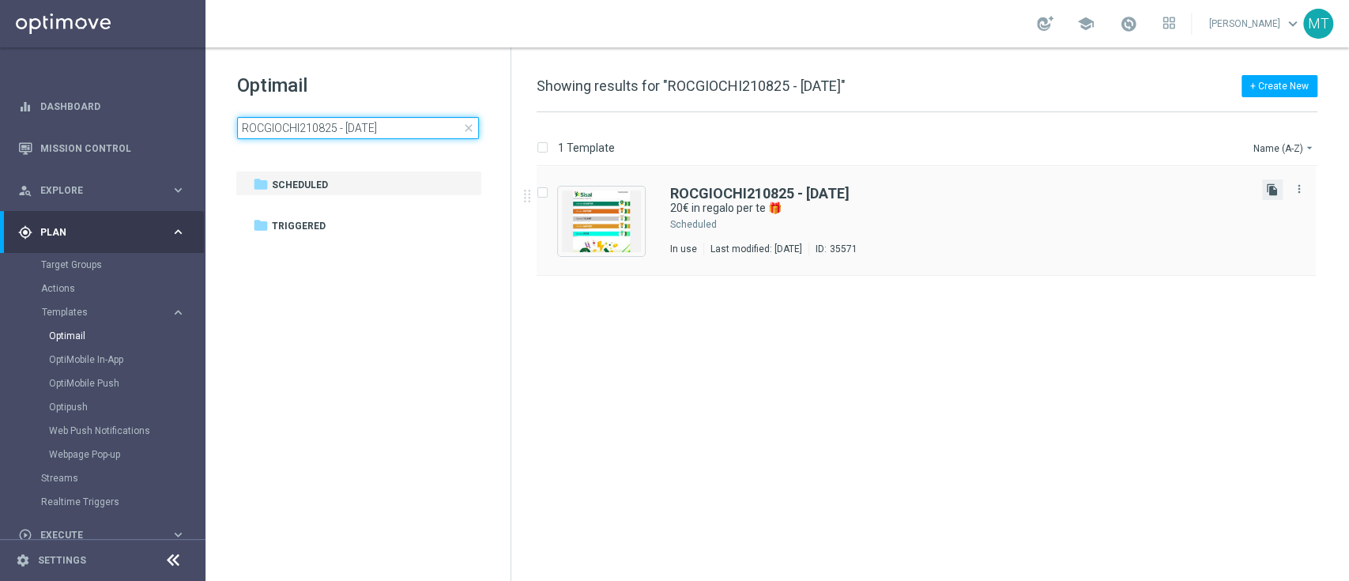
type input "ROCGIOCHI210825 - [DATE]"
click at [1271, 193] on icon "file_copy" at bounding box center [1272, 189] width 13 height 13
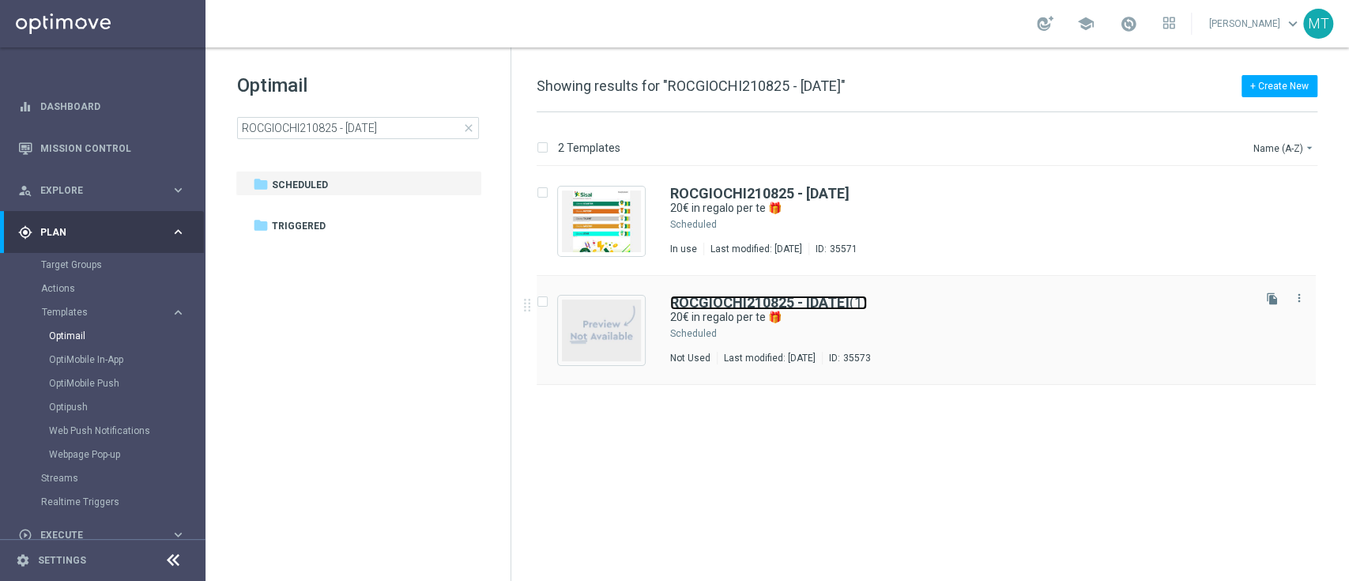
click at [850, 308] on b "ROCGIOCHI210825 - [DATE]" at bounding box center [759, 302] width 179 height 17
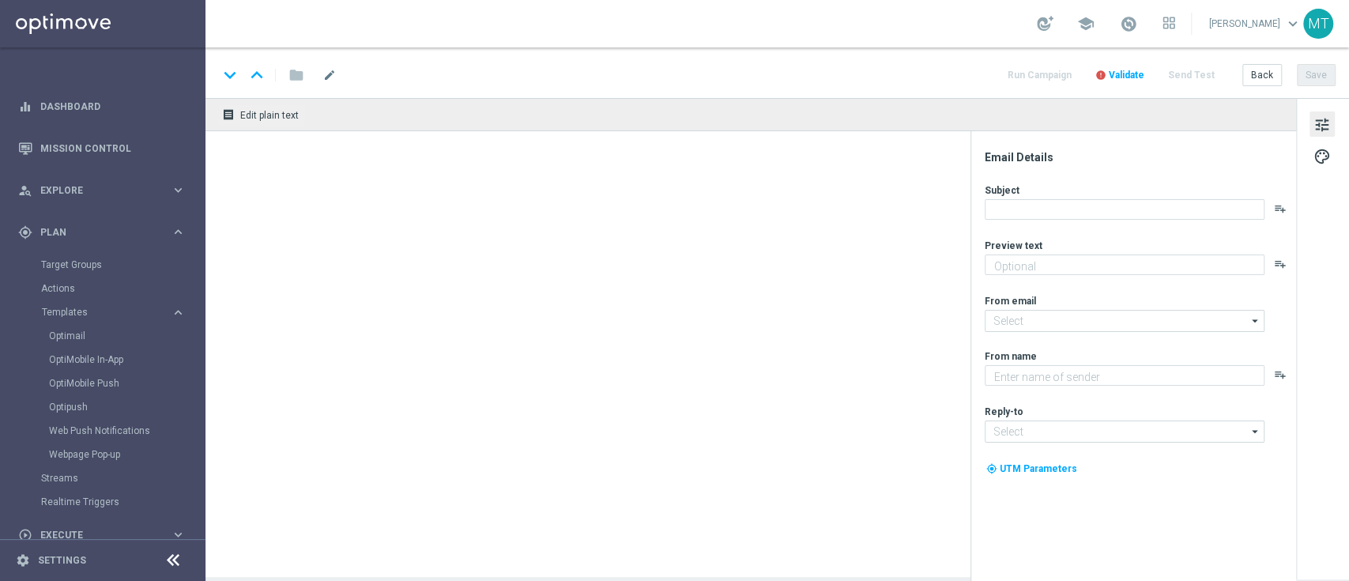
type textarea "da usare su qualsiasi gioco!"
type input "[EMAIL_ADDRESS][DOMAIN_NAME]"
type textarea "Sisal"
type input "[EMAIL_ADDRESS][DOMAIN_NAME]"
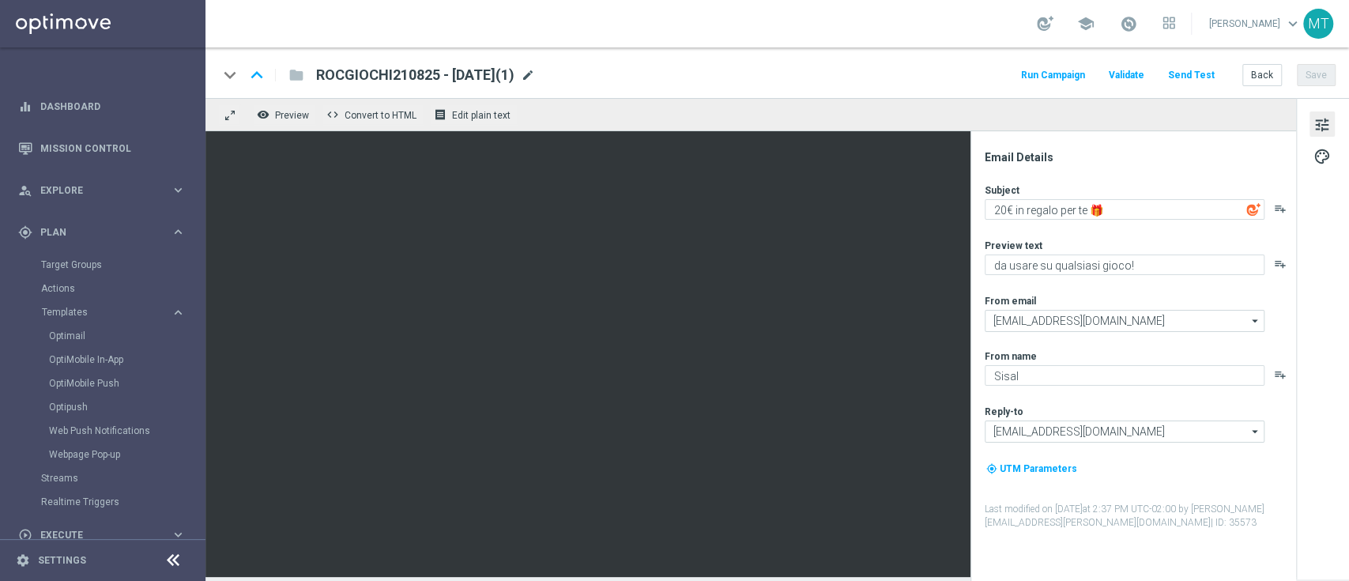
click at [535, 70] on span "mode_edit" at bounding box center [528, 75] width 14 height 14
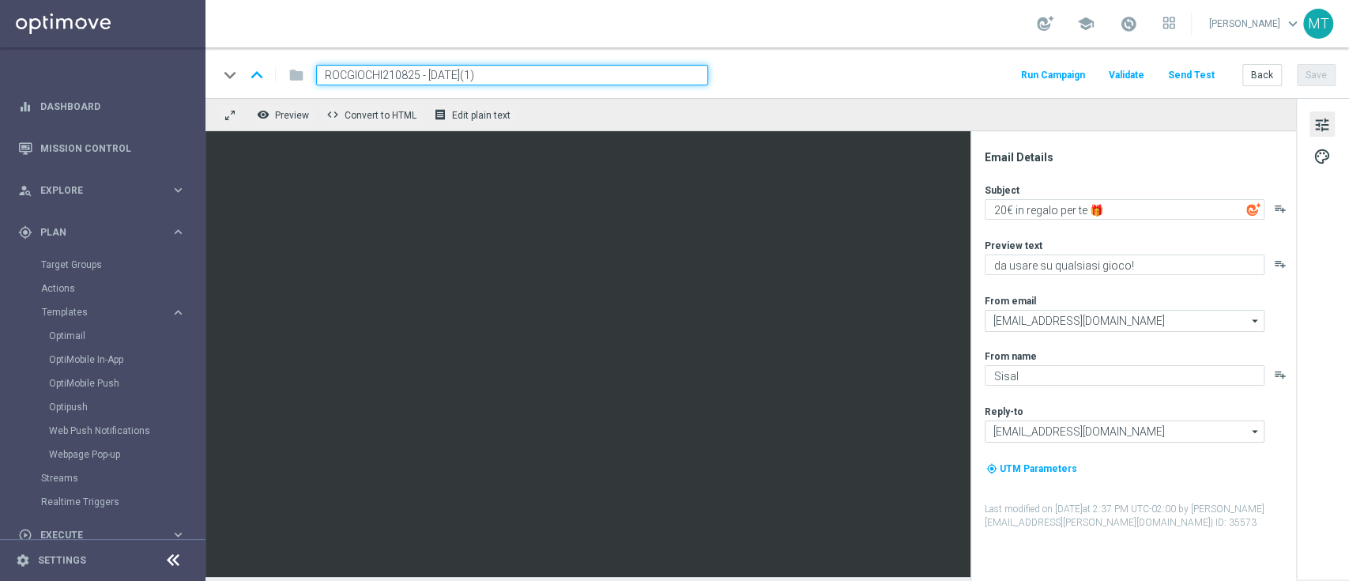
click at [416, 73] on input "ROCGIOCHI210825 - 2025-08-21(1)" at bounding box center [512, 75] width 392 height 21
paste input "4BONUS"
click at [610, 62] on div "keyboard_arrow_down keyboard_arrow_up folder 4BONUS210825 - 2025-08-21(1) Run C…" at bounding box center [778, 72] width 1144 height 51
click at [608, 77] on input "4BONUS210825 - 2025-08-21(1)" at bounding box center [512, 75] width 392 height 21
type input "4BONUS210825 - 2025-08-21"
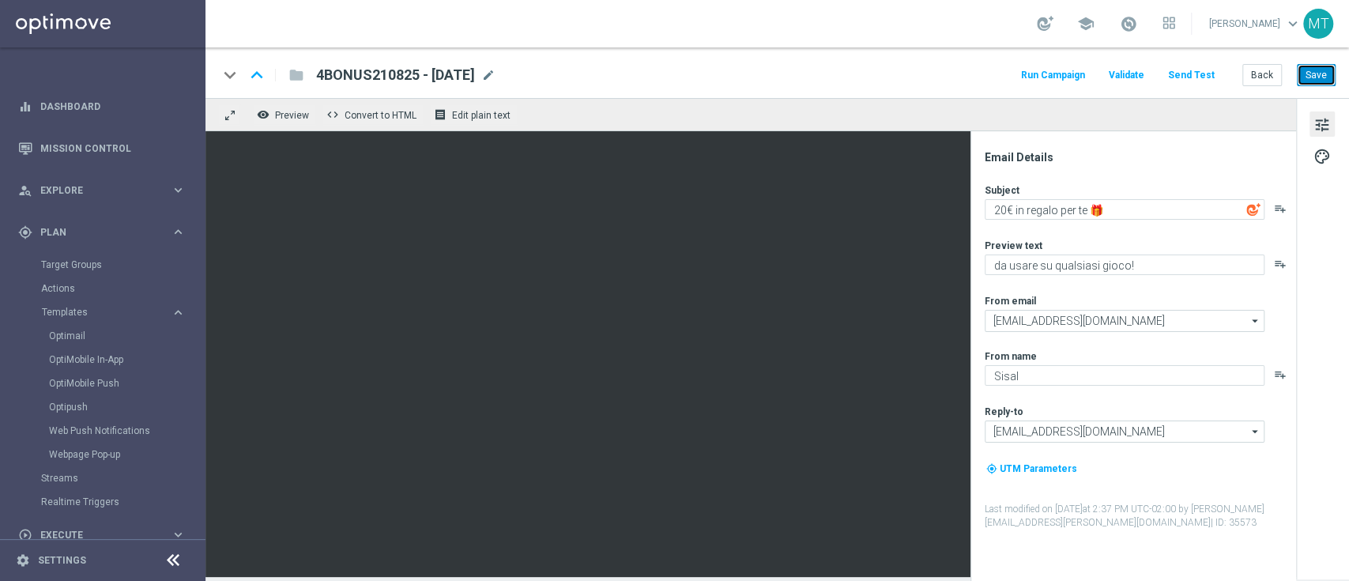
click at [1309, 72] on button "Save" at bounding box center [1316, 75] width 39 height 22
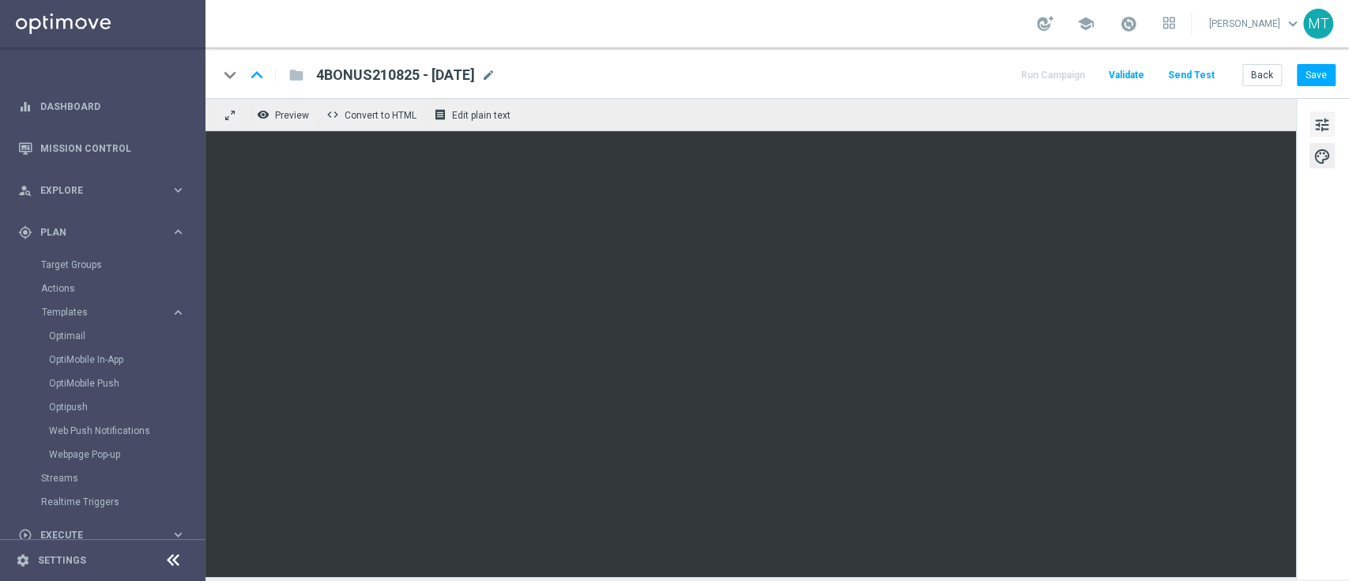
click at [1330, 115] on button "tune" at bounding box center [1322, 123] width 25 height 25
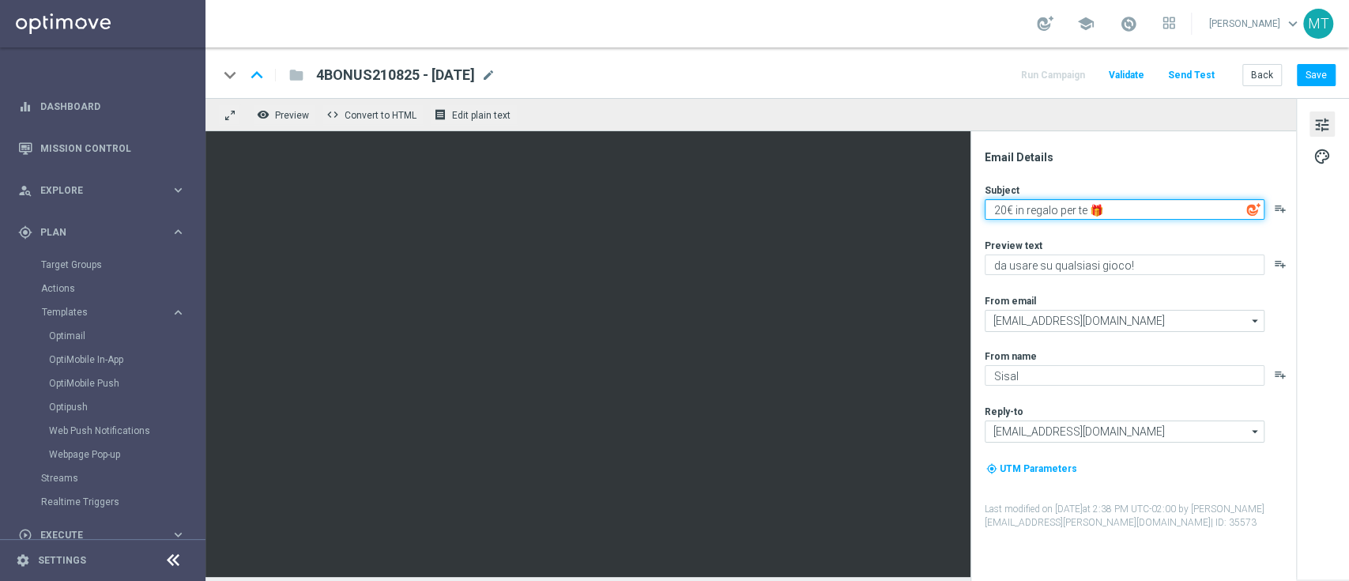
click at [1005, 209] on textarea "20€ in regalo per te 🎁" at bounding box center [1125, 209] width 280 height 21
type textarea "€ in regalo per te 🎁"
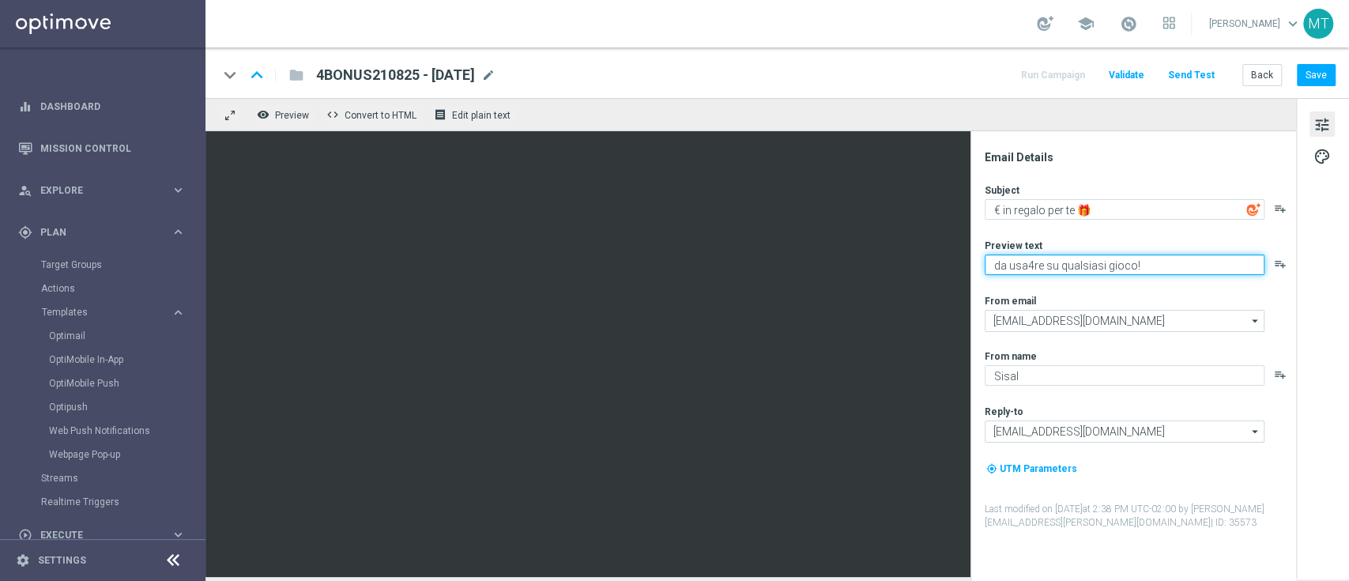
click at [1024, 266] on textarea "da usa4re su qualsiasi gioco!" at bounding box center [1125, 265] width 280 height 21
type textarea "da usare su qualsiasi gioco!"
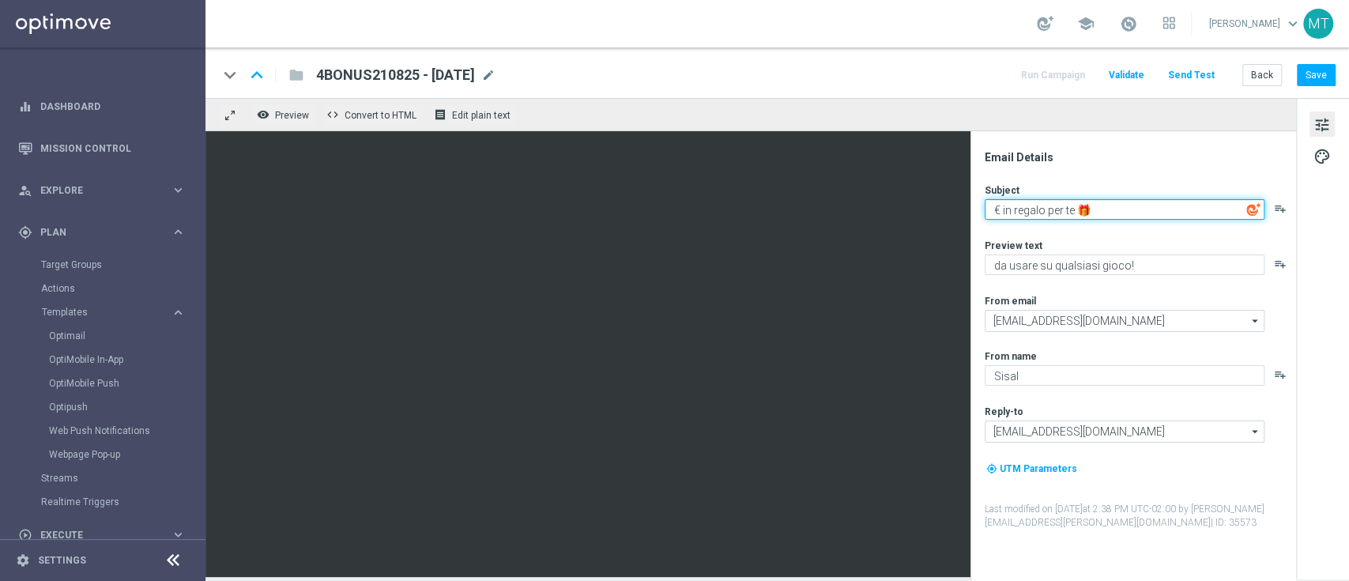
click at [988, 208] on textarea "€ in regalo per te 🎁" at bounding box center [1125, 209] width 280 height 21
type textarea "4€ in regalo per te 🎁"
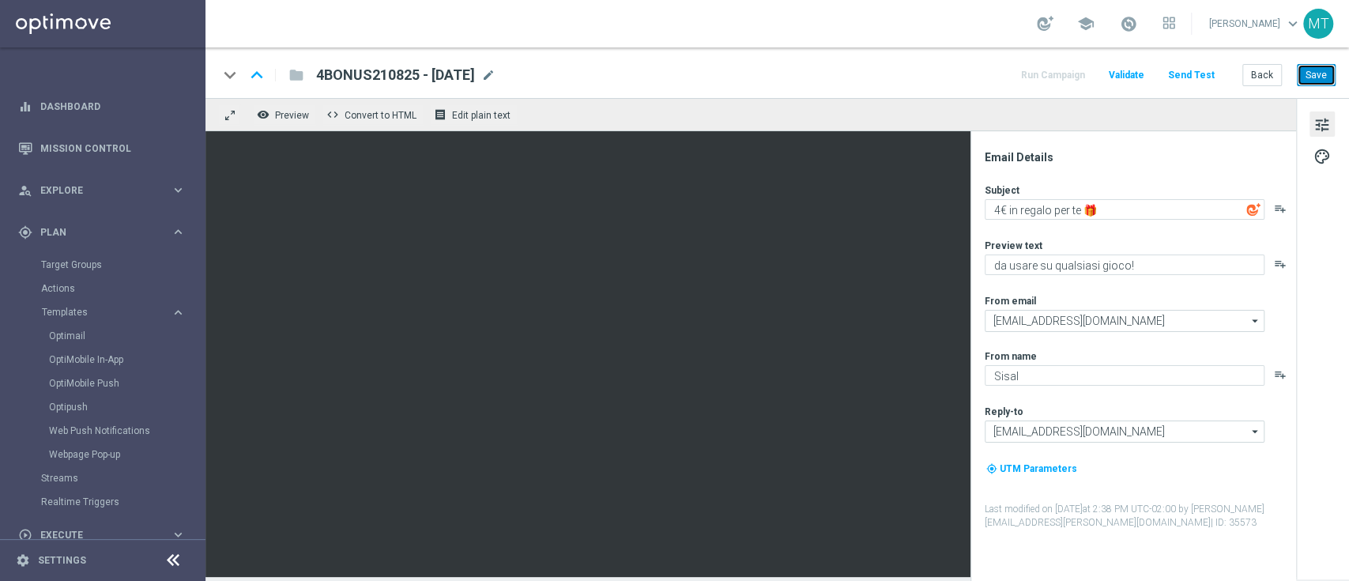
click at [1318, 70] on button "Save" at bounding box center [1316, 75] width 39 height 22
